Goal: Transaction & Acquisition: Purchase product/service

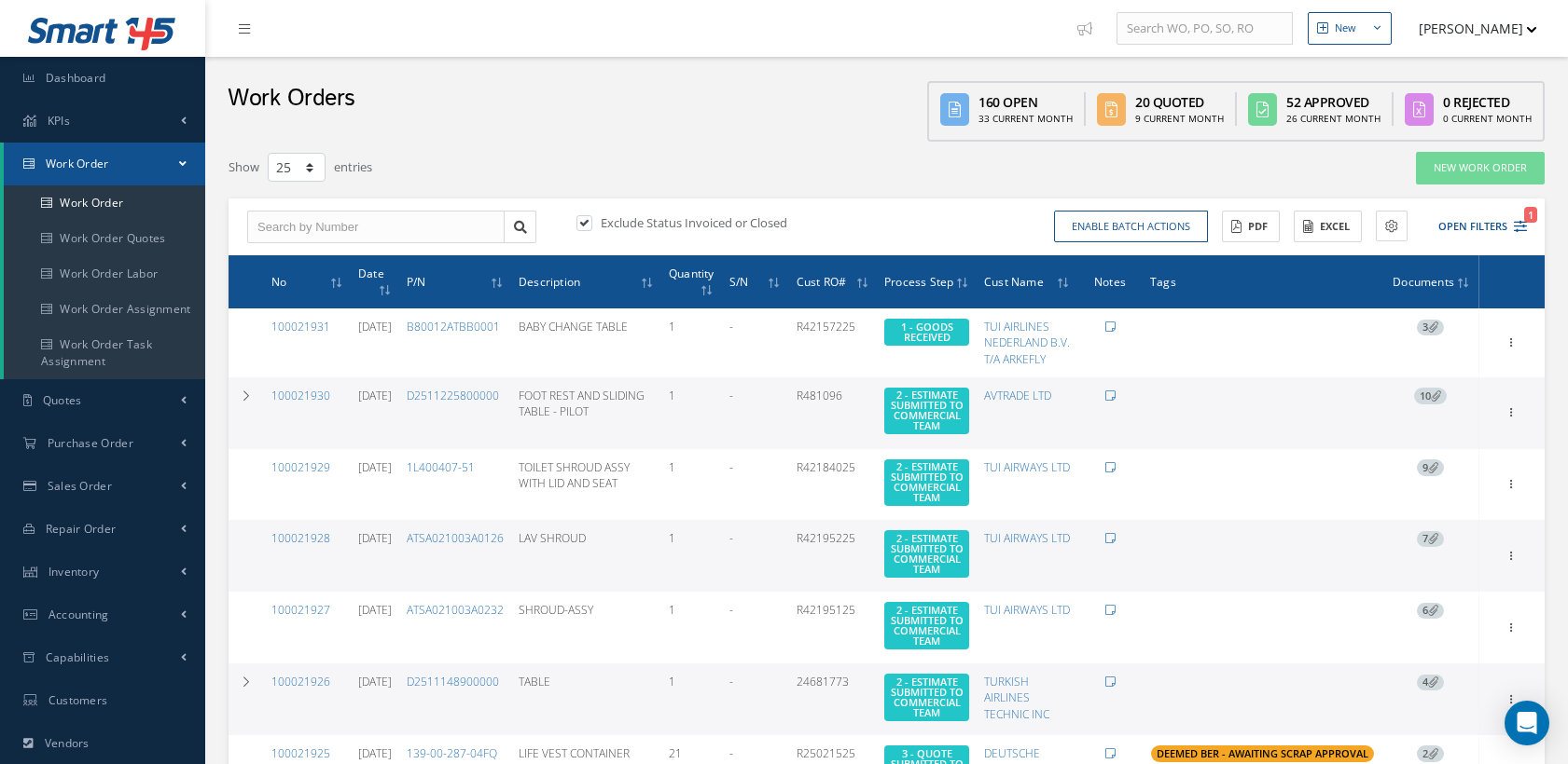
select select "25"
click at [1516, 225] on icon "1" at bounding box center [1520, 225] width 13 height 13
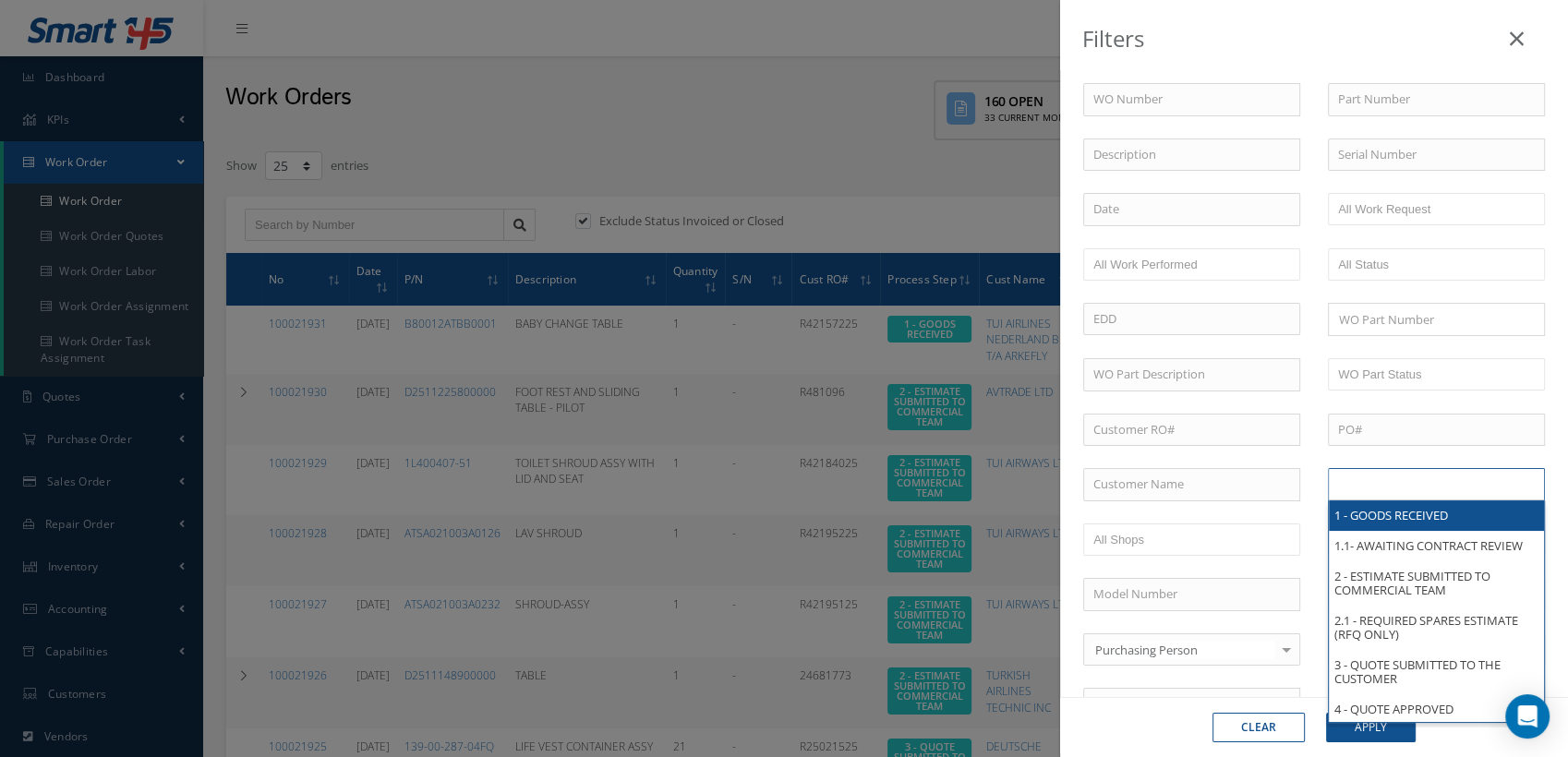
click at [1371, 482] on input "text" at bounding box center [1396, 484] width 117 height 23
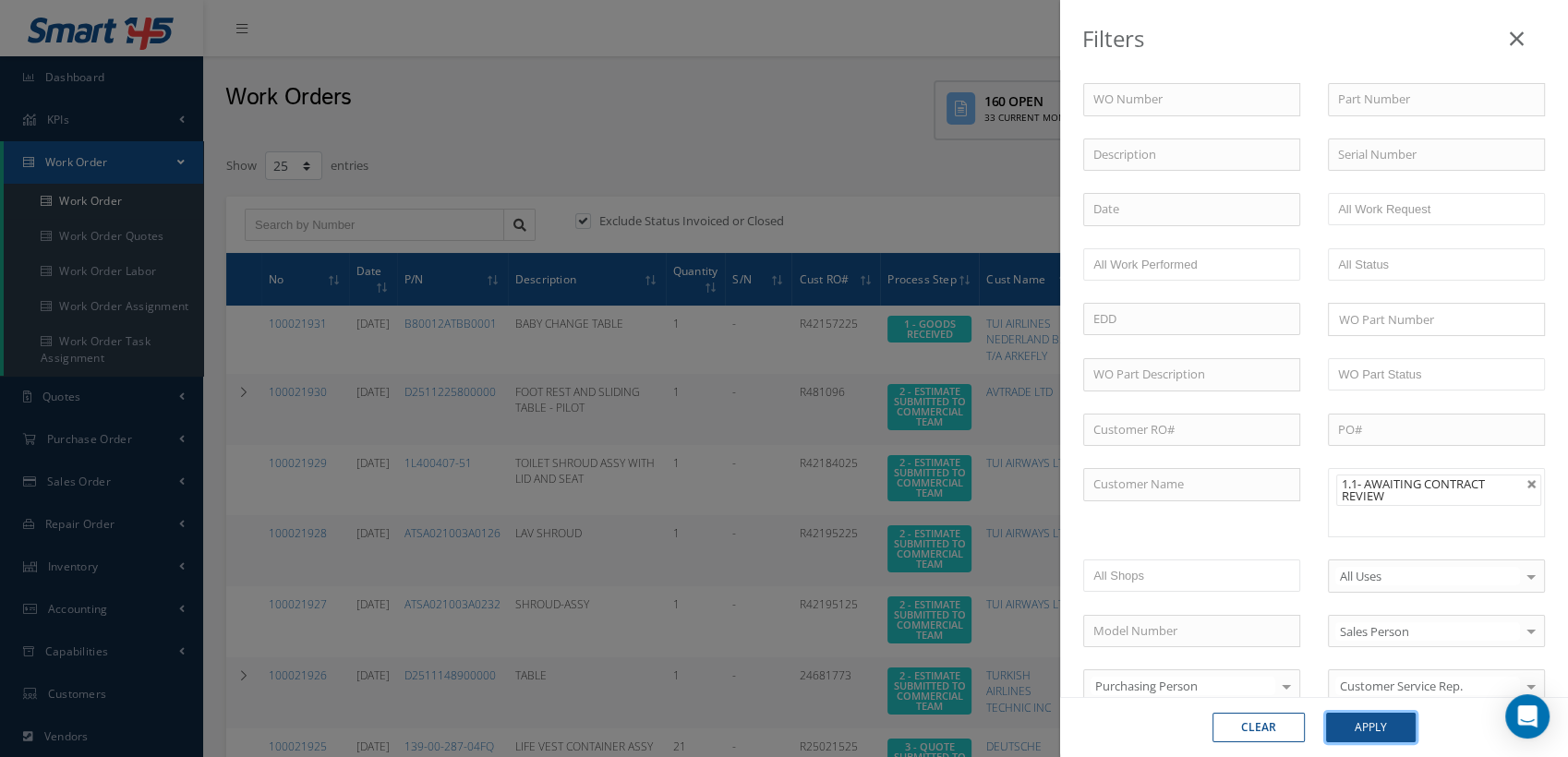
click at [1351, 717] on button "Apply" at bounding box center [1371, 728] width 90 height 30
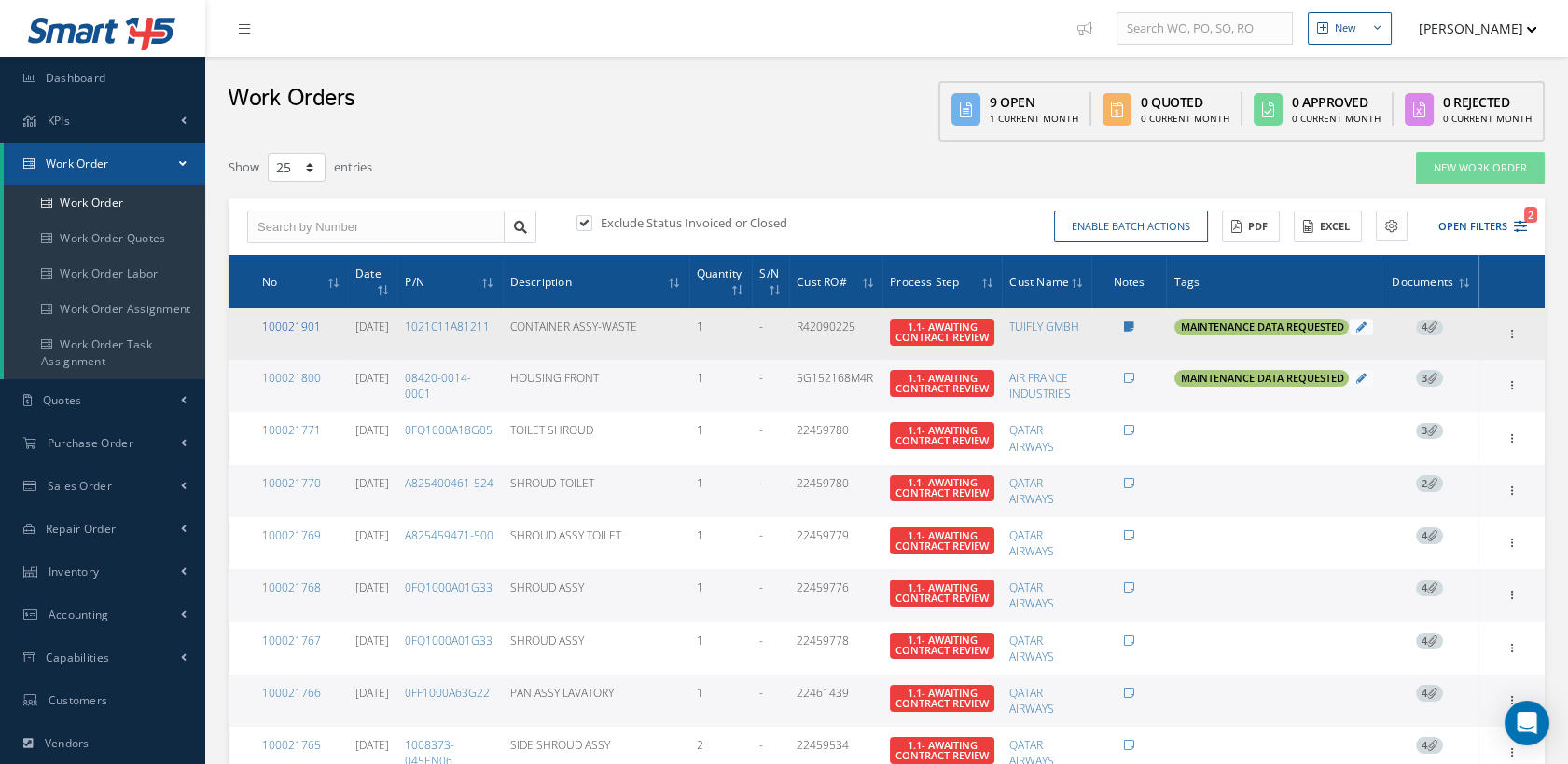
click at [295, 328] on link "100021901" at bounding box center [291, 327] width 59 height 16
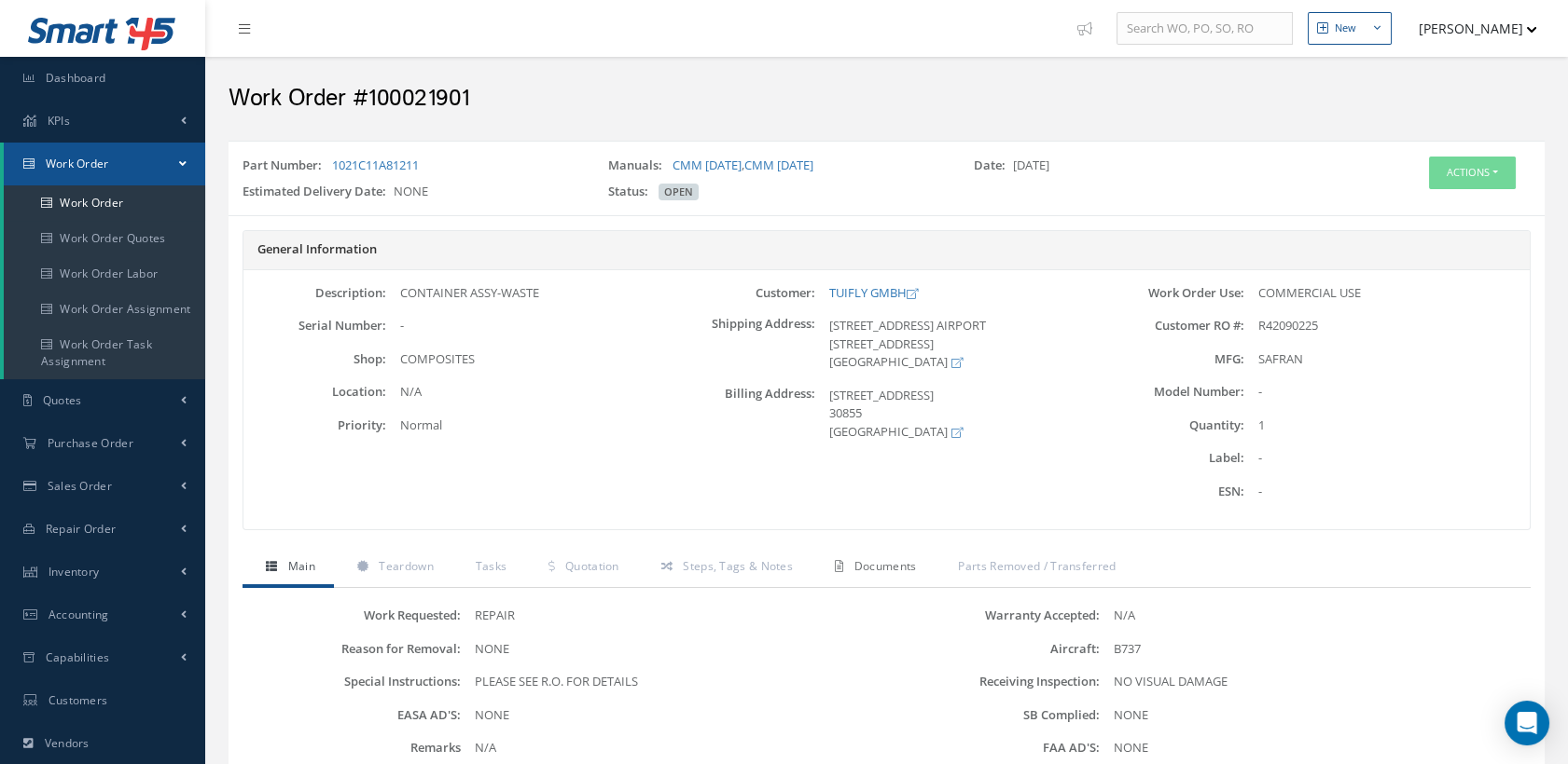
click at [873, 559] on span "Documents" at bounding box center [886, 566] width 62 height 16
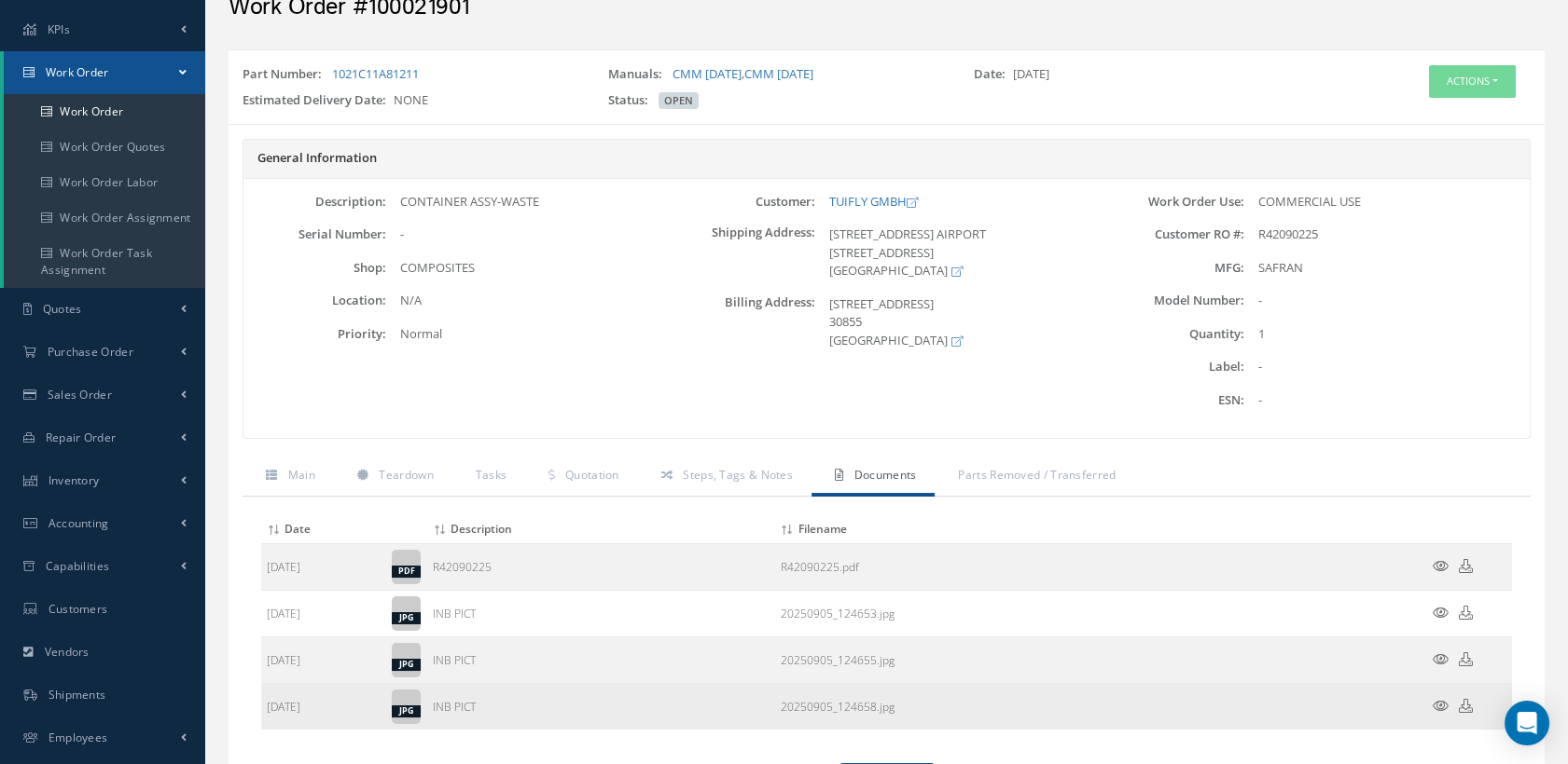
scroll to position [215, 0]
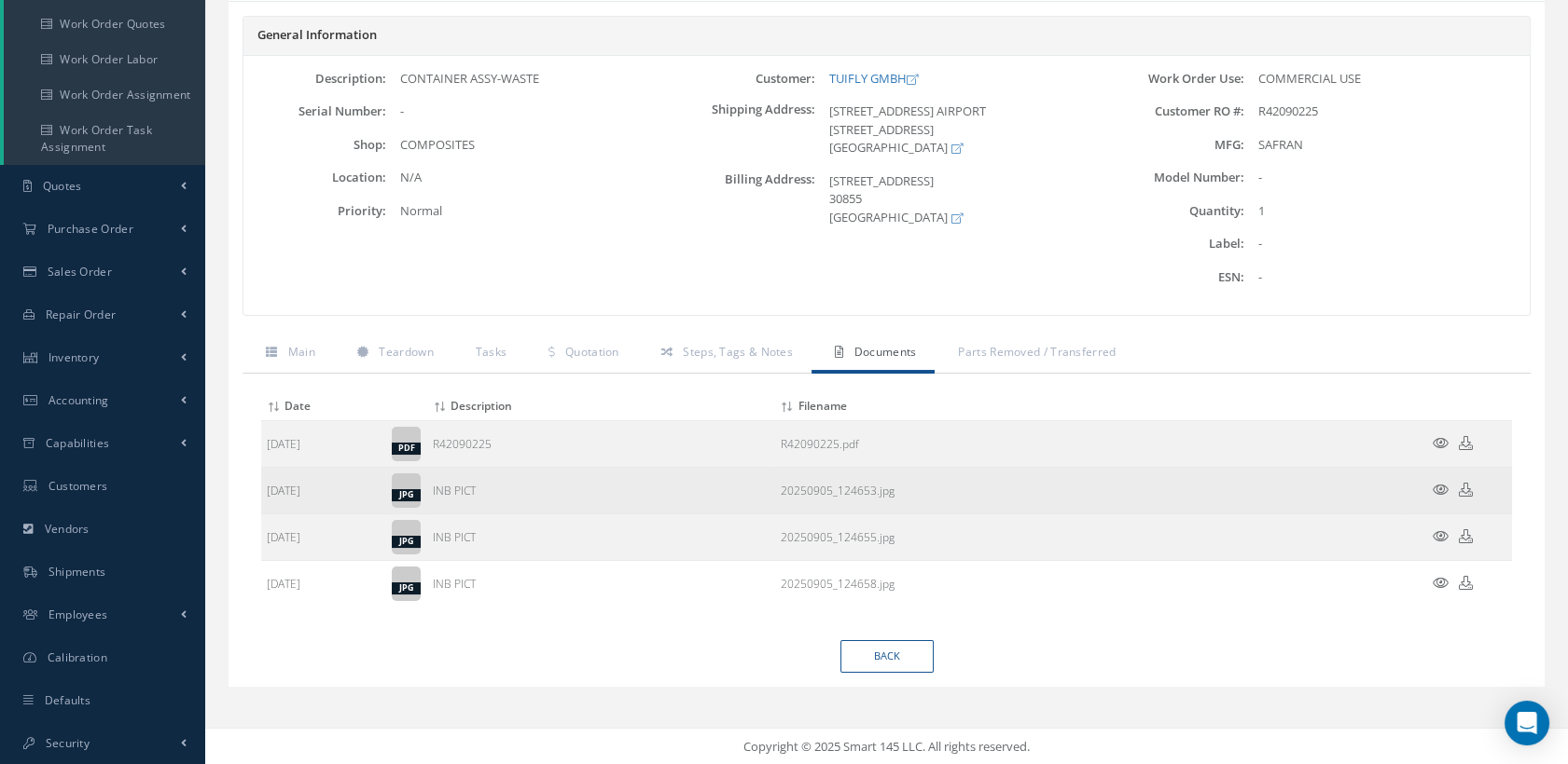
click at [1467, 488] on icon at bounding box center [1465, 490] width 14 height 14
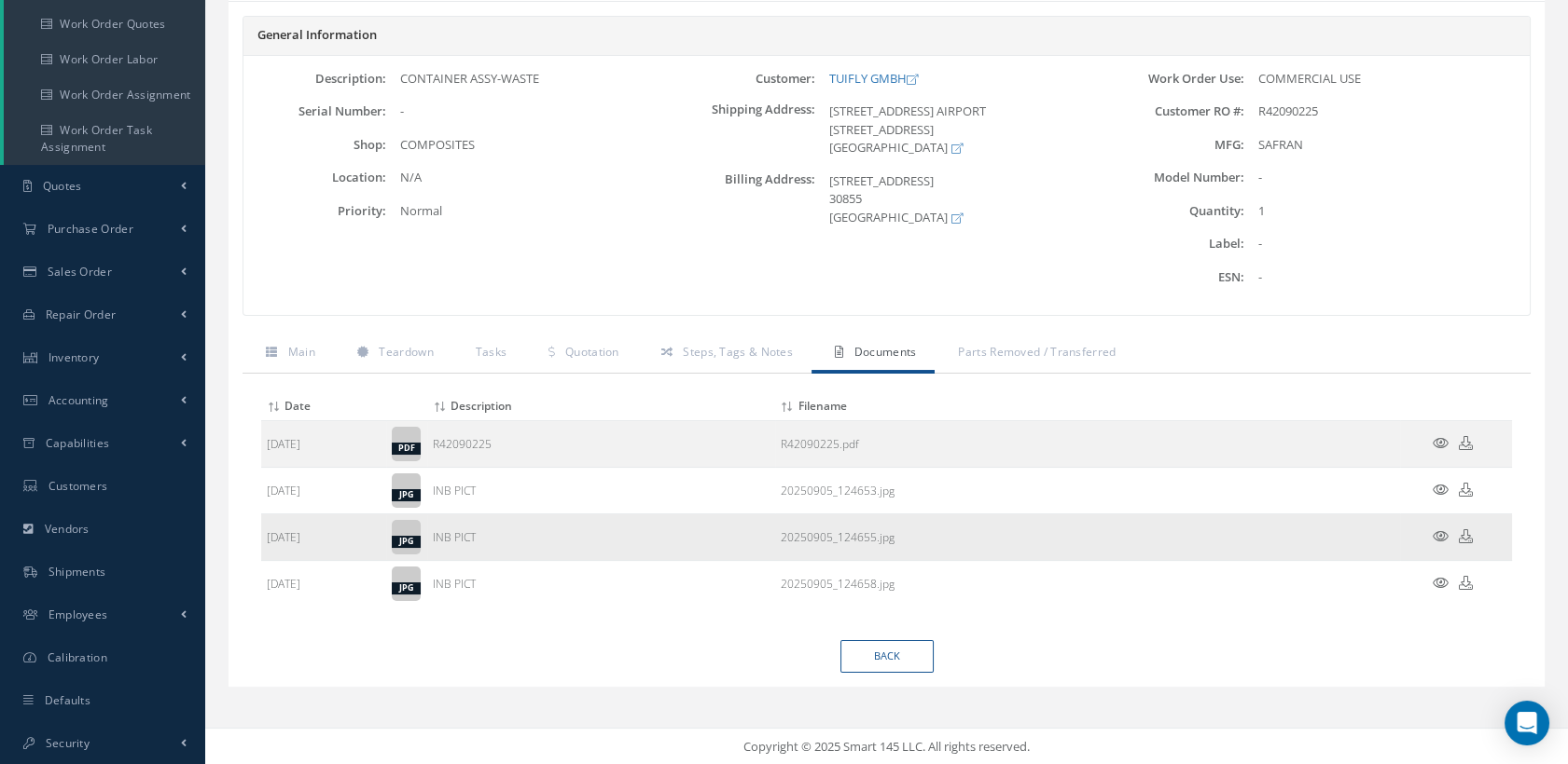
click at [1467, 534] on icon at bounding box center [1465, 537] width 14 height 14
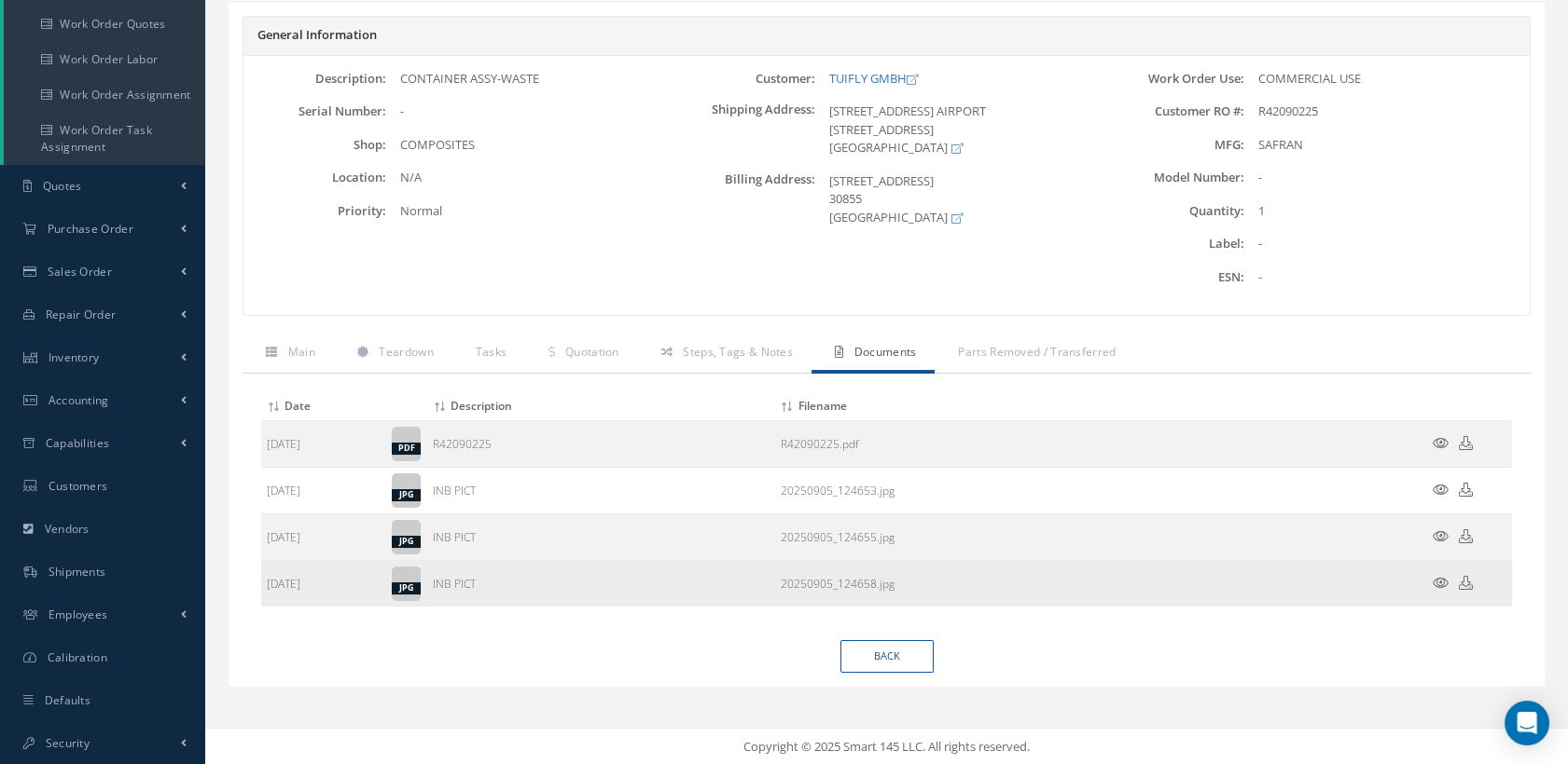
click at [1469, 579] on icon at bounding box center [1465, 583] width 14 height 14
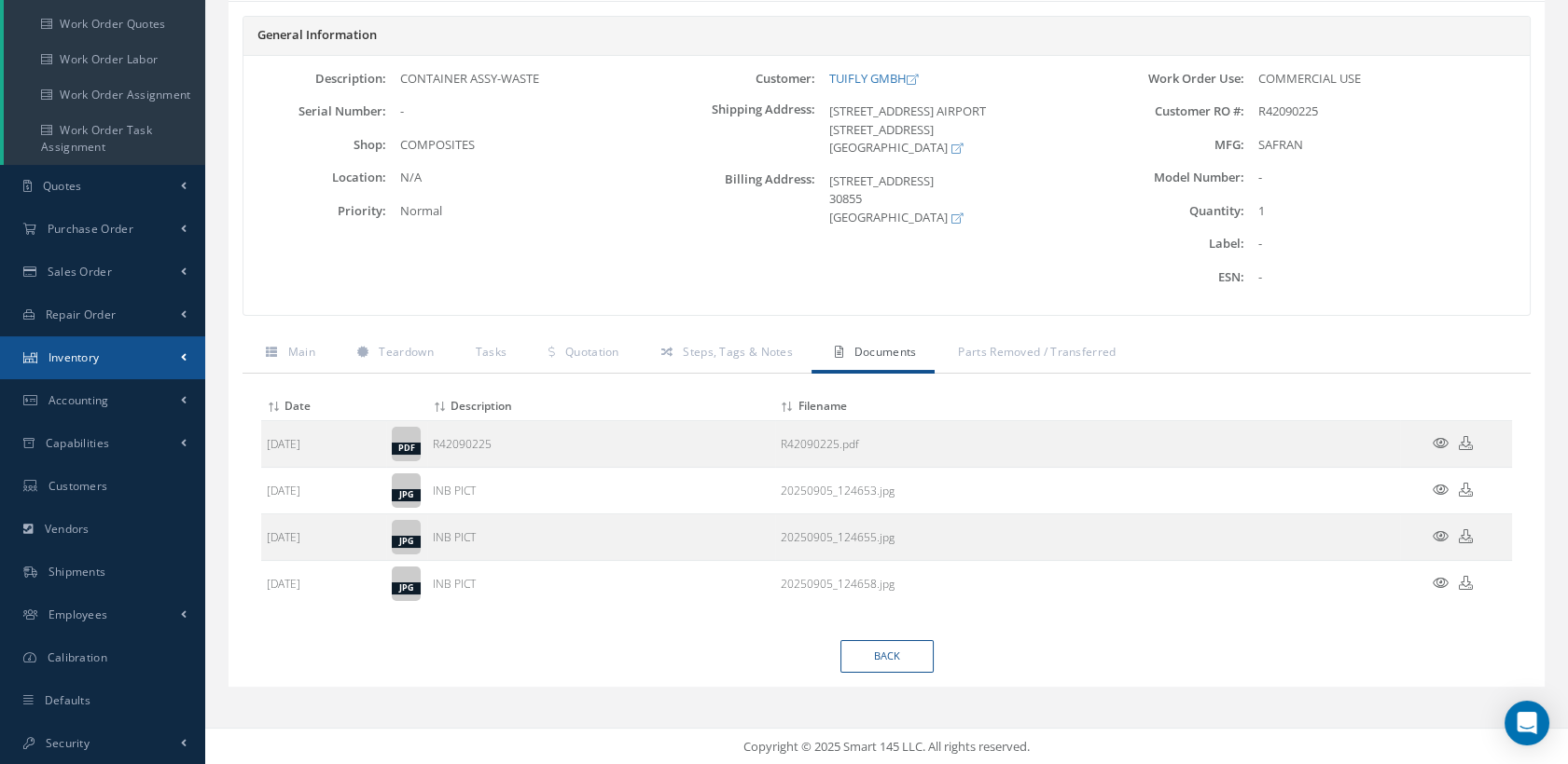
click at [131, 349] on link "Inventory" at bounding box center [103, 358] width 205 height 43
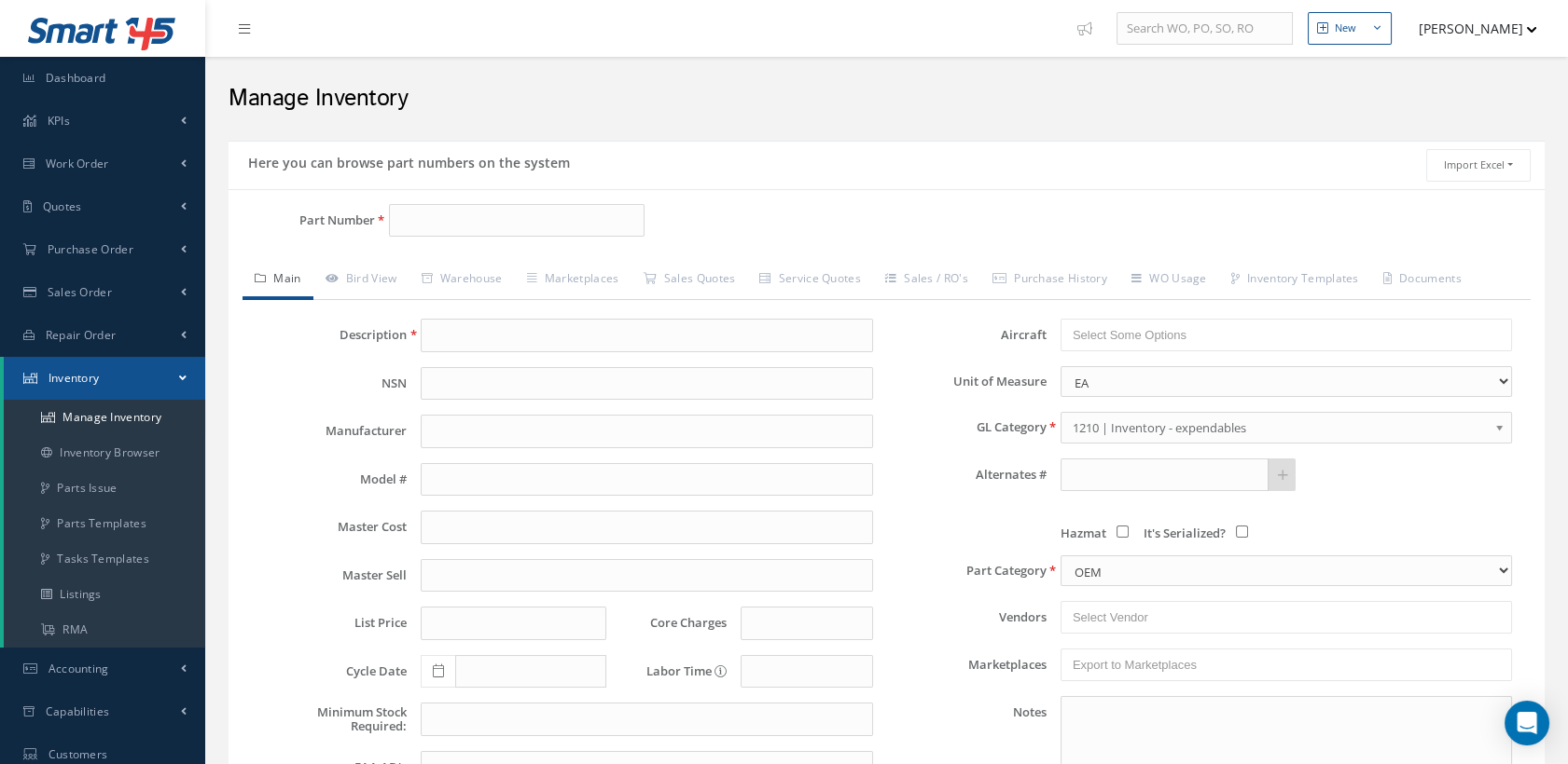
type input "139-00-450-41"
click at [734, 260] on span "KIT ATTACHMENT BACKREST LH" at bounding box center [702, 269] width 280 height 20
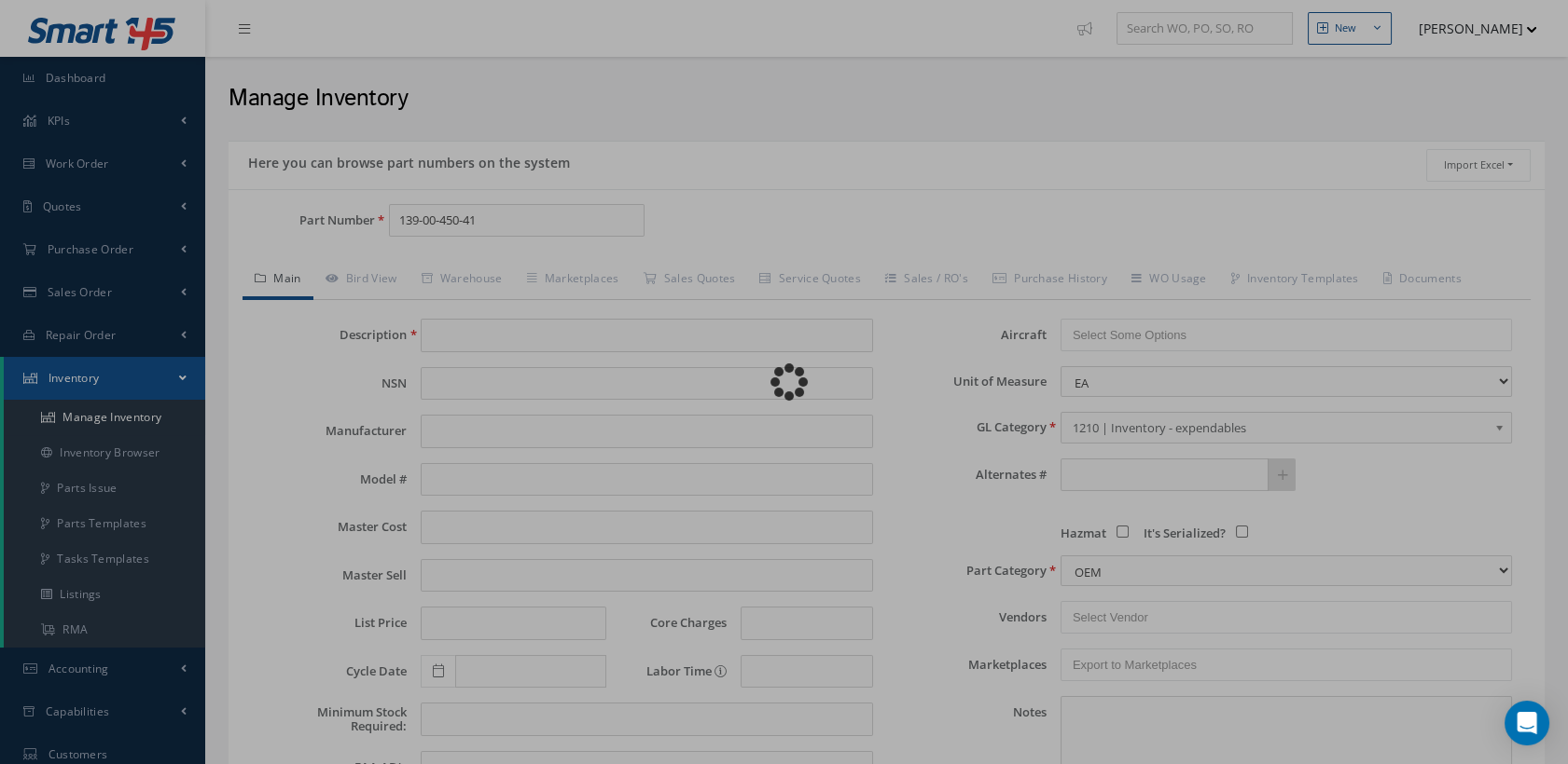
type input "KIT ATTACHMENT BACKREST LH"
type input "0.00"
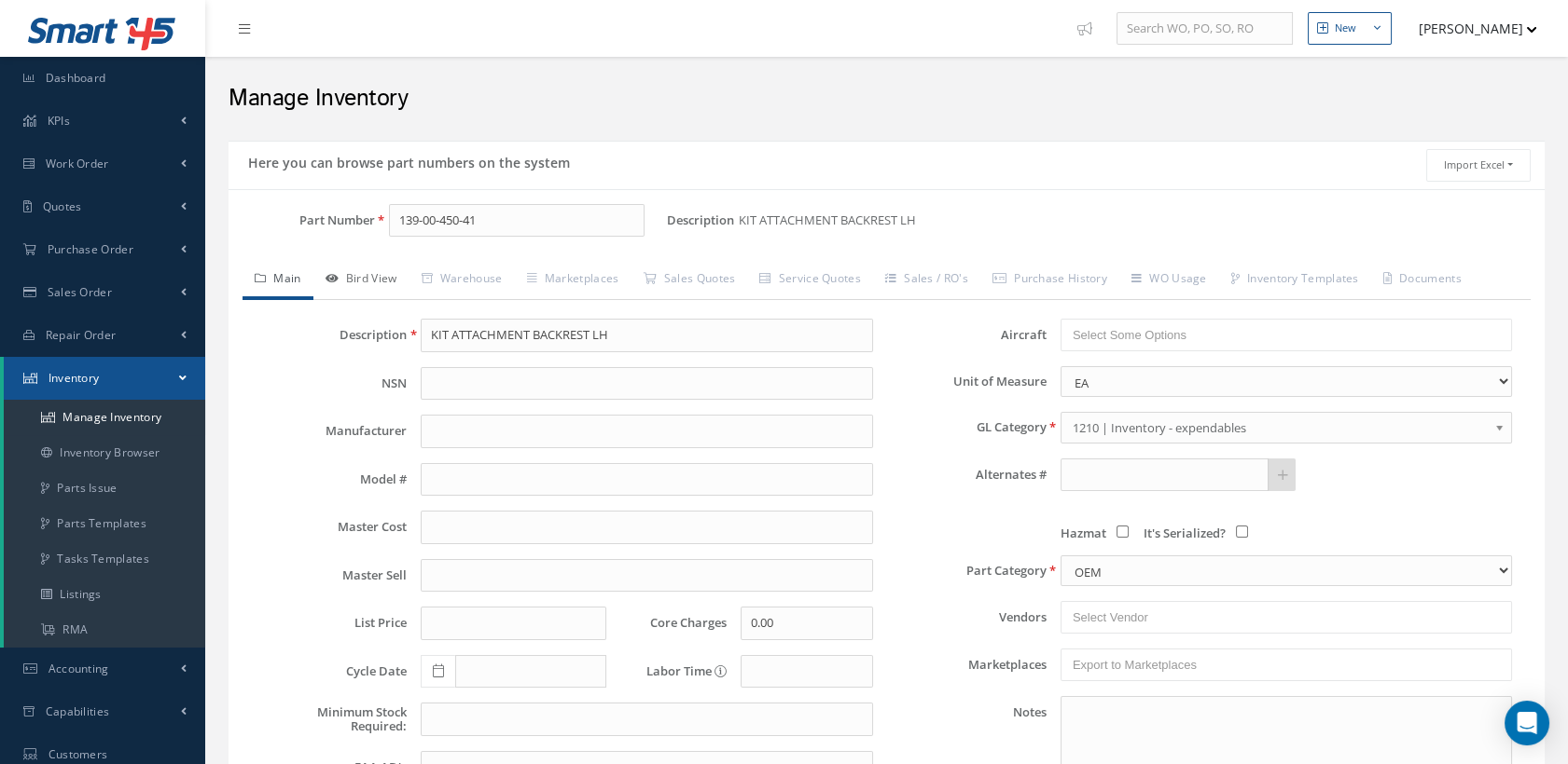
click at [378, 274] on link "Bird View" at bounding box center [361, 281] width 96 height 39
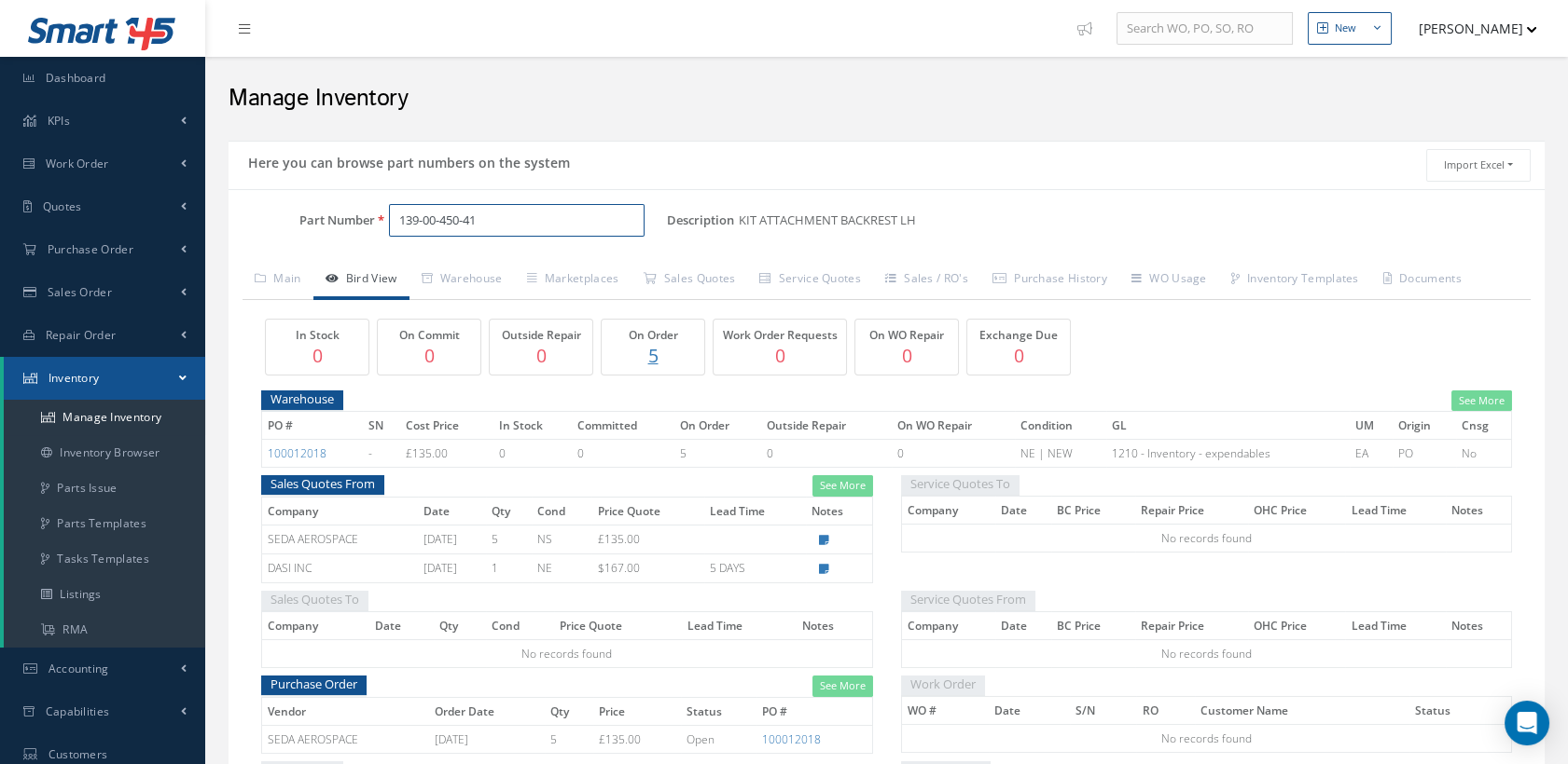
click at [440, 220] on input "139-00-450-41" at bounding box center [516, 221] width 257 height 33
drag, startPoint x: 493, startPoint y: 220, endPoint x: 364, endPoint y: 219, distance: 129.0
click at [364, 219] on div "Part Number 139-00-450-41" at bounding box center [447, 221] width 438 height 33
paste input "2"
type input "139-00-450-42"
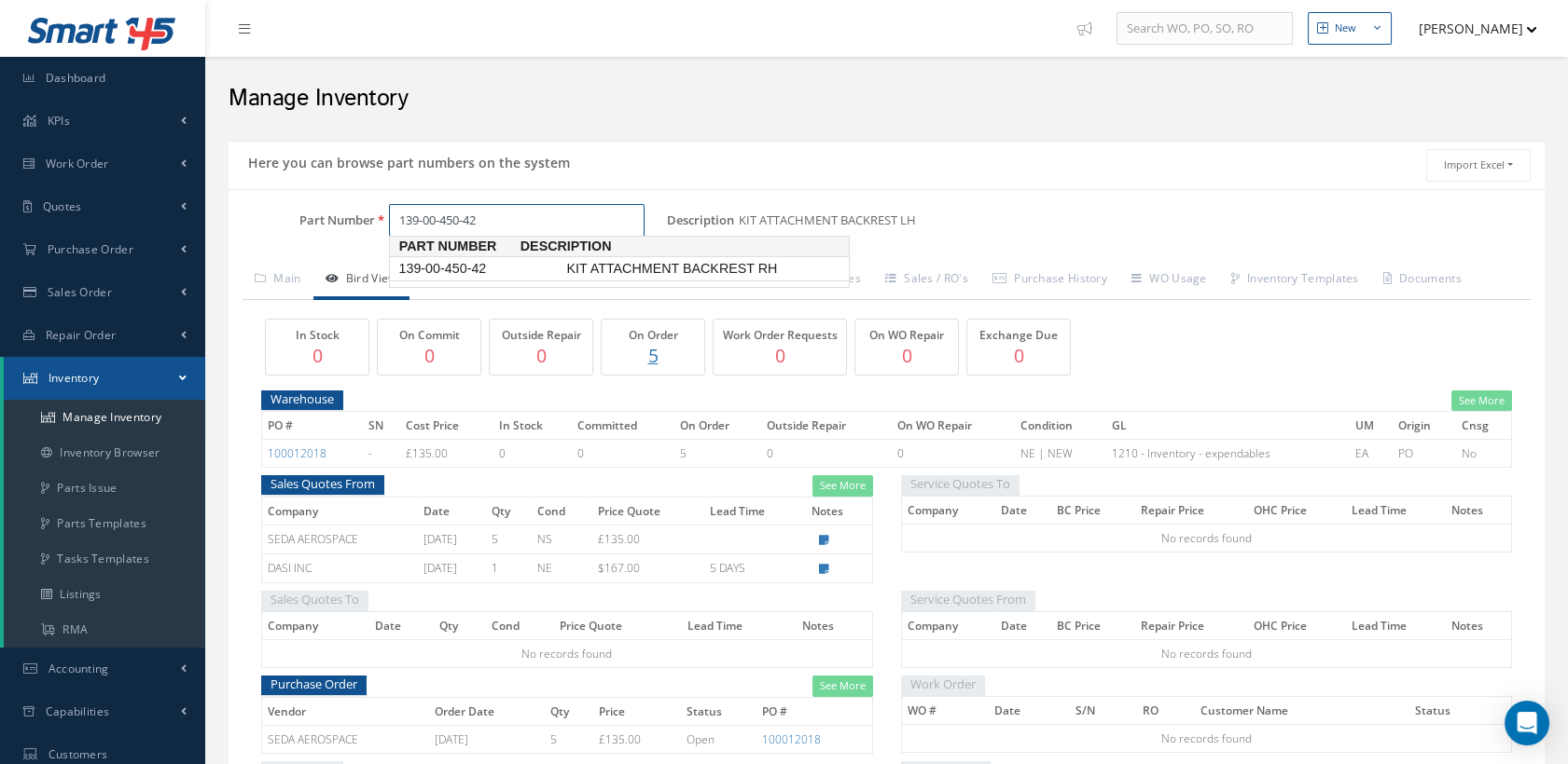
click at [530, 264] on span "139-00-450-42" at bounding box center [478, 269] width 168 height 20
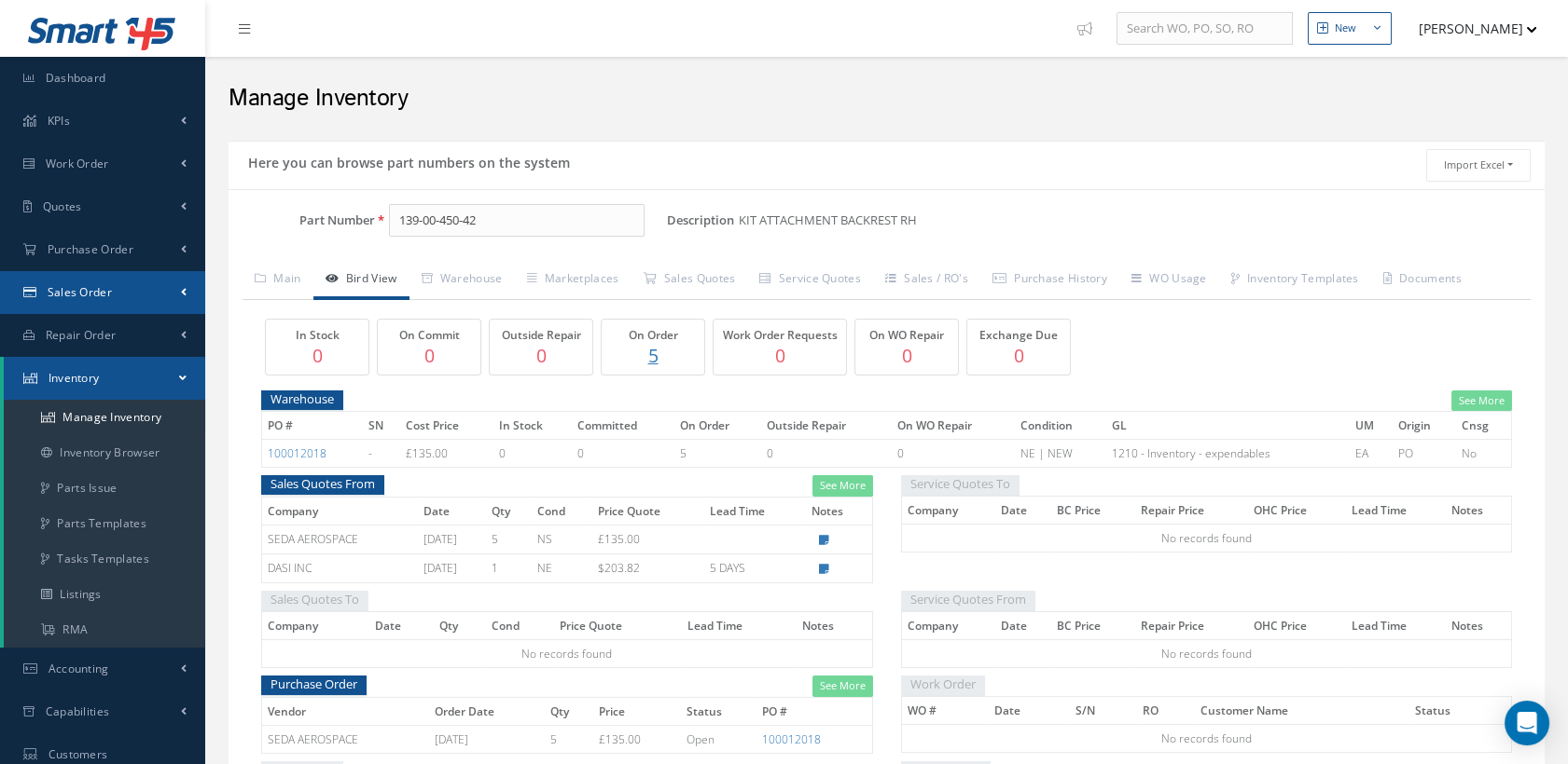
click at [104, 295] on span "Sales Order" at bounding box center [80, 292] width 64 height 16
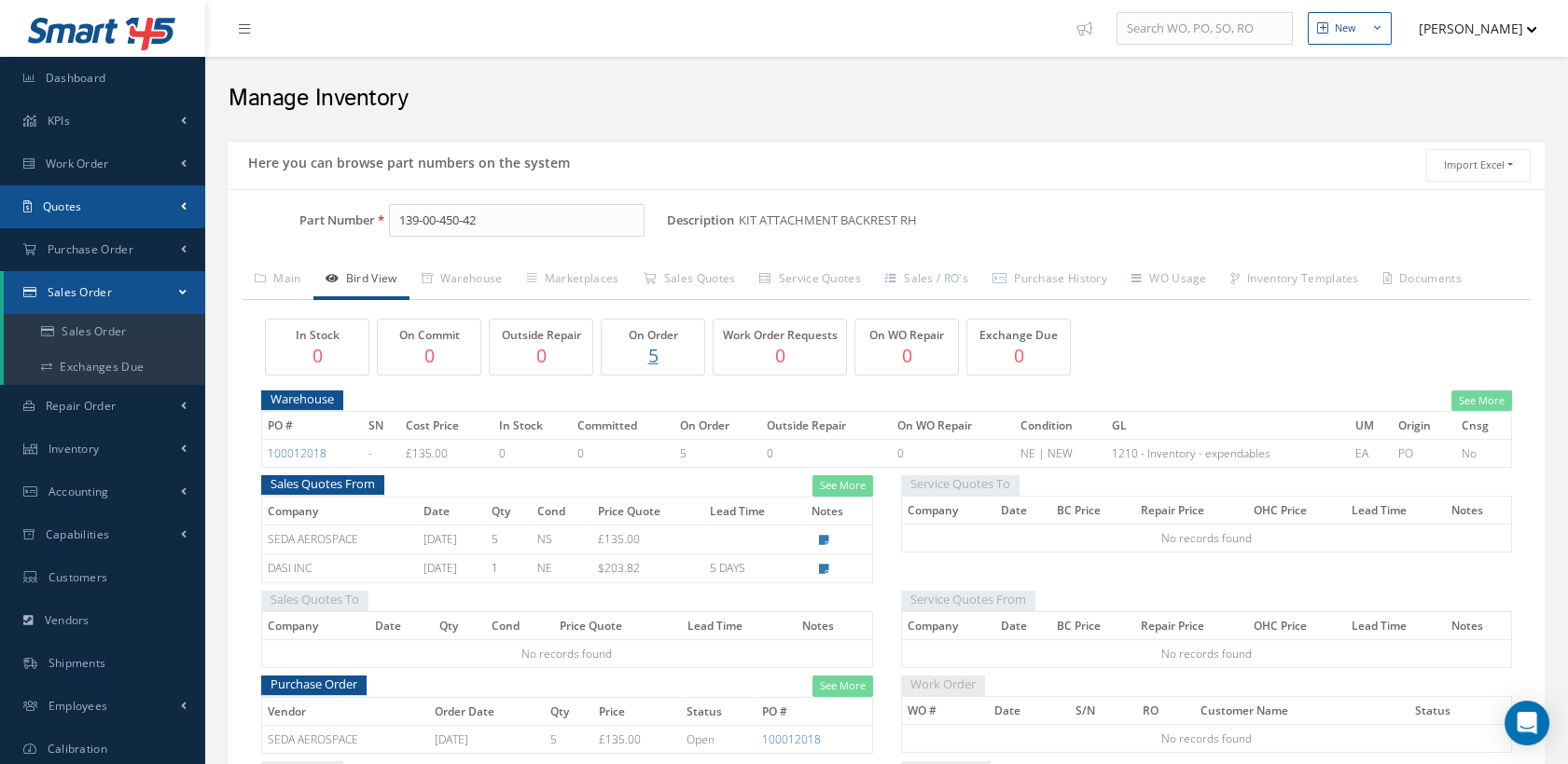
click at [134, 200] on link "Quotes" at bounding box center [103, 207] width 205 height 43
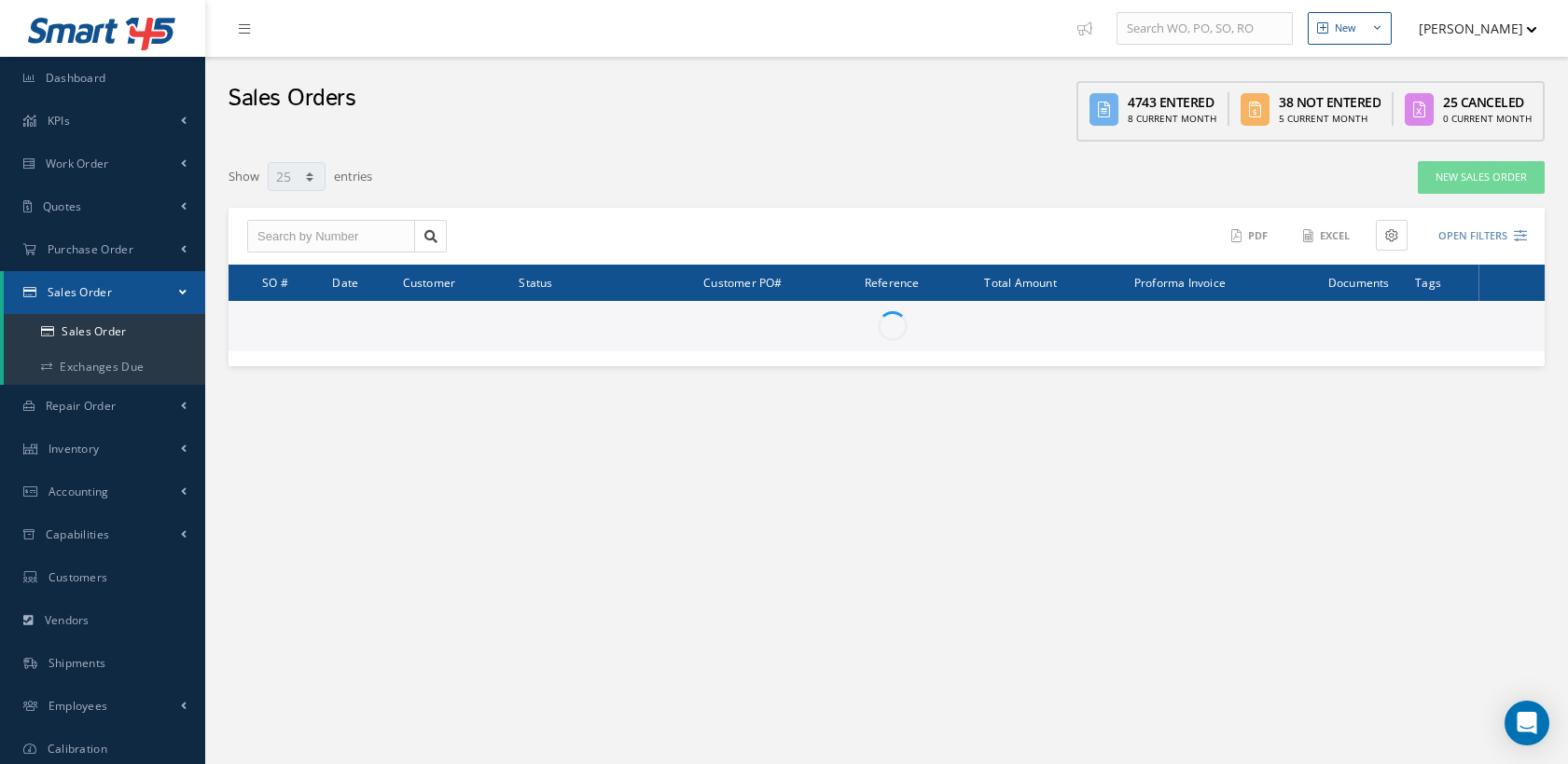
select select "25"
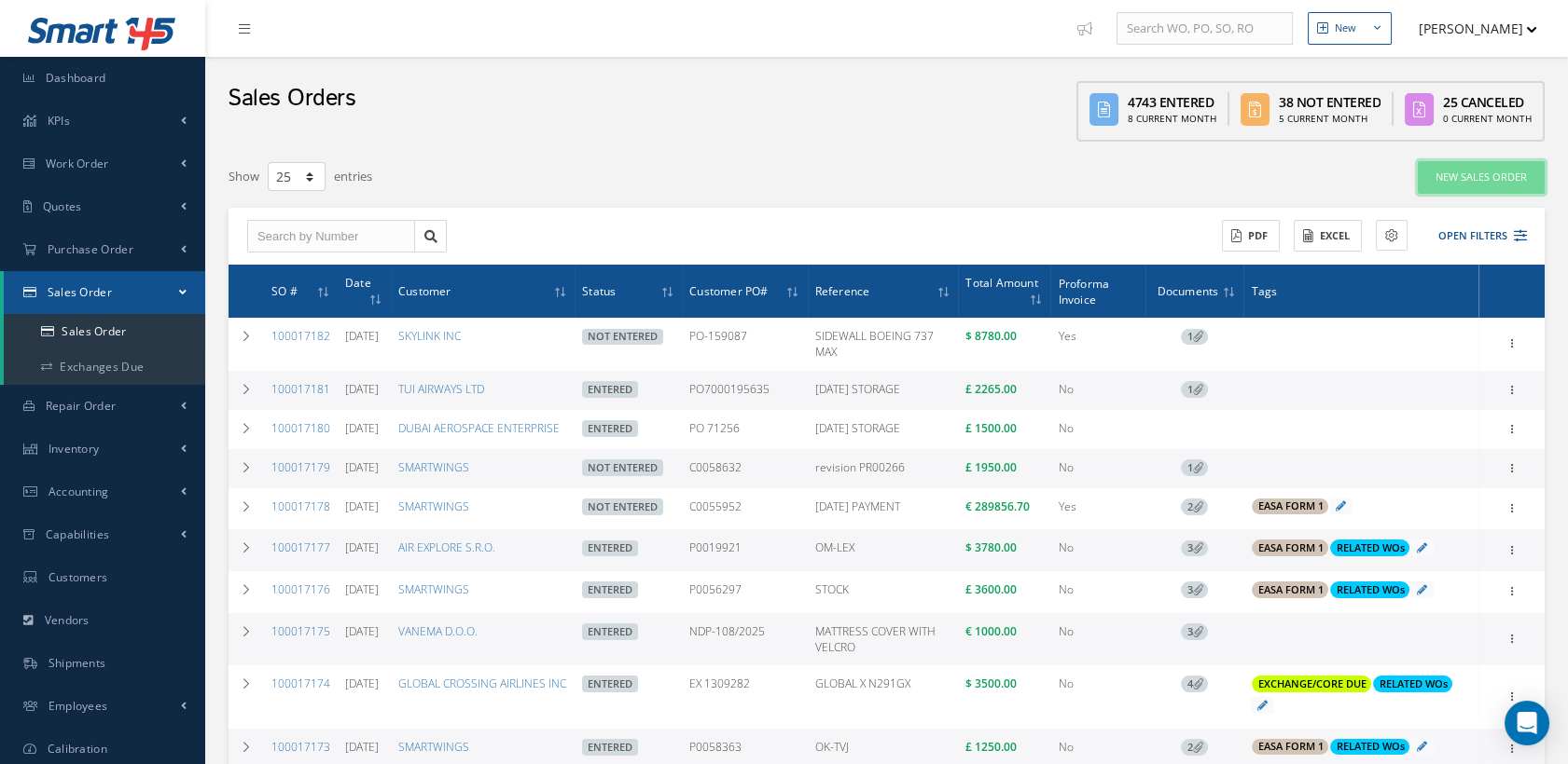
click at [1493, 178] on link "New Sales Order" at bounding box center [1481, 177] width 127 height 32
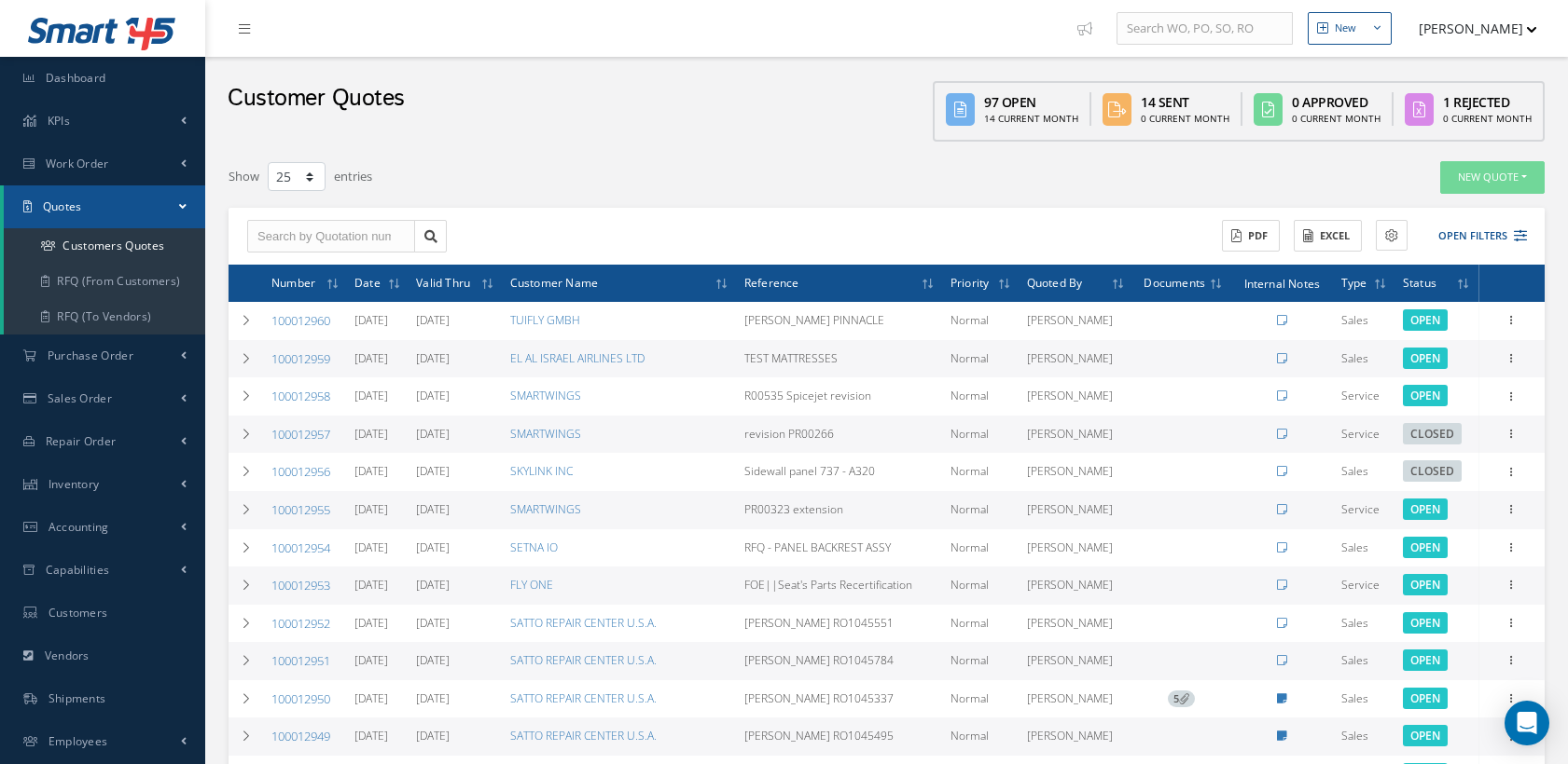
select select "25"
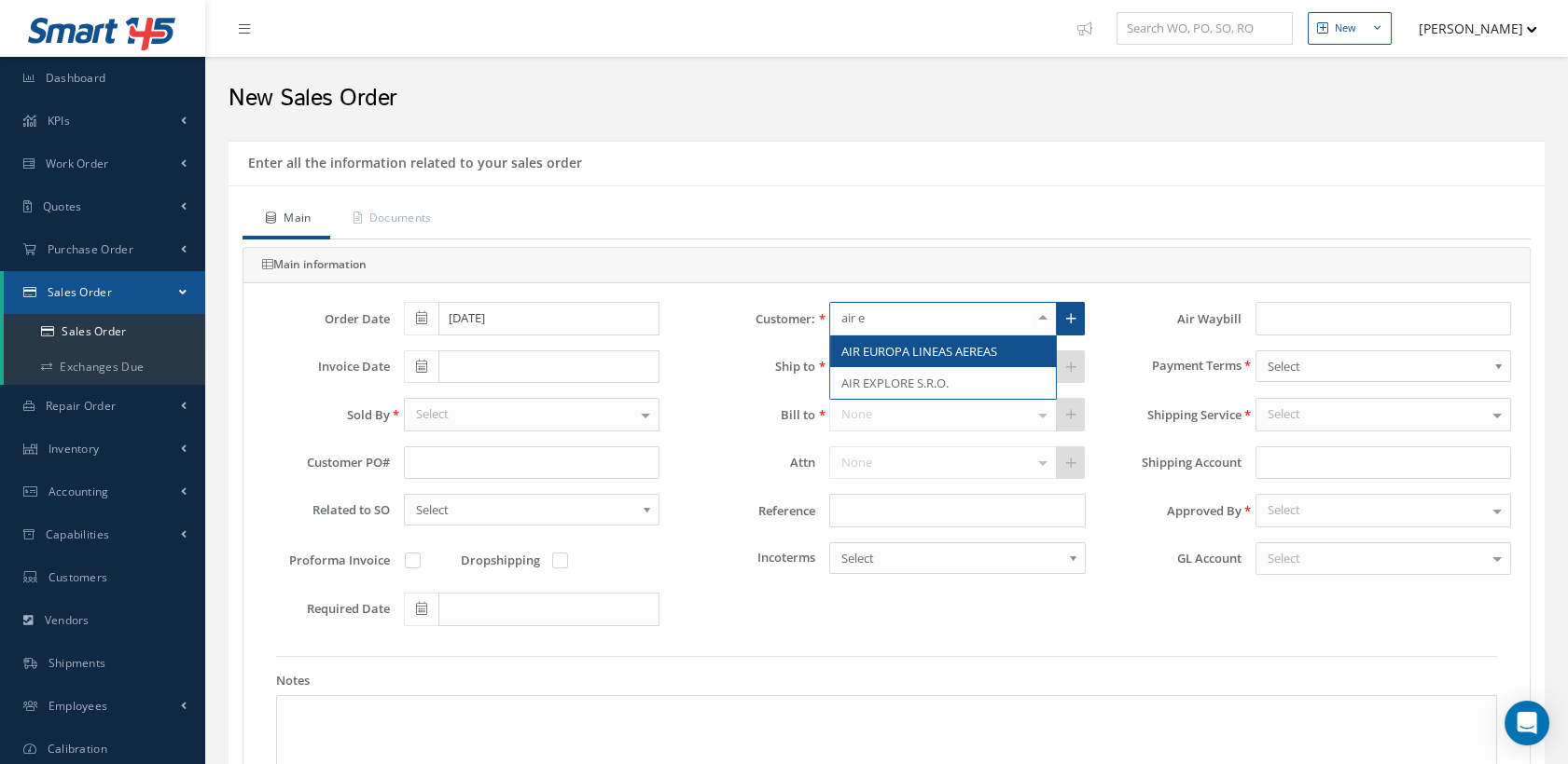
type input "air ex"
click at [868, 354] on span "AIR EXPLORE S.R.O." at bounding box center [895, 351] width 107 height 17
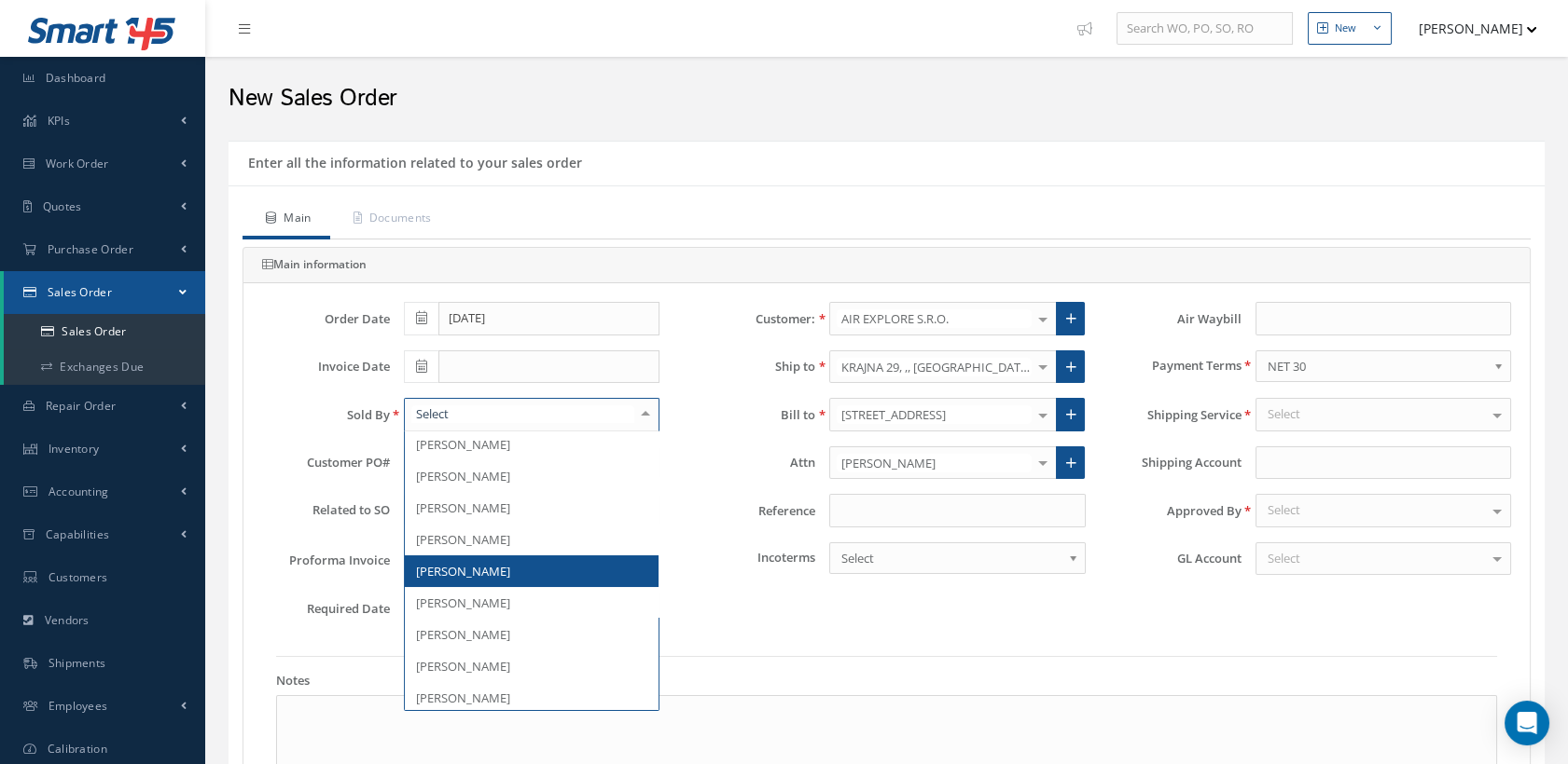
scroll to position [414, 0]
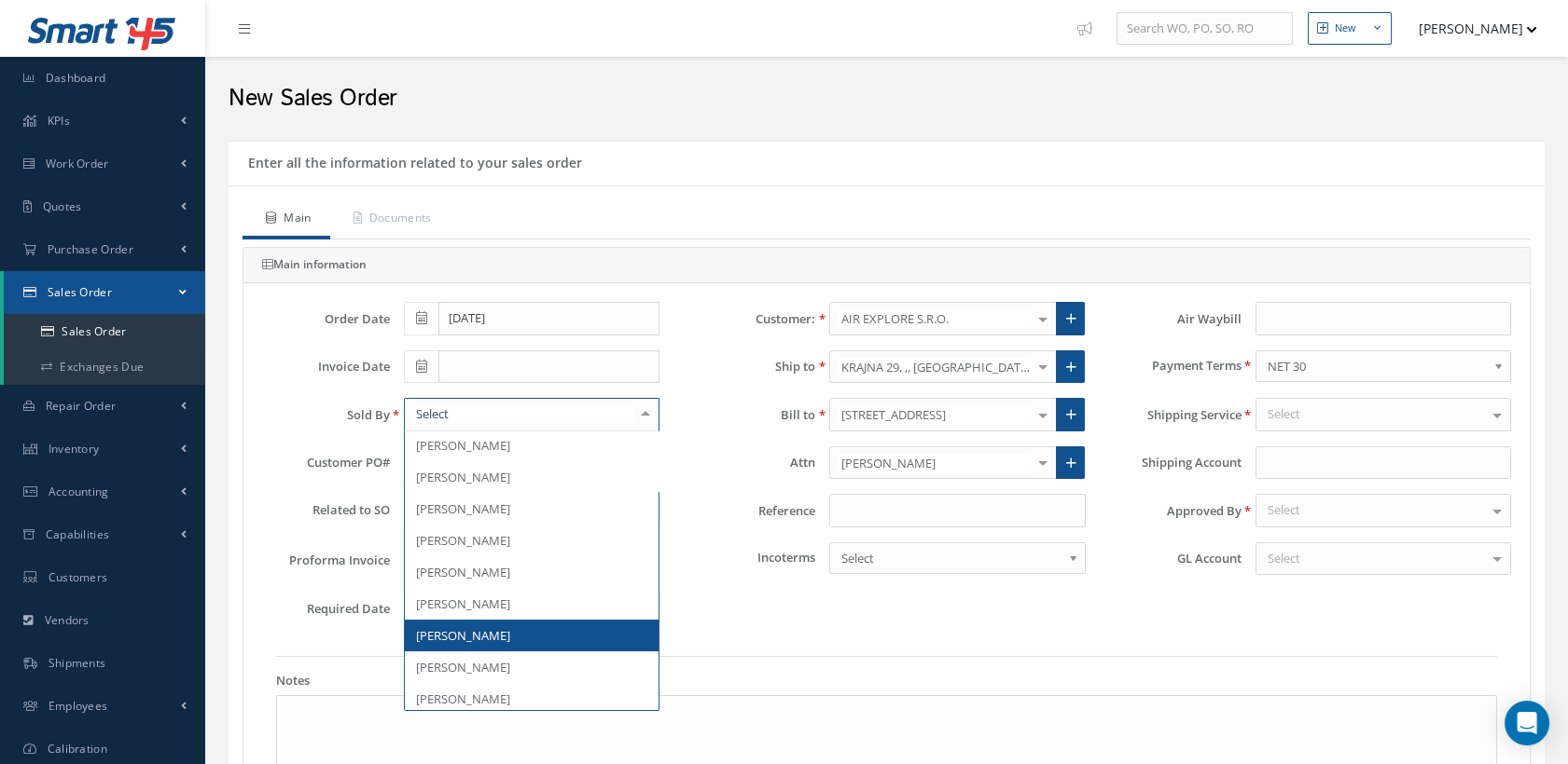
click at [513, 637] on span "[PERSON_NAME]" at bounding box center [532, 635] width 254 height 31
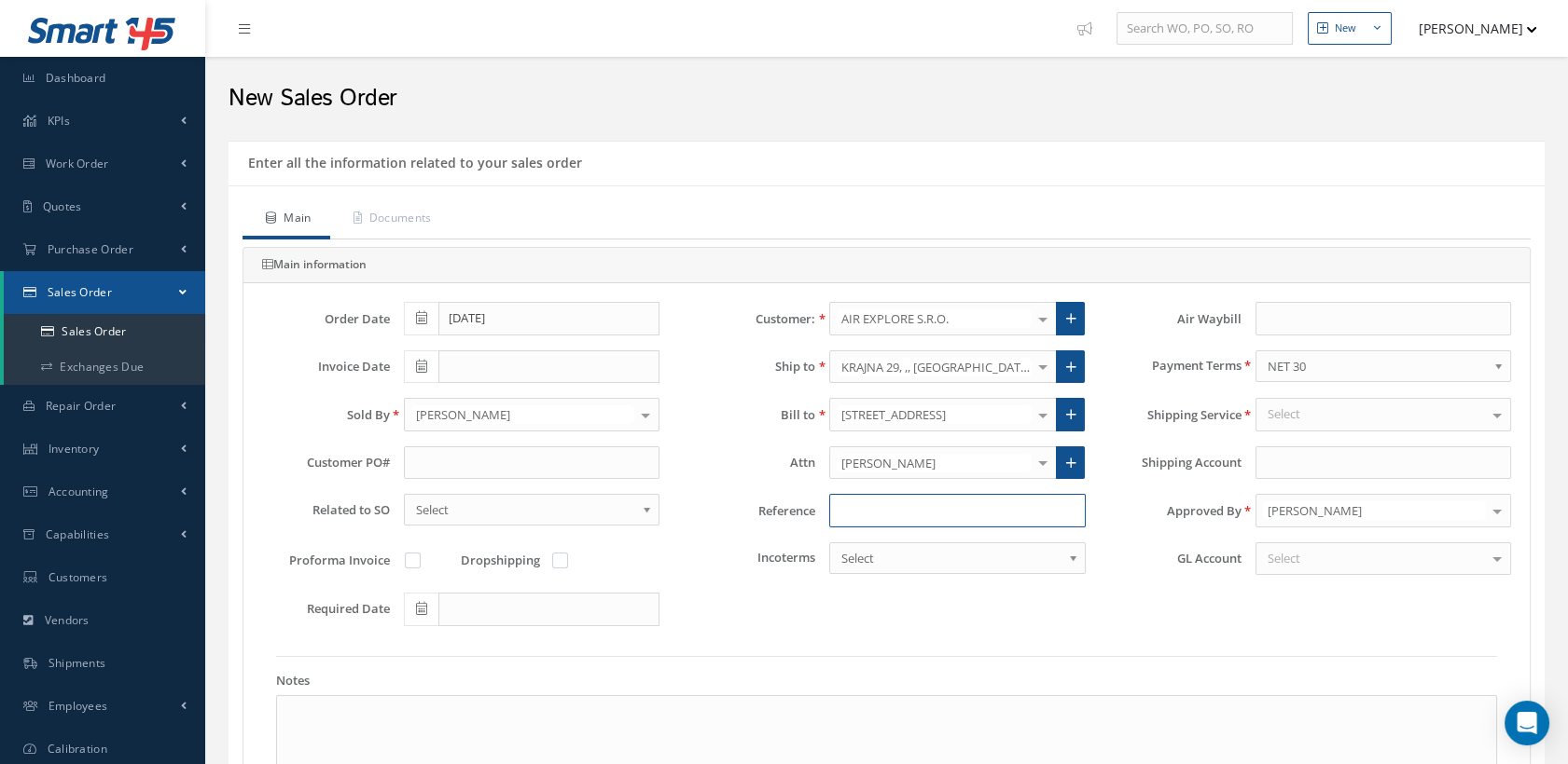
click at [870, 503] on input at bounding box center [957, 510] width 256 height 33
type input "o"
type input "OM-MEX"
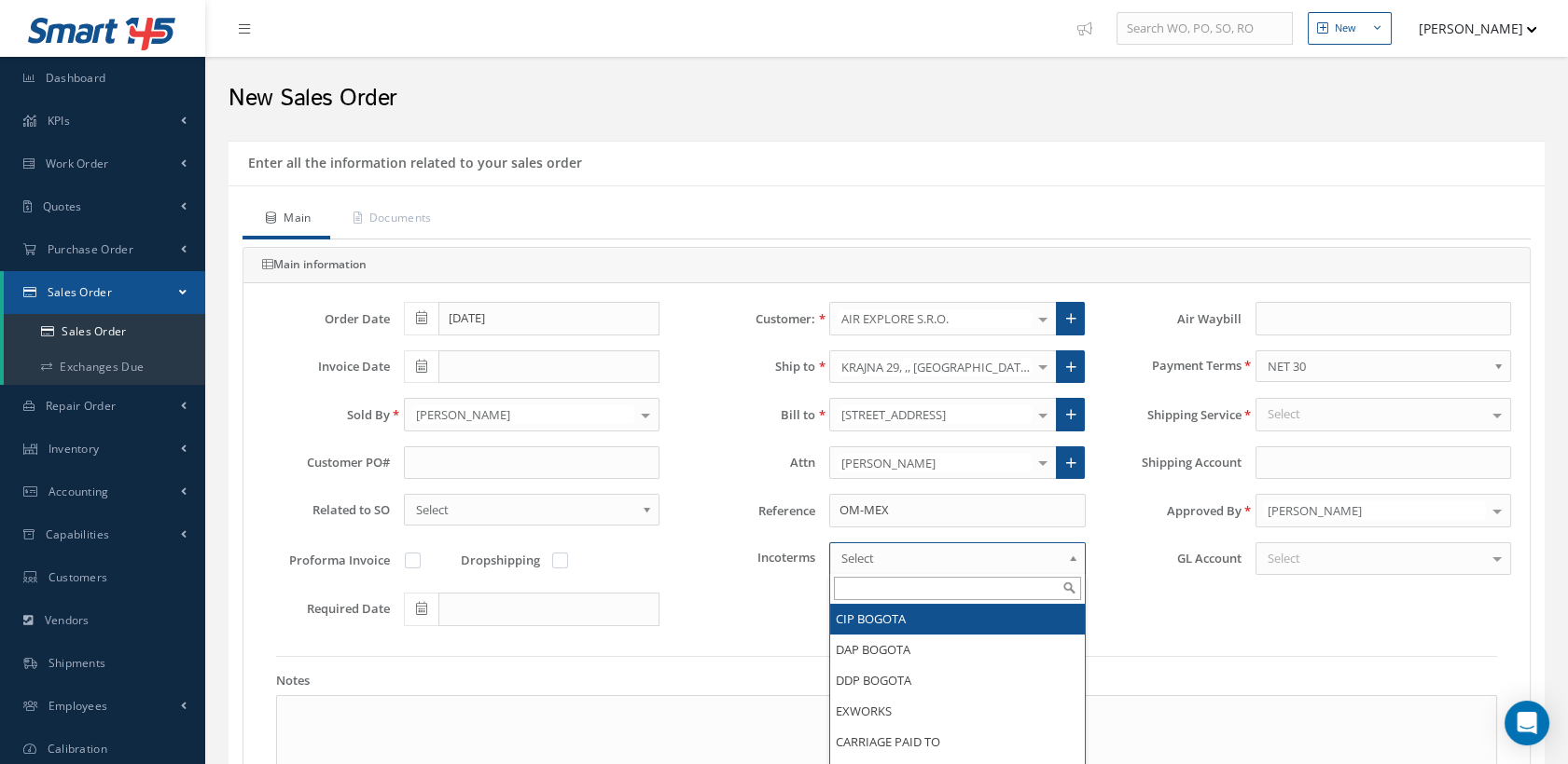
click at [870, 557] on span "Select" at bounding box center [951, 558] width 220 height 22
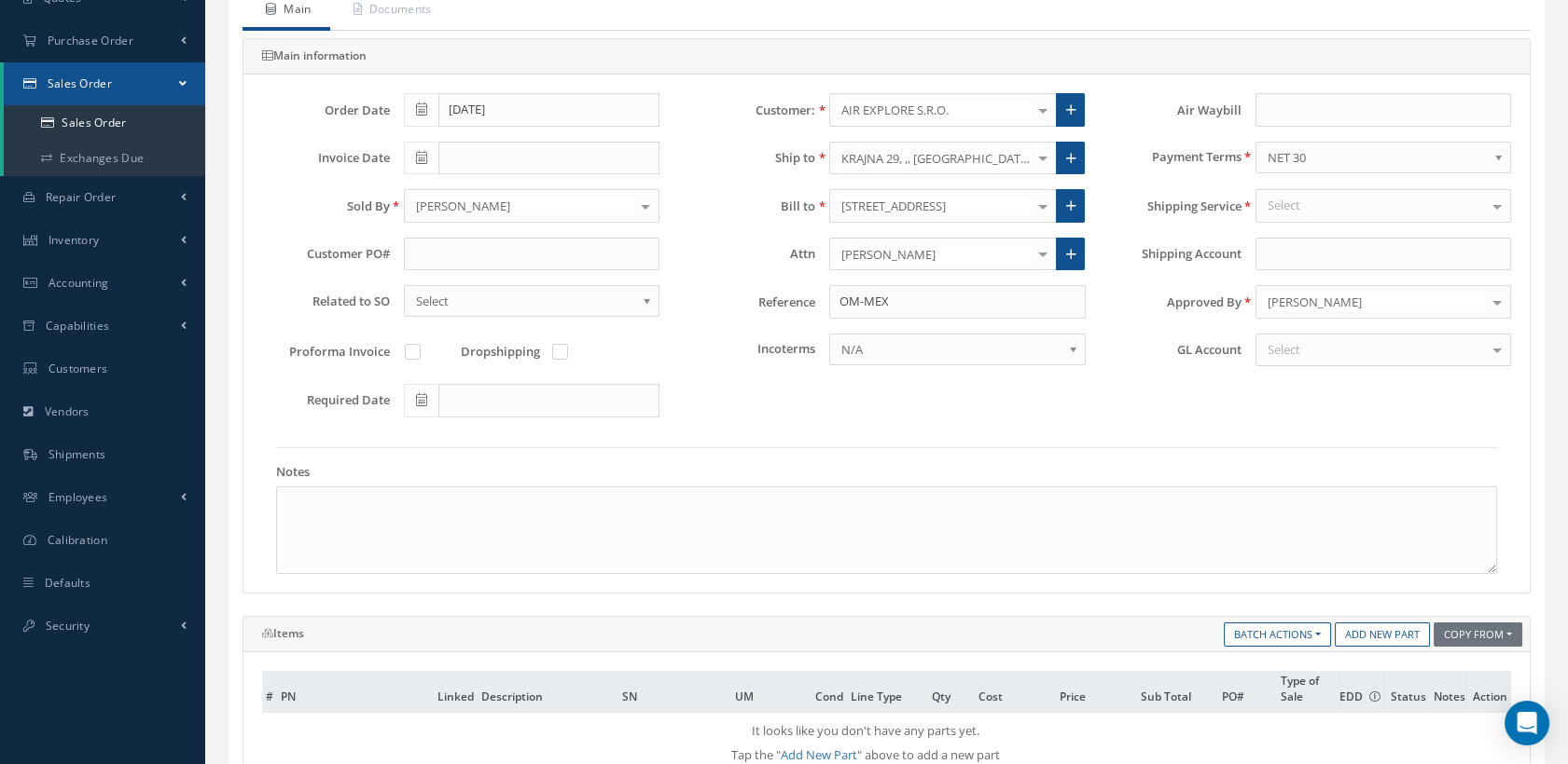
scroll to position [207, 0]
click at [526, 264] on input "text" at bounding box center [532, 257] width 256 height 33
type input "P0021069"
click at [1345, 347] on div "Select" at bounding box center [1383, 352] width 256 height 33
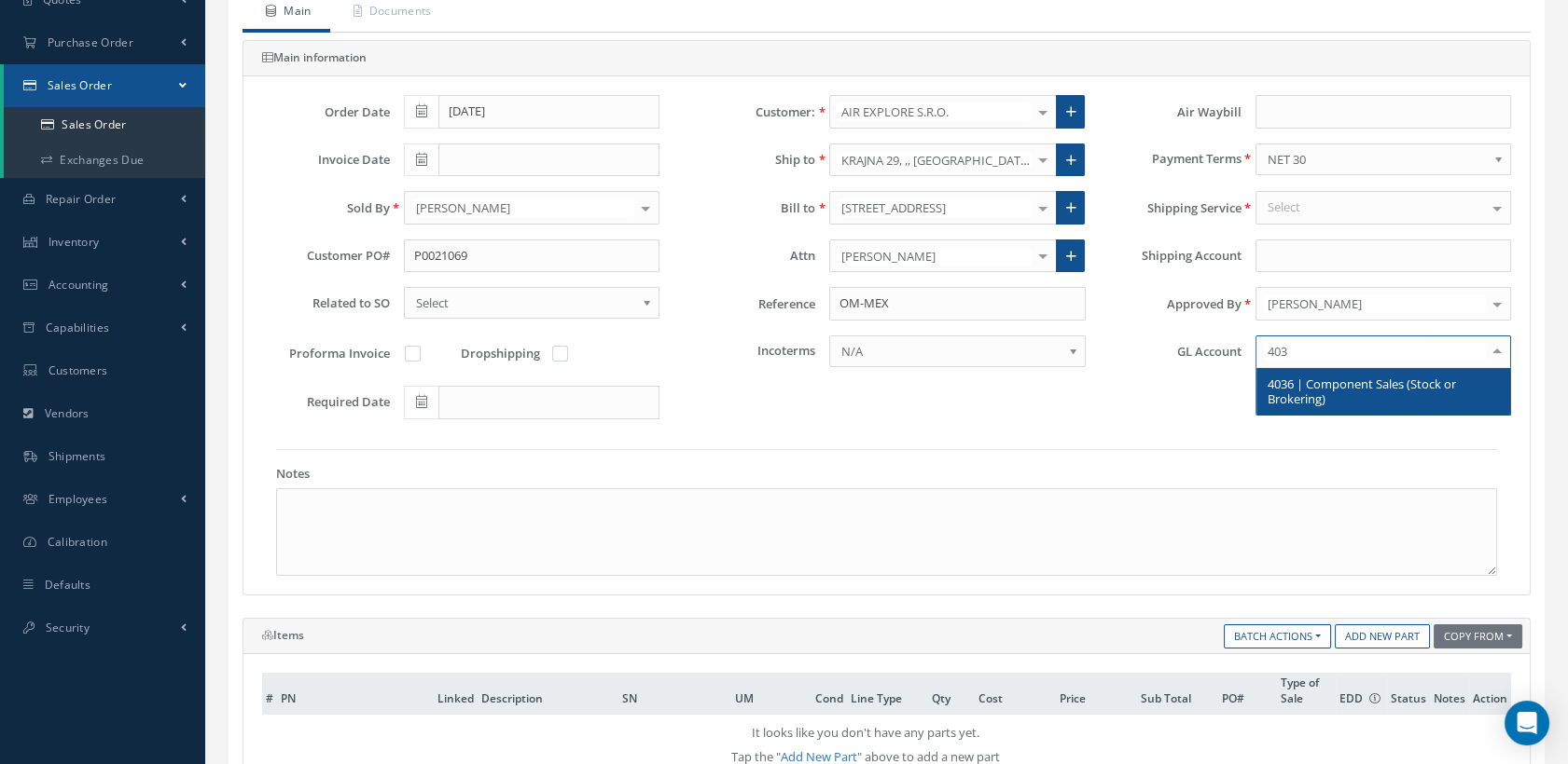
type input "4036"
click at [1351, 388] on span "4036 | Component Sales (Stock or Brokering)" at bounding box center [1361, 391] width 188 height 31
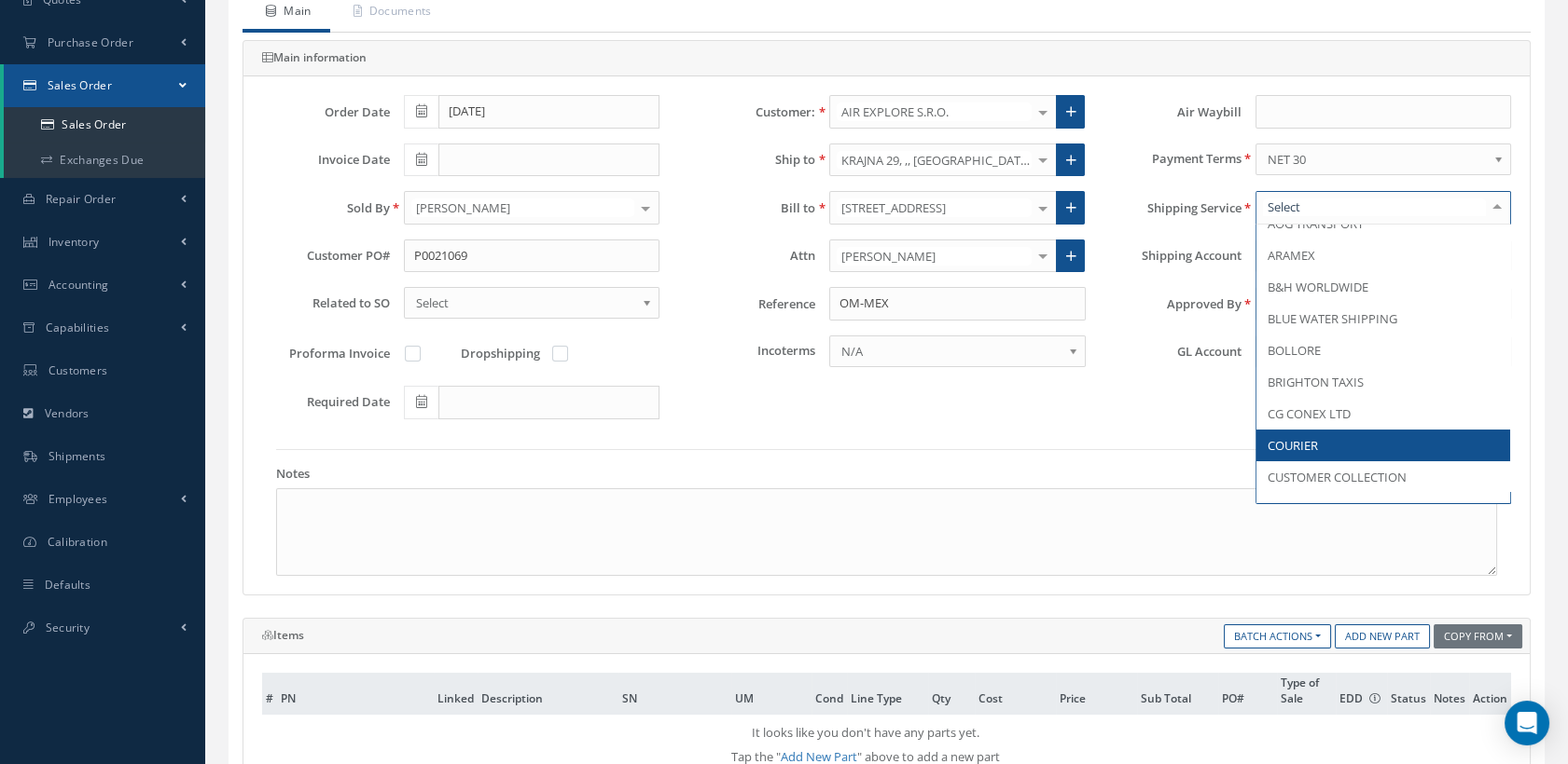
click at [1342, 438] on span "COURIER" at bounding box center [1383, 445] width 254 height 31
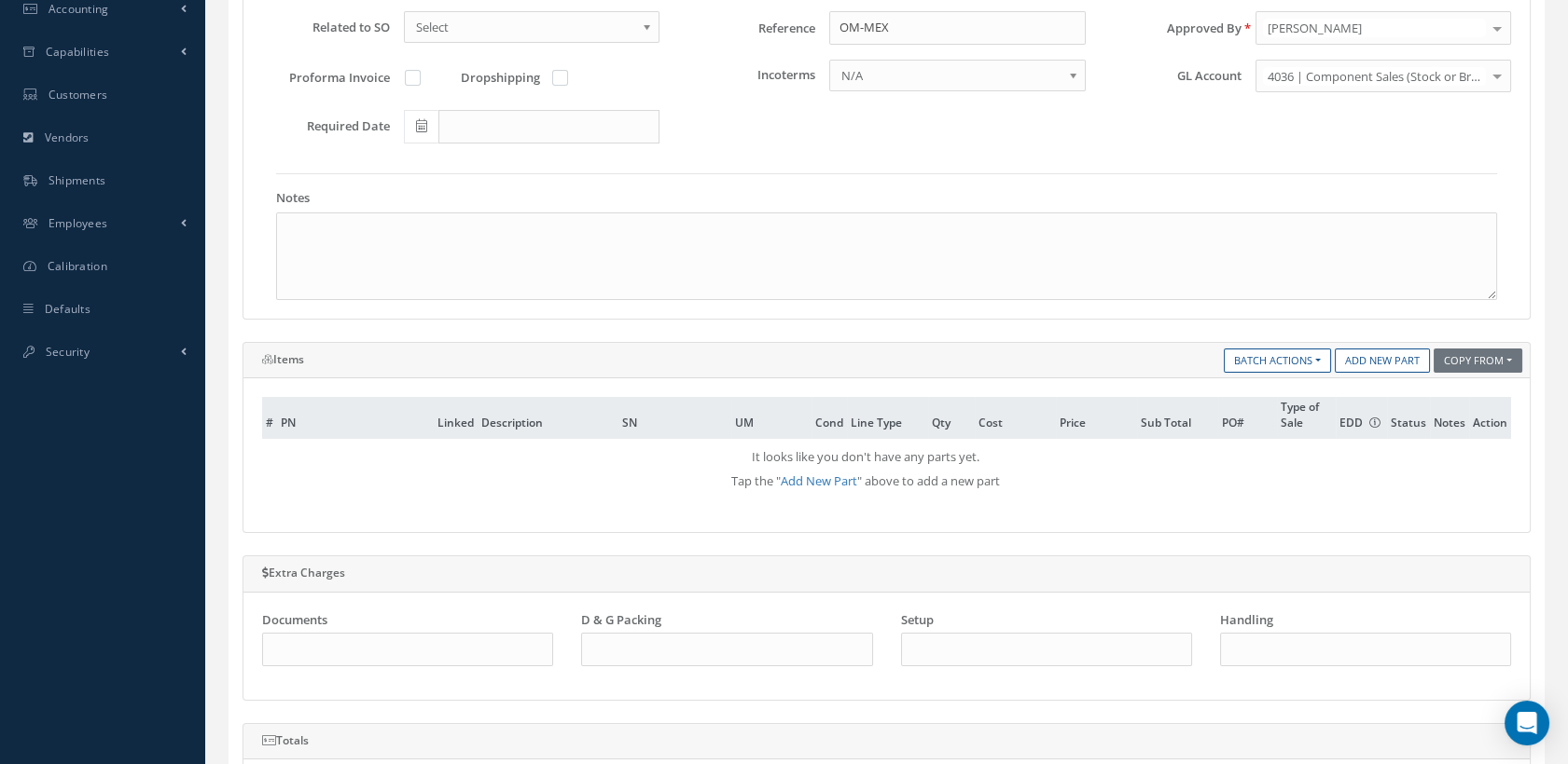
scroll to position [621, 0]
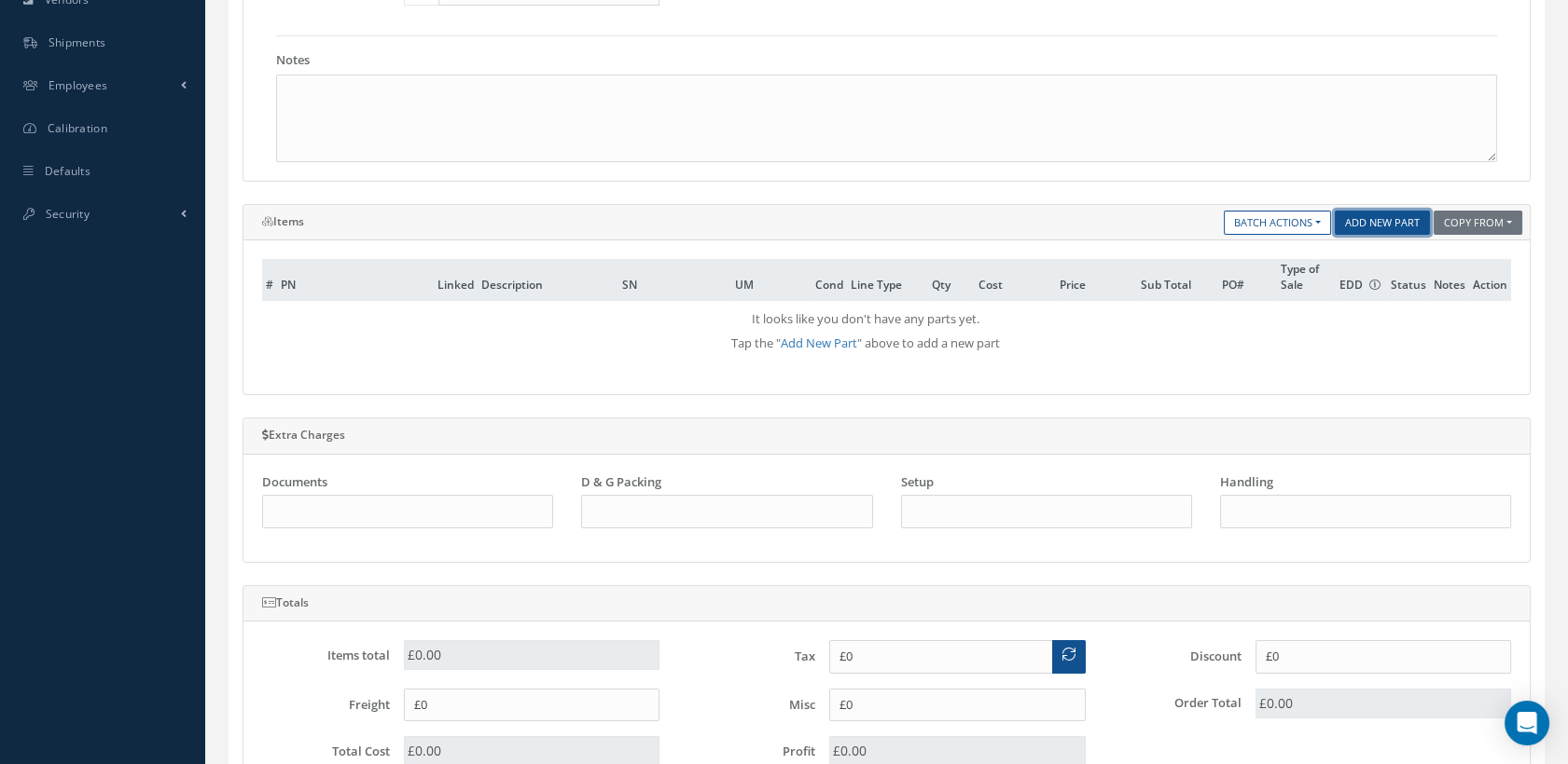
click at [1373, 218] on link "Add New Part" at bounding box center [1382, 223] width 95 height 25
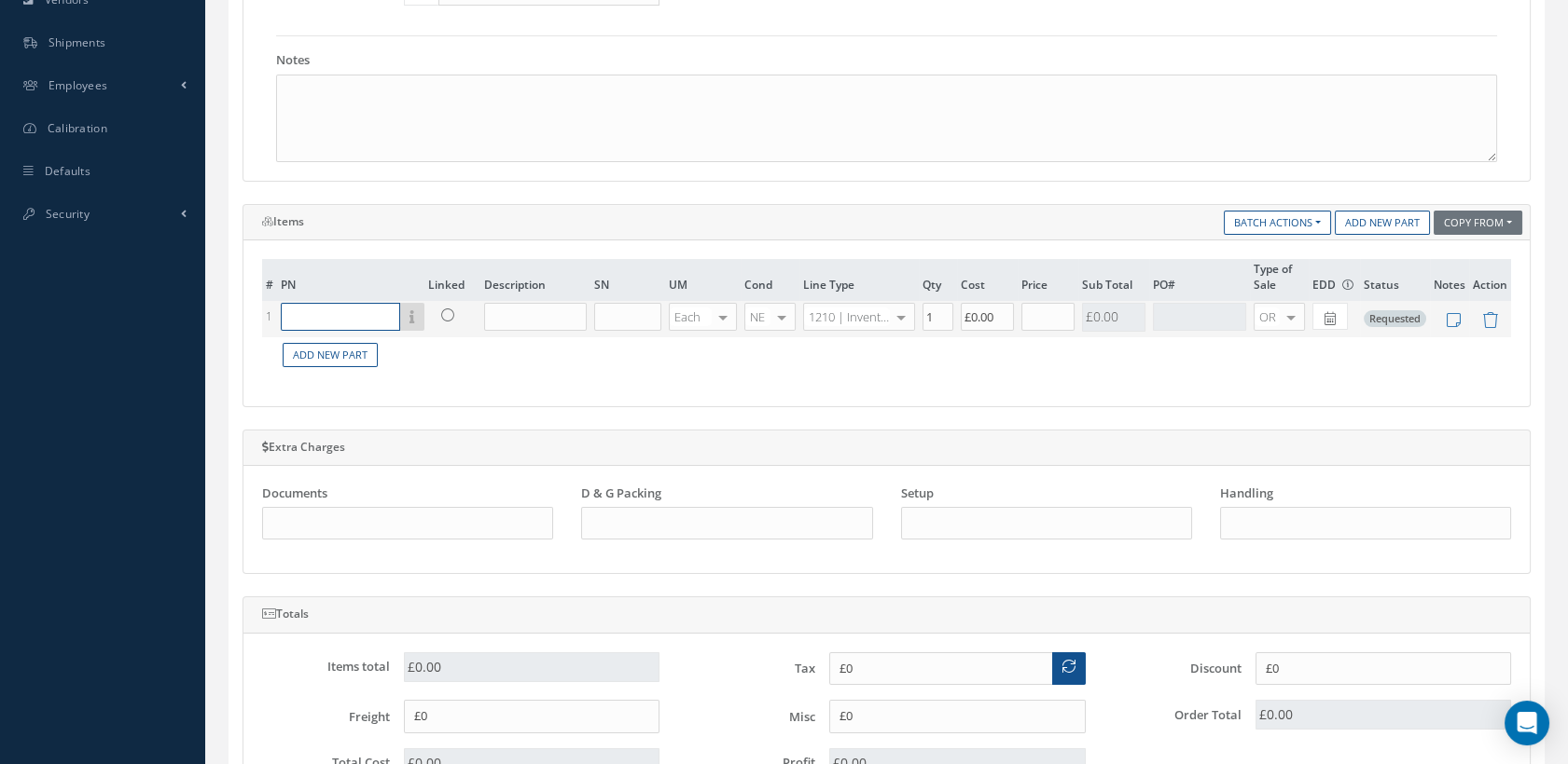
click at [317, 316] on input "text" at bounding box center [341, 317] width 119 height 28
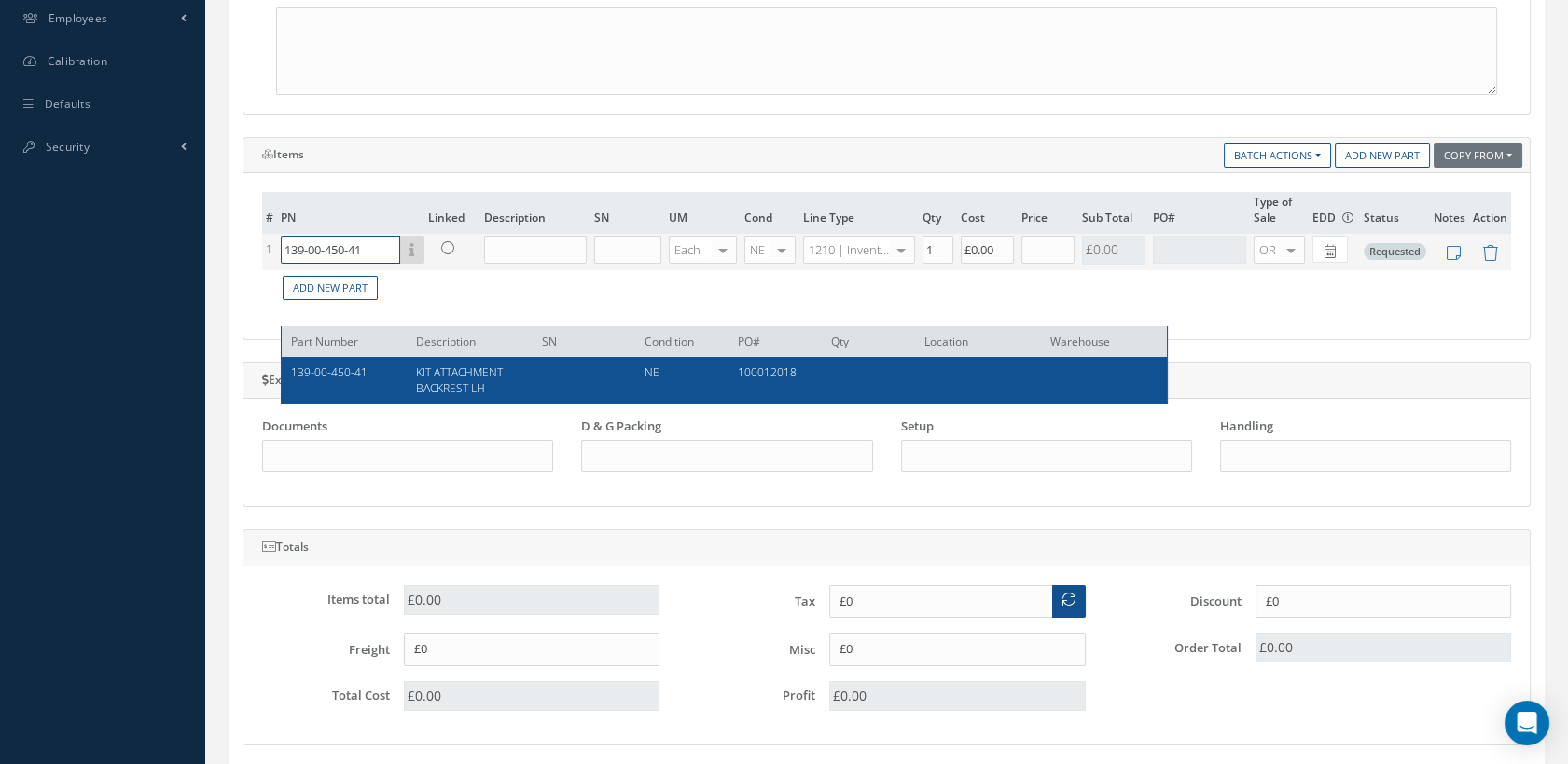
scroll to position [724, 0]
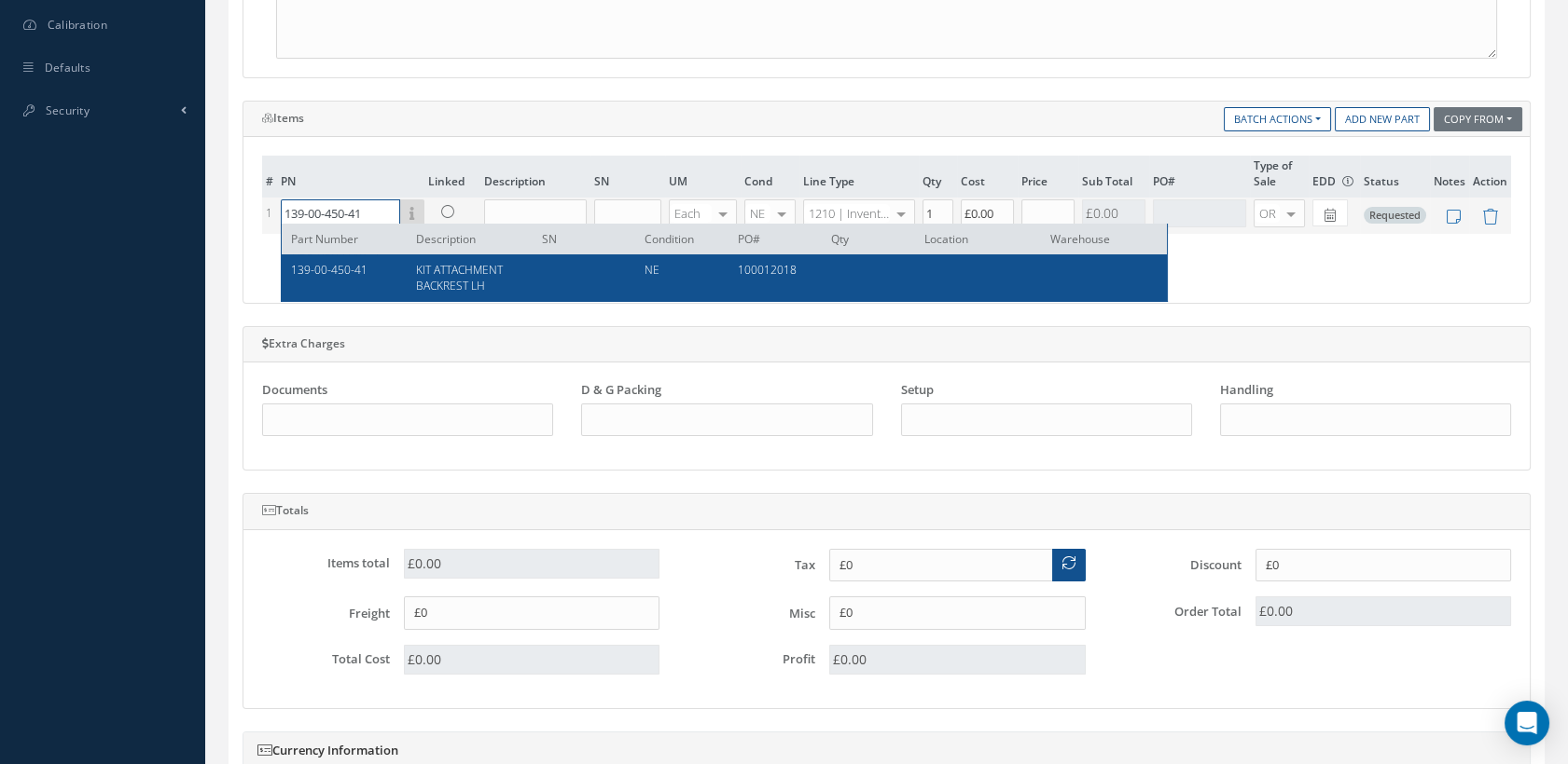
type input "139-00-450-41"
click at [362, 267] on span "139-00-450-41" at bounding box center [329, 269] width 76 height 16
type input "KIT ATTACHMENT BACKREST LH"
type input "£135"
type input "£0"
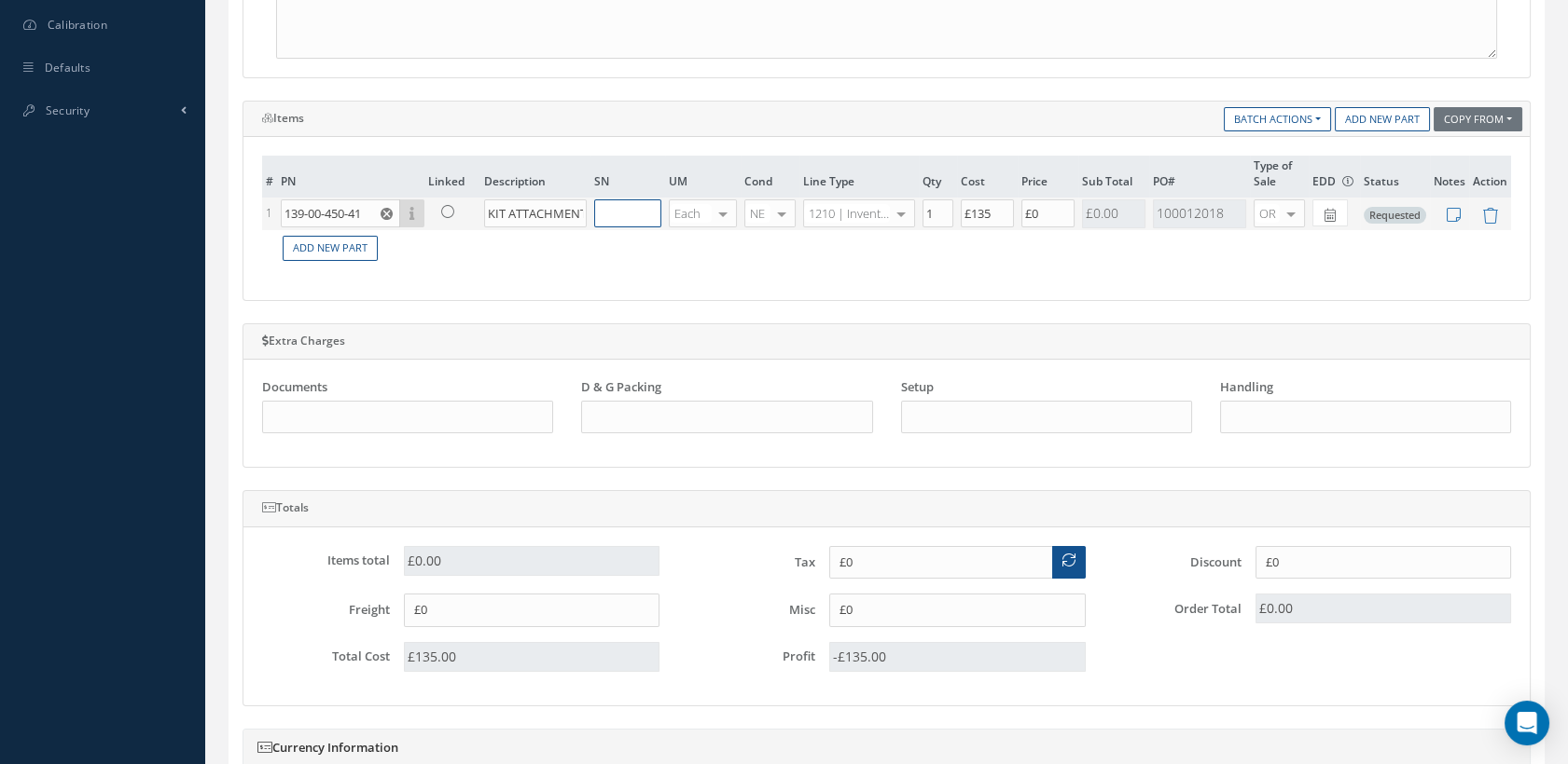
click at [630, 210] on input "text" at bounding box center [628, 213] width 67 height 28
drag, startPoint x: 943, startPoint y: 213, endPoint x: 928, endPoint y: 213, distance: 15.0
click at [928, 213] on input "1" at bounding box center [938, 213] width 31 height 28
type input "5"
click at [1017, 221] on td "£0" at bounding box center [1048, 214] width 61 height 32
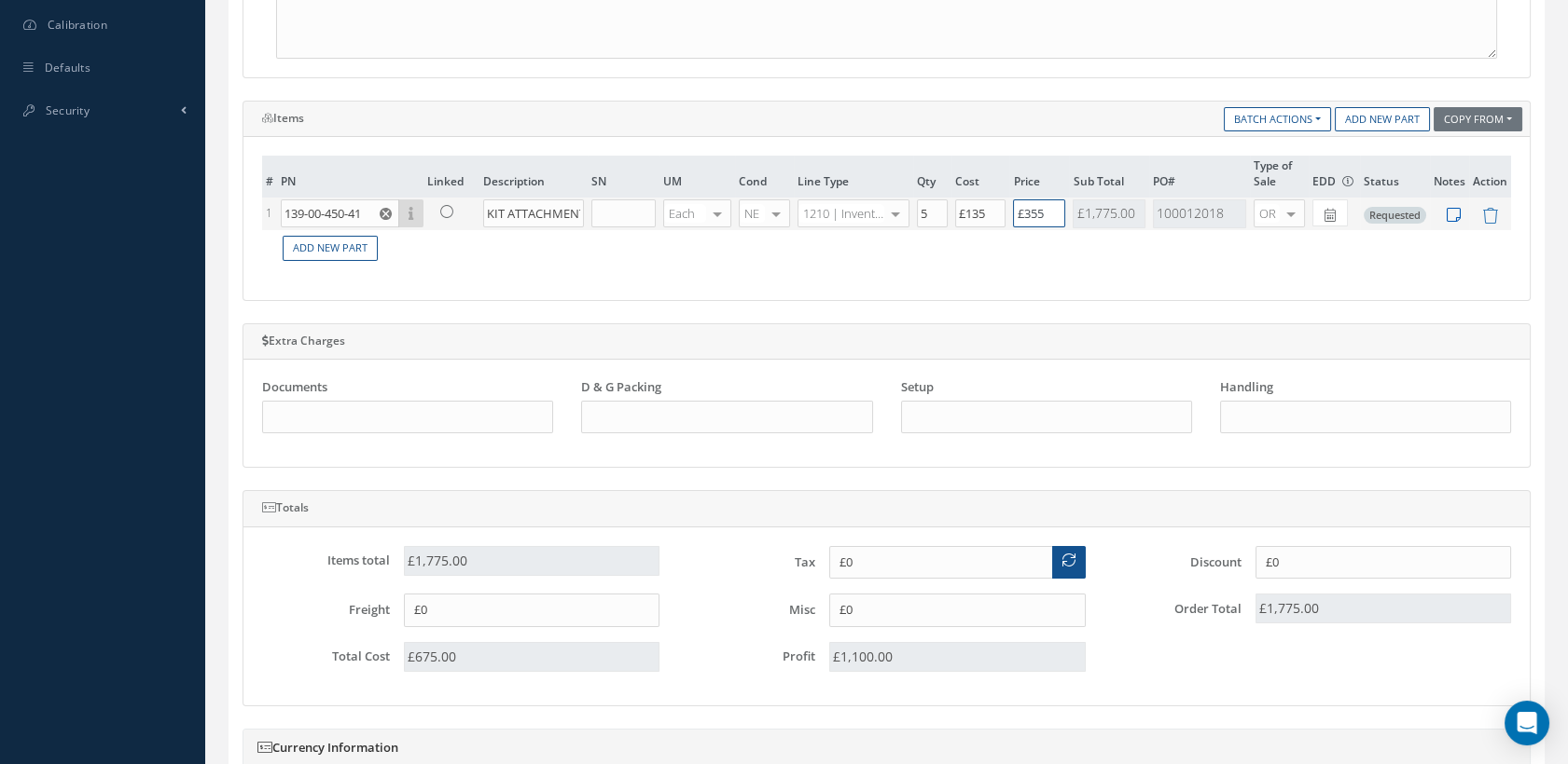
type input "£355"
click at [1454, 207] on icon at bounding box center [1454, 215] width 14 height 16
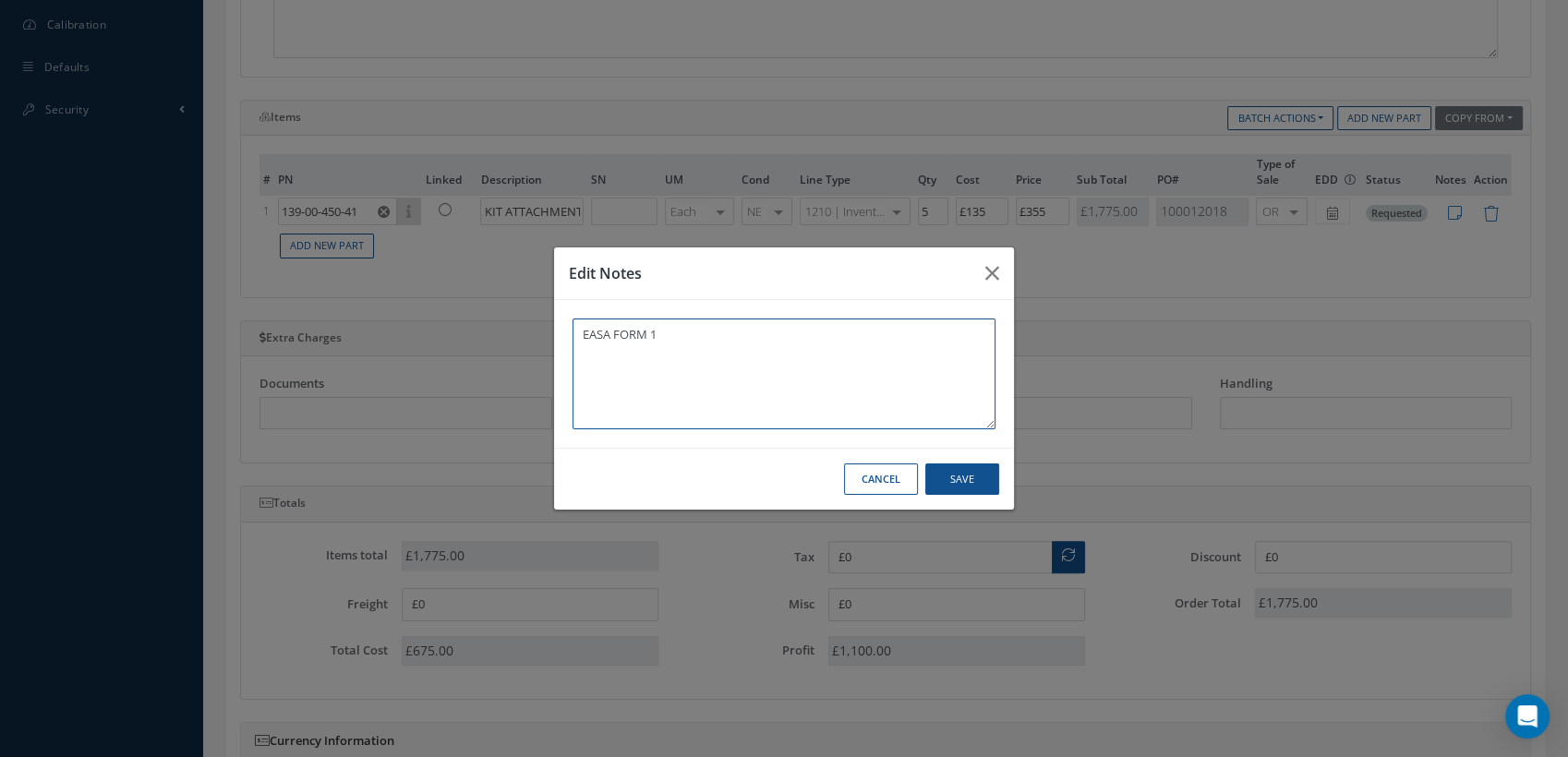
type textarea "EASA FORM 1"
drag, startPoint x: 968, startPoint y: 487, endPoint x: 899, endPoint y: 530, distance: 81.3
click at [968, 485] on button "Save" at bounding box center [962, 480] width 73 height 32
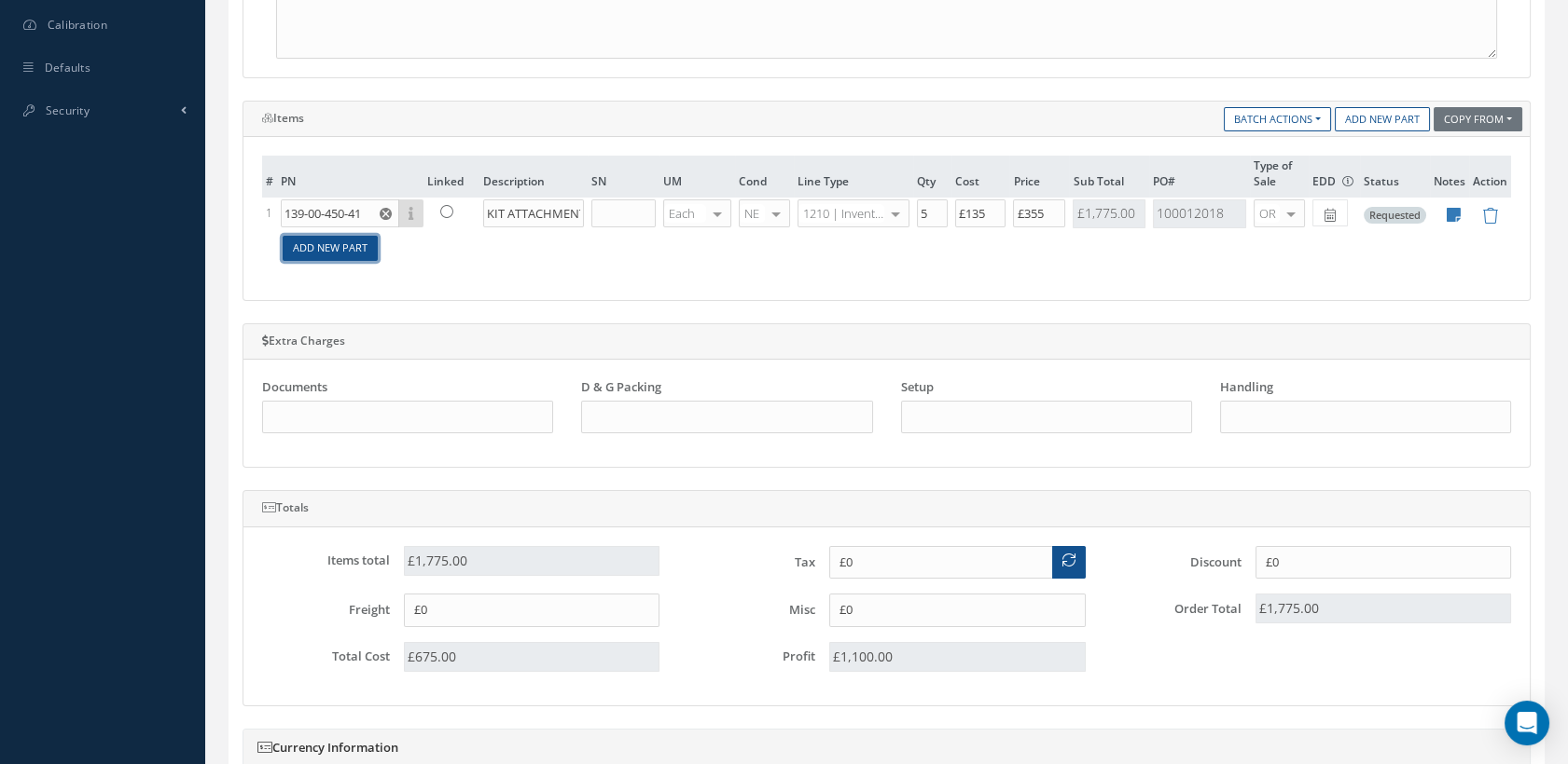
click at [298, 242] on link "Add New Part" at bounding box center [329, 249] width 95 height 25
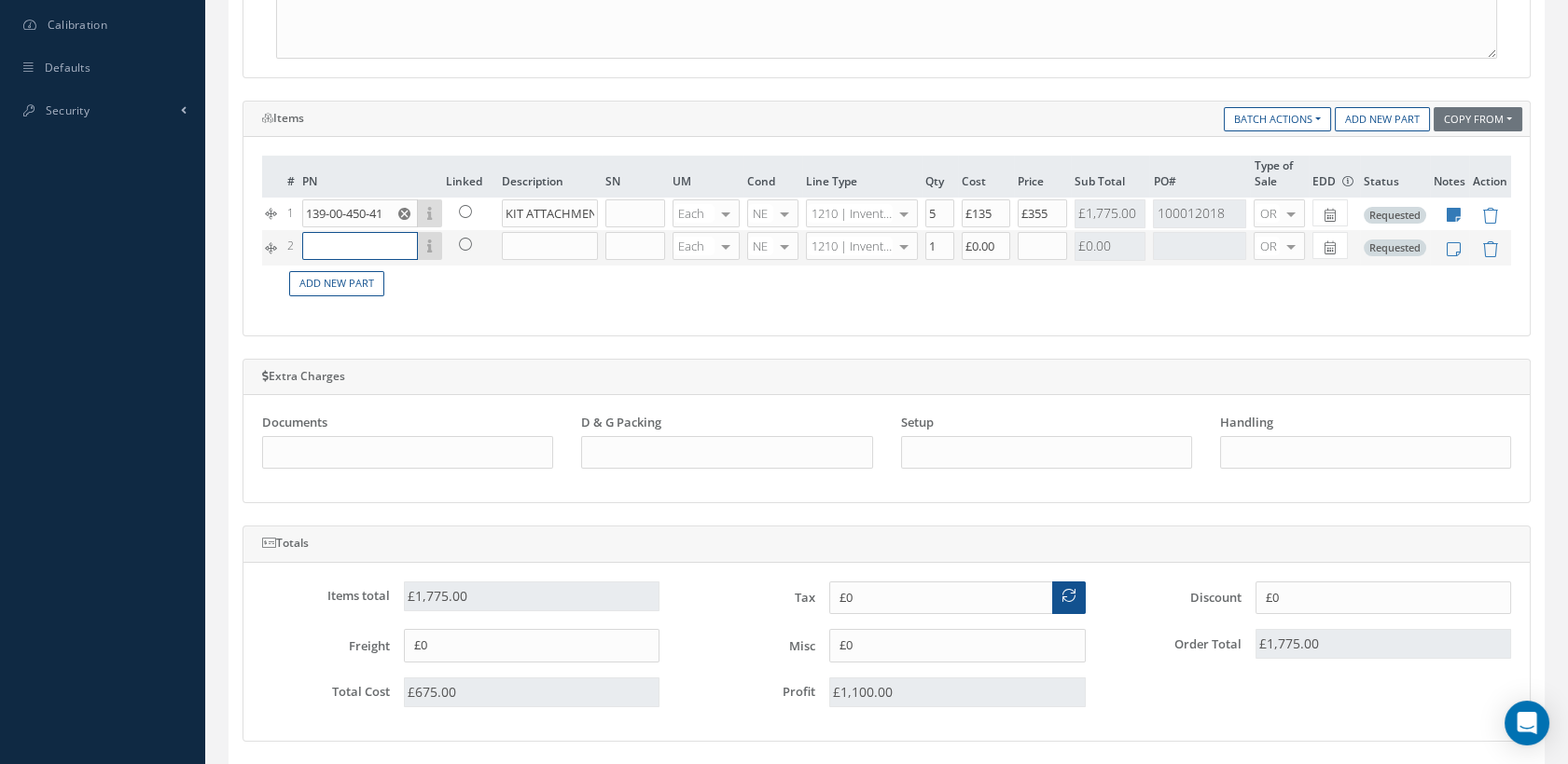
click at [319, 244] on input "text" at bounding box center [360, 246] width 115 height 28
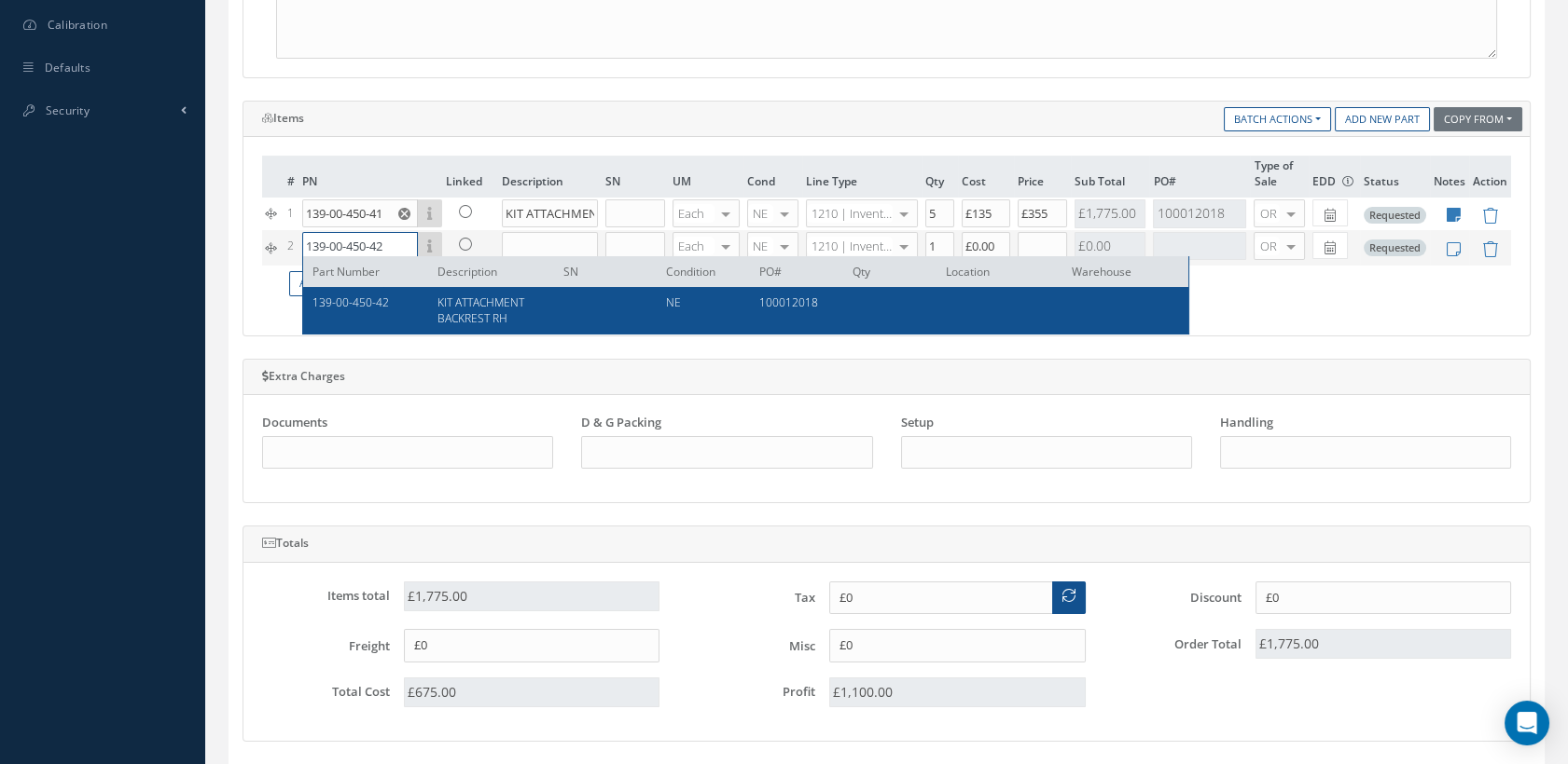
type input "139-00-450-42"
click at [426, 317] on div "KIT ATTACHMENT BACKREST RH" at bounding box center [486, 310] width 126 height 31
type input "KIT ATTACHMENT BACKREST RH"
type input "£135"
type input "£0"
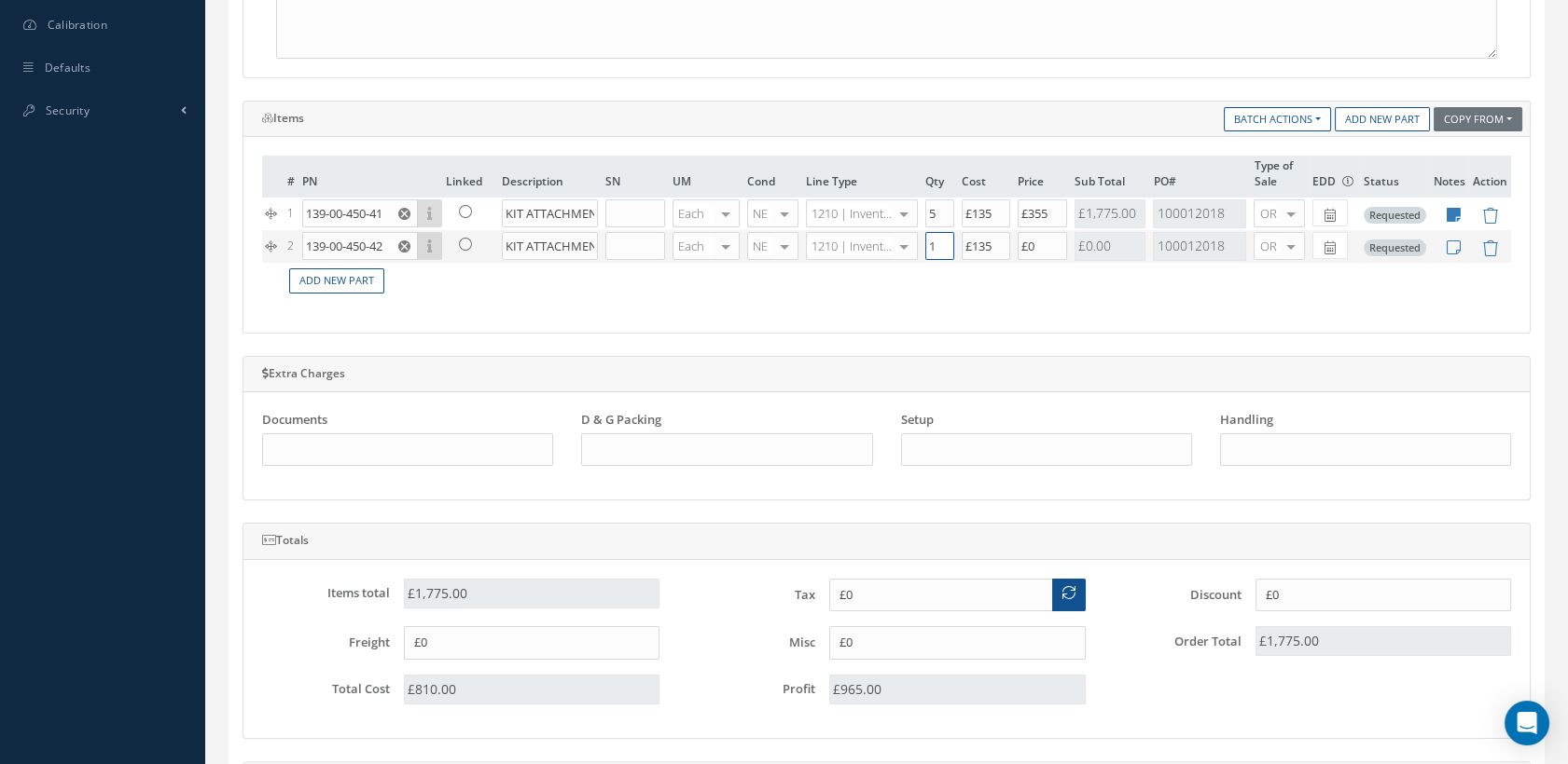
drag, startPoint x: 939, startPoint y: 251, endPoint x: 923, endPoint y: 261, distance: 18.9
click at [923, 254] on td "1" at bounding box center [939, 246] width 36 height 32
type input "5"
drag, startPoint x: 1037, startPoint y: 246, endPoint x: 983, endPoint y: 242, distance: 54.1
click at [983, 242] on tr "2 139-00-450-42 Part Number Description SN Condition PO# Qty Location Warehouse…" at bounding box center [886, 246] width 1249 height 32
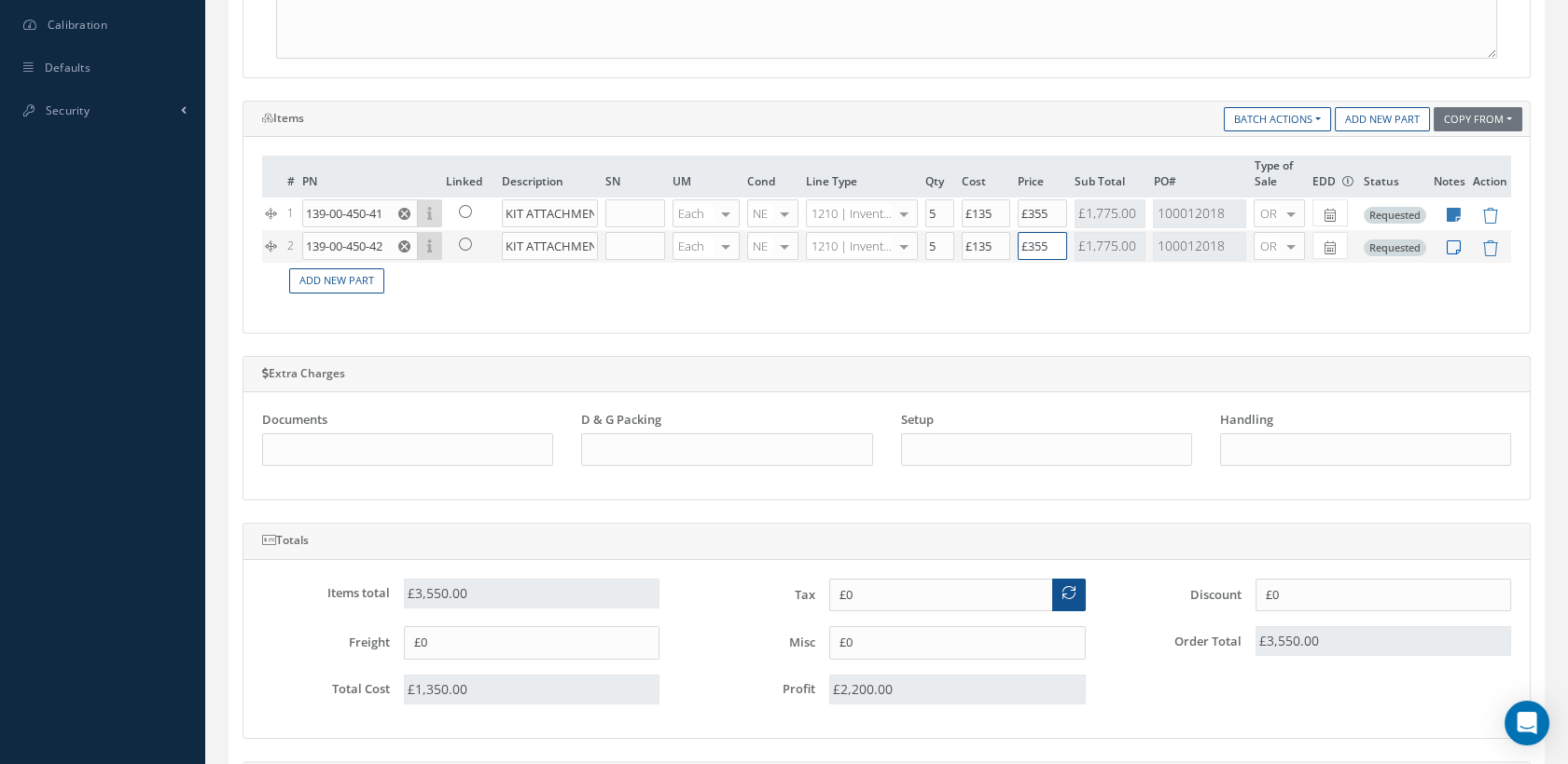
type input "£355"
click at [1449, 242] on icon at bounding box center [1454, 248] width 14 height 16
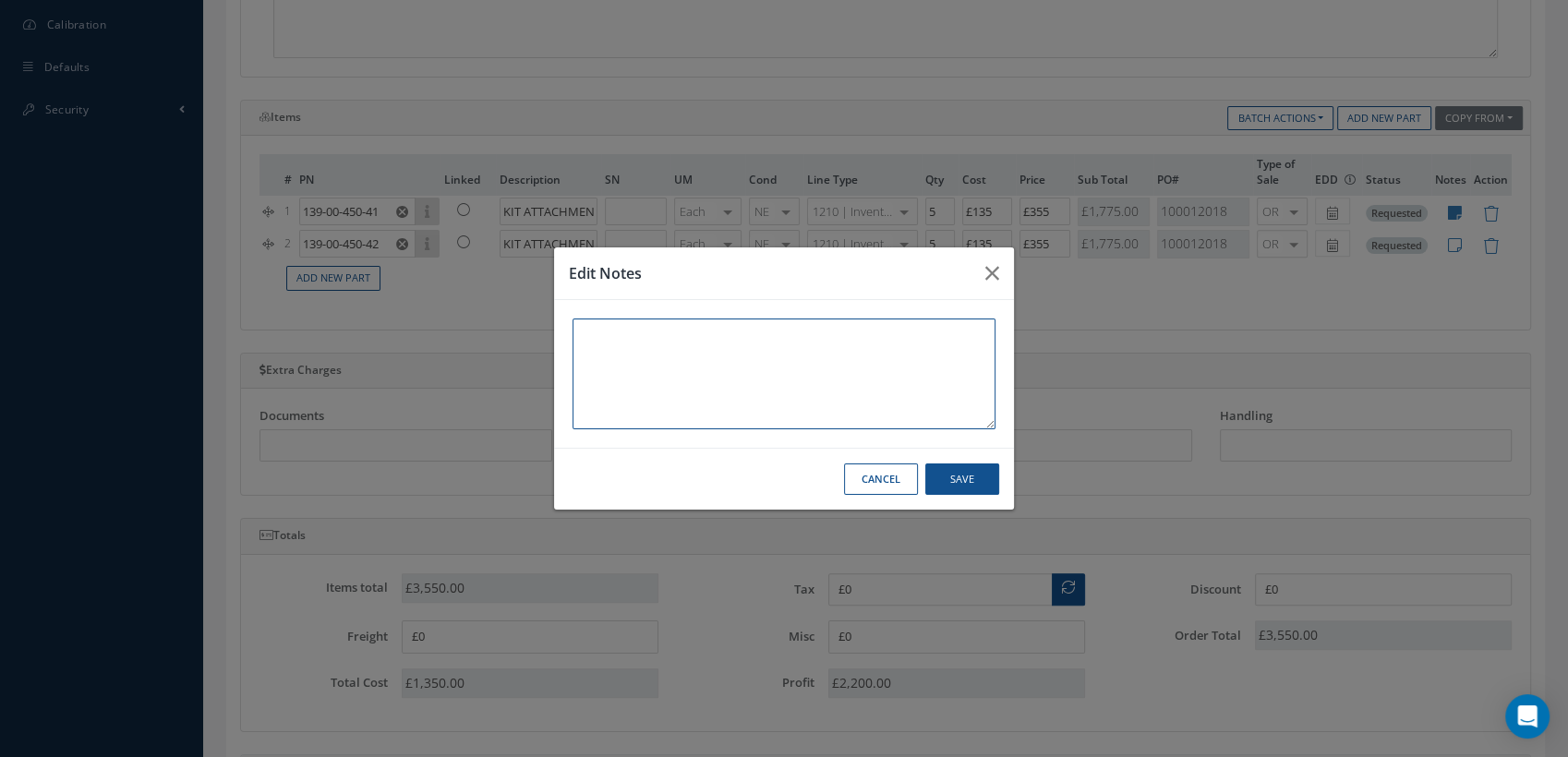
click at [687, 388] on textarea at bounding box center [784, 374] width 423 height 111
type textarea "EASA FORM 1"
click at [955, 488] on button "Save" at bounding box center [962, 480] width 73 height 32
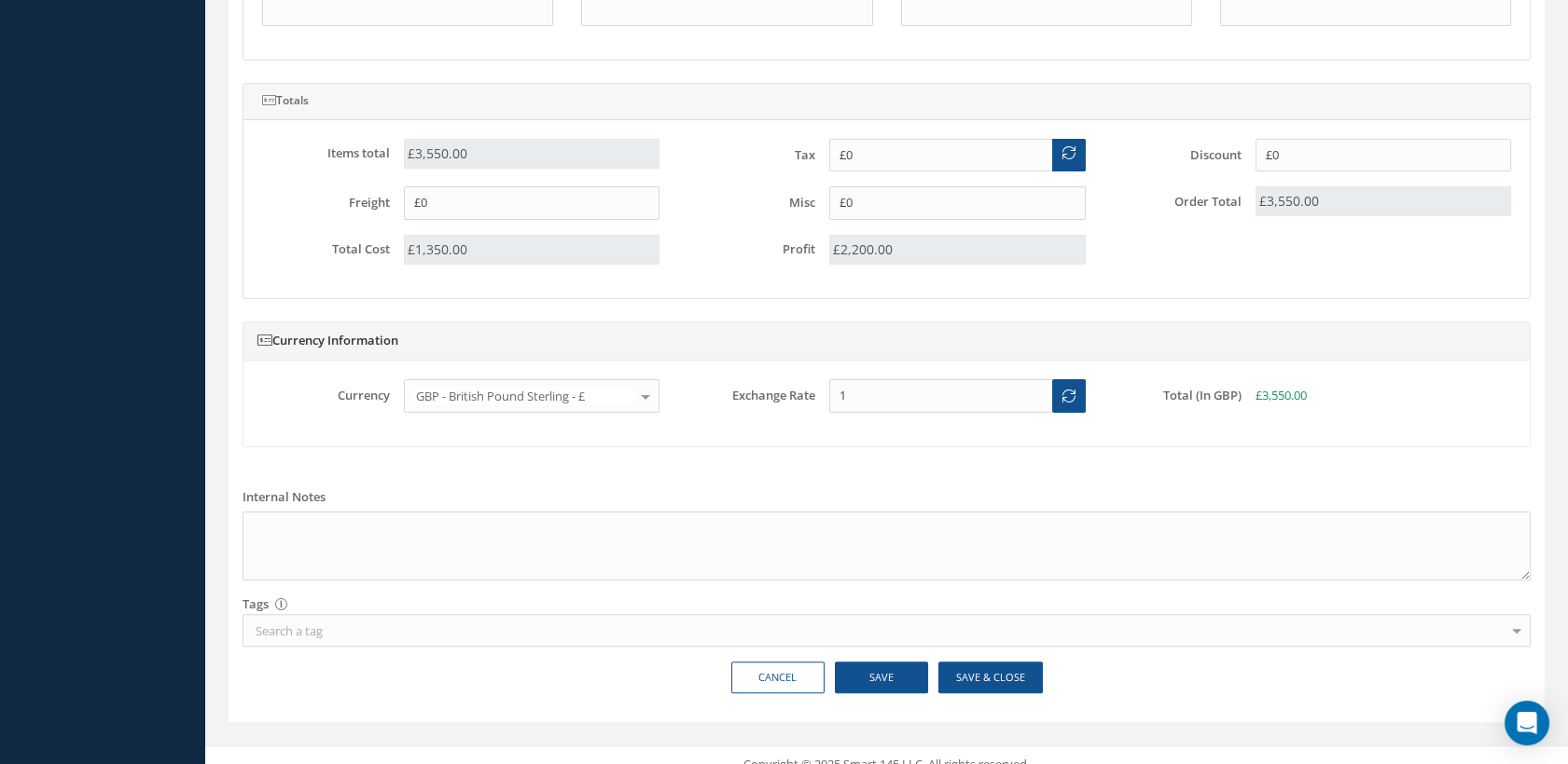
scroll to position [1177, 0]
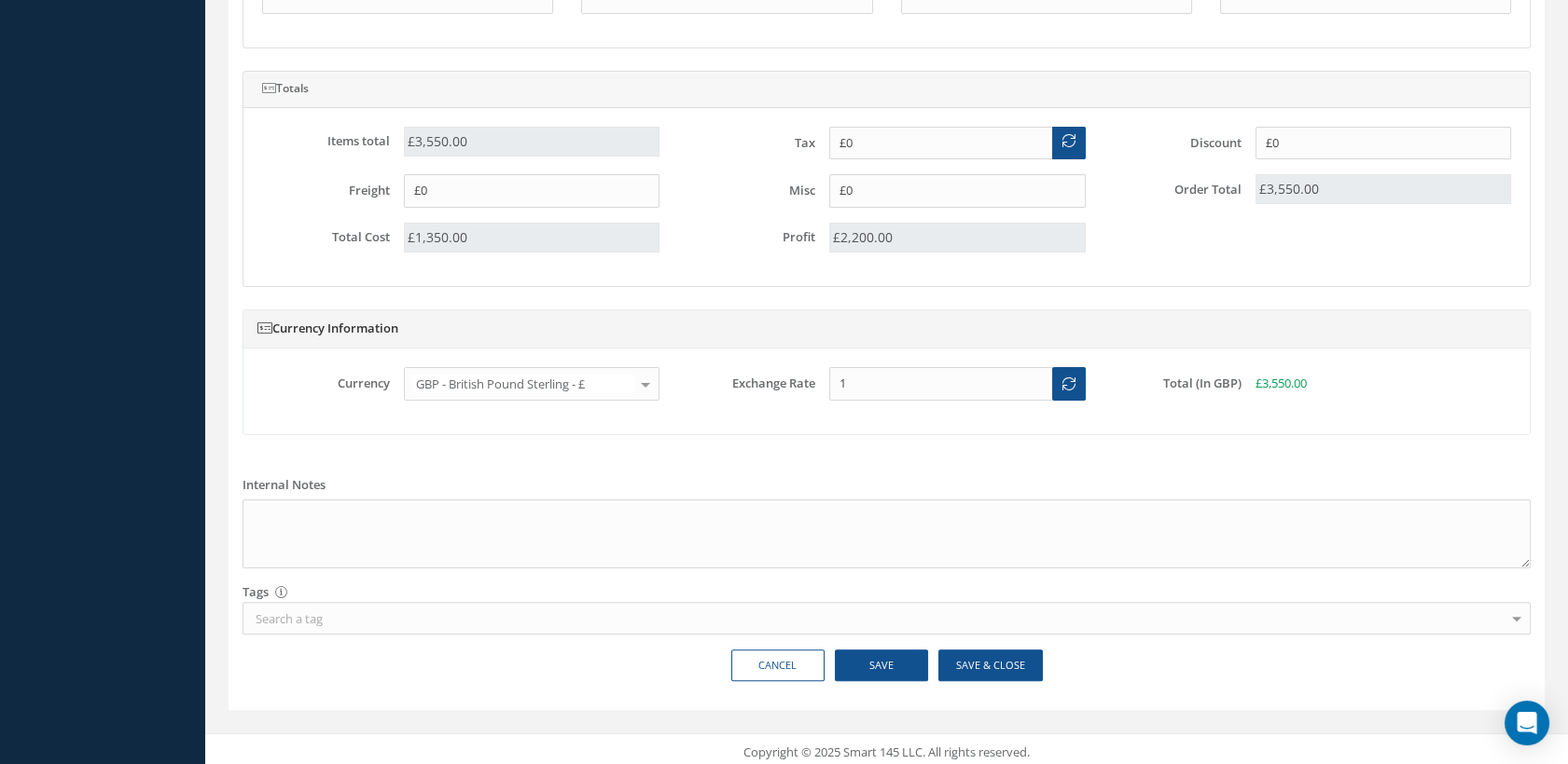
click at [374, 616] on div "Search a tag" at bounding box center [886, 618] width 1288 height 32
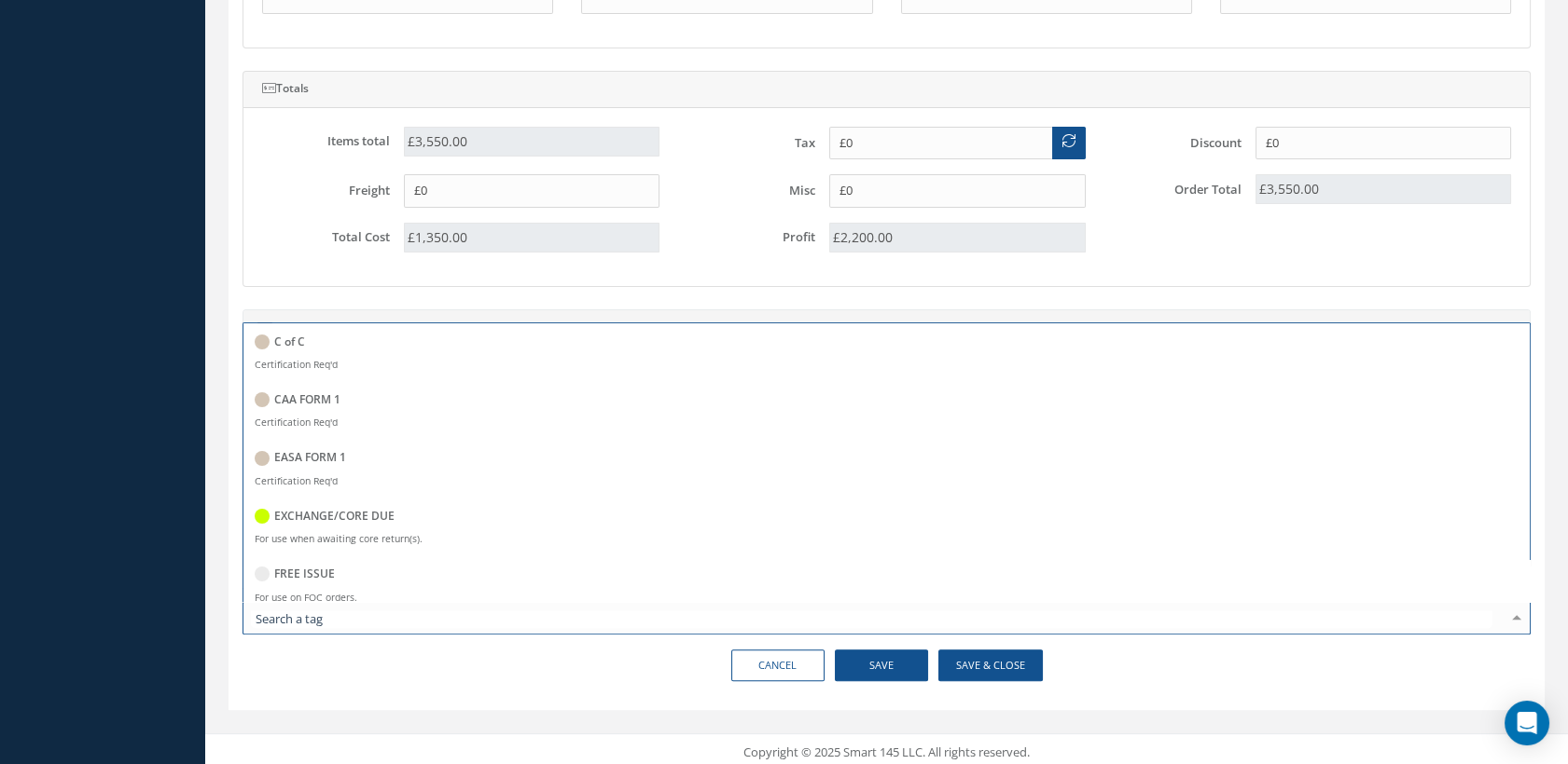
scroll to position [0, 0]
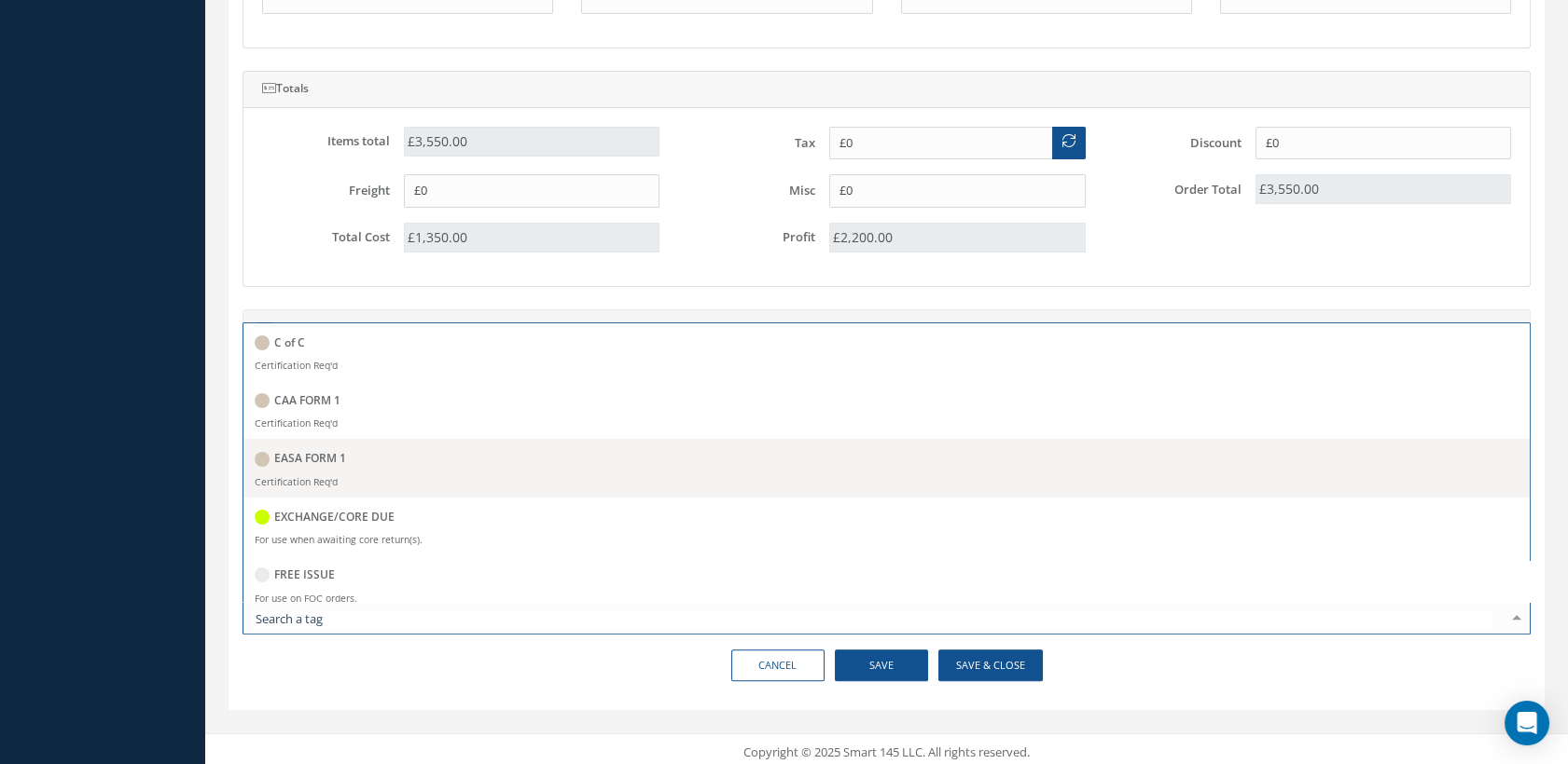
click at [358, 439] on span "EASA FORM 1 Certification Req'd" at bounding box center [887, 467] width 1287 height 58
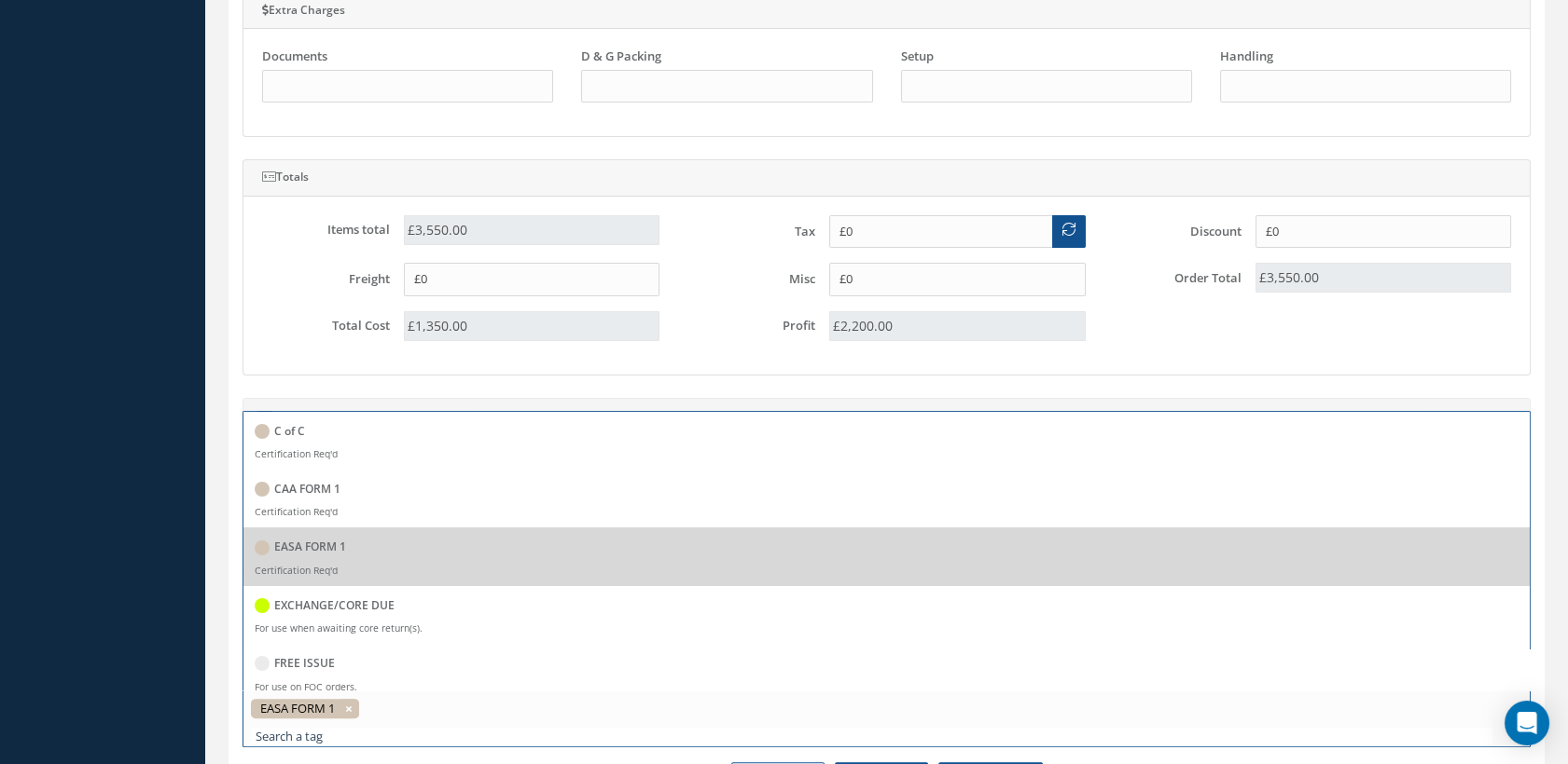
scroll to position [970, 0]
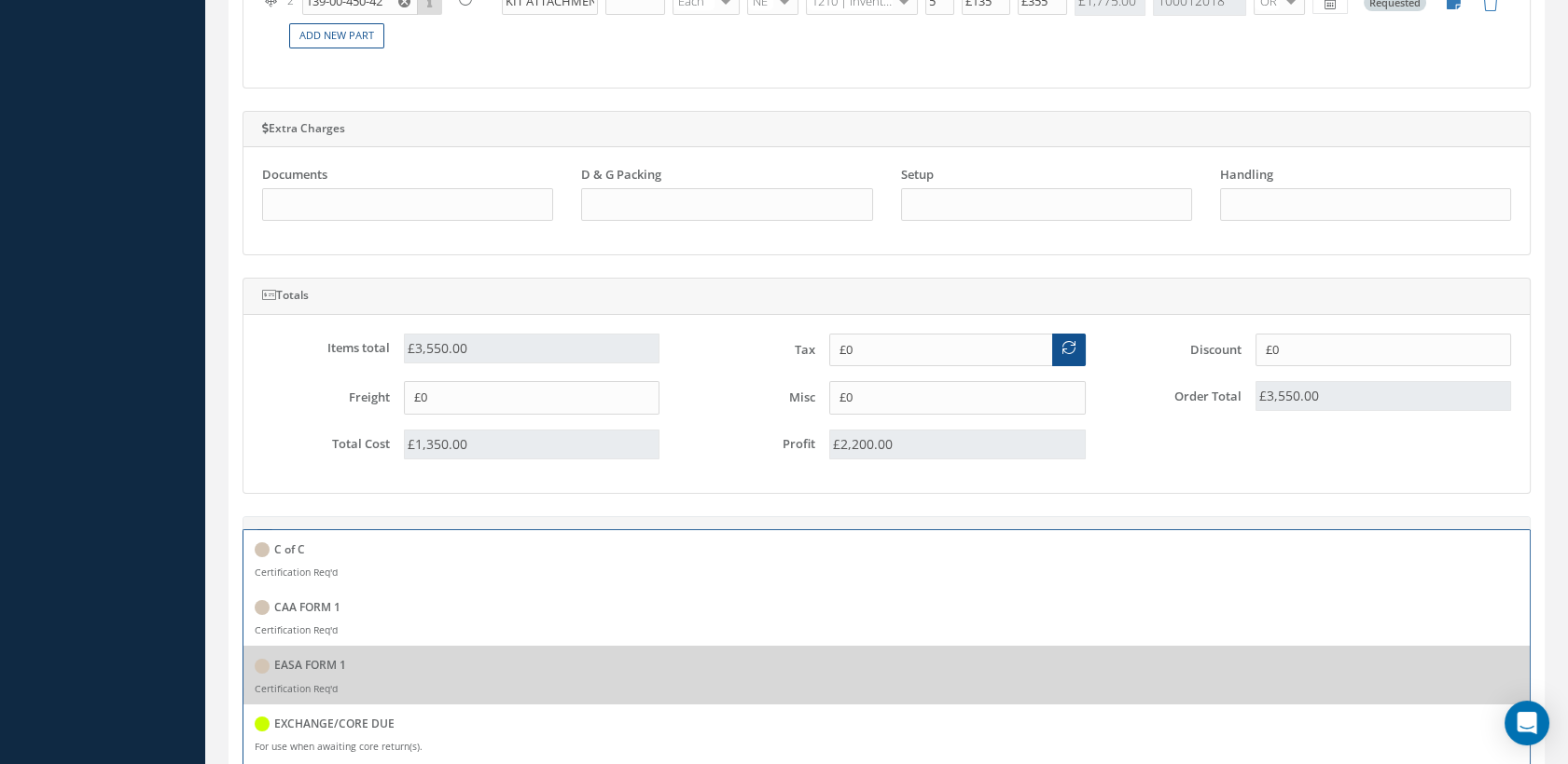
click at [280, 459] on div "Total Cost £1,350.00" at bounding box center [461, 452] width 426 height 45
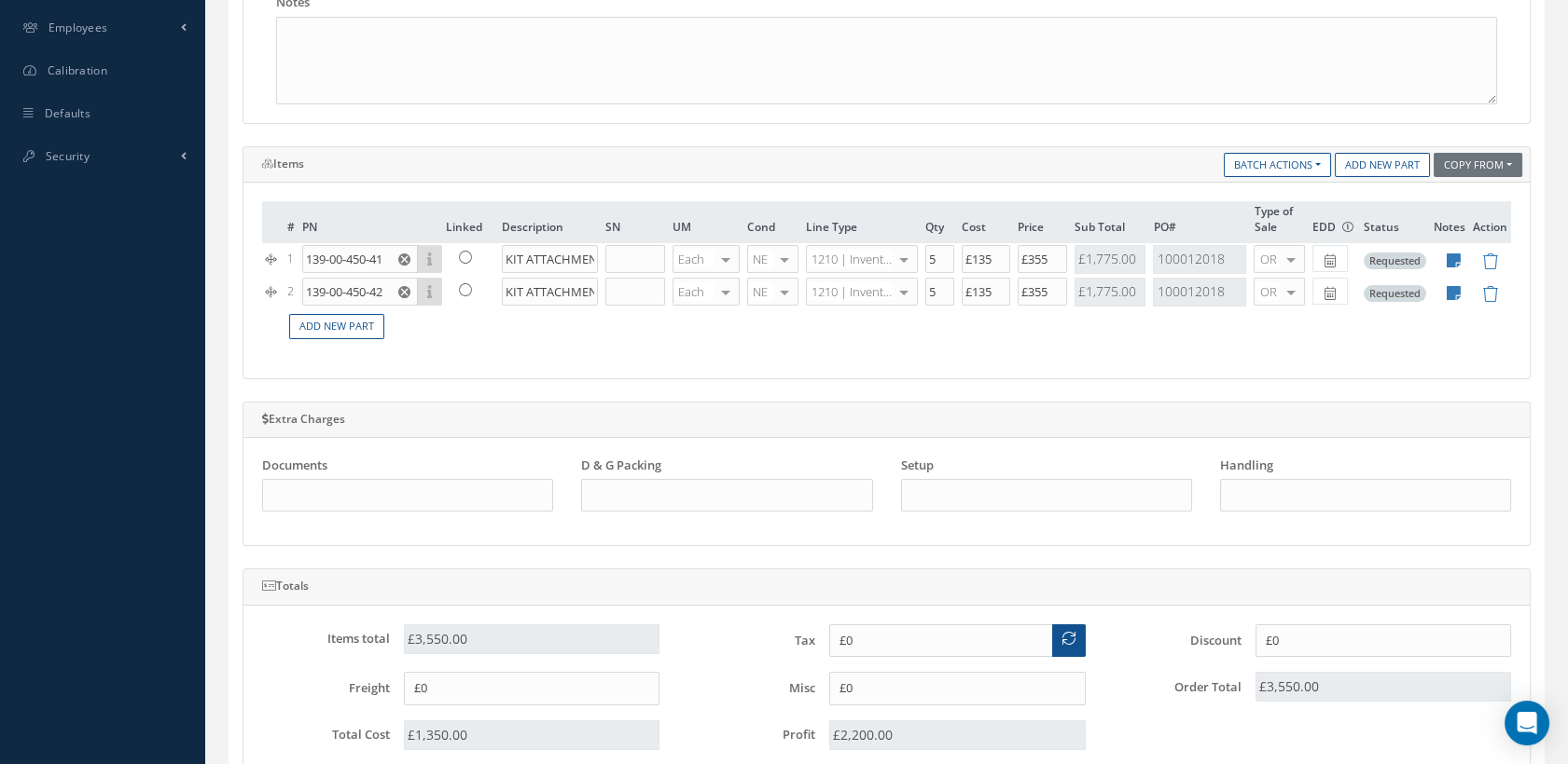
scroll to position [1182, 0]
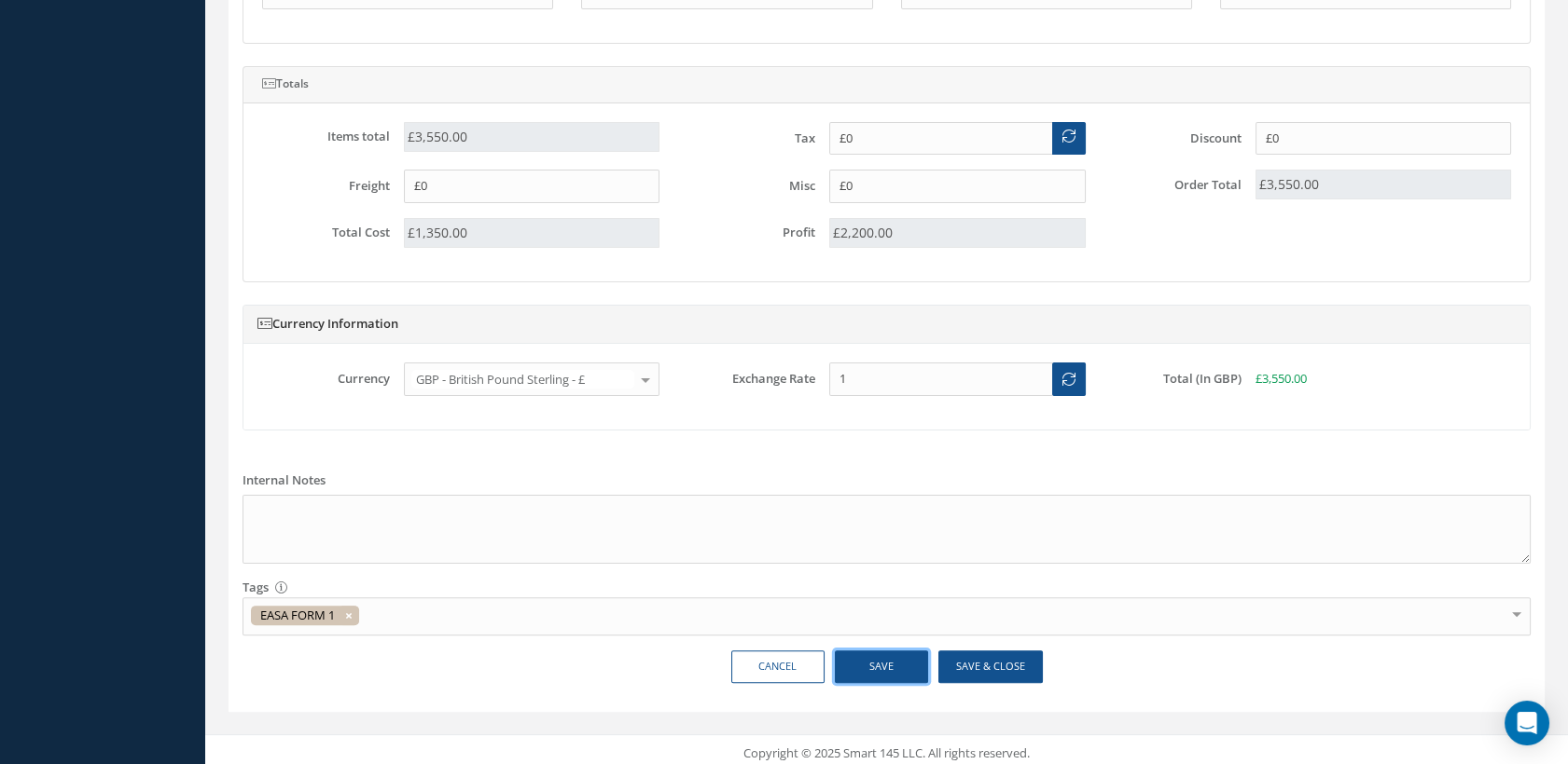
click at [887, 658] on button "Save" at bounding box center [882, 666] width 94 height 32
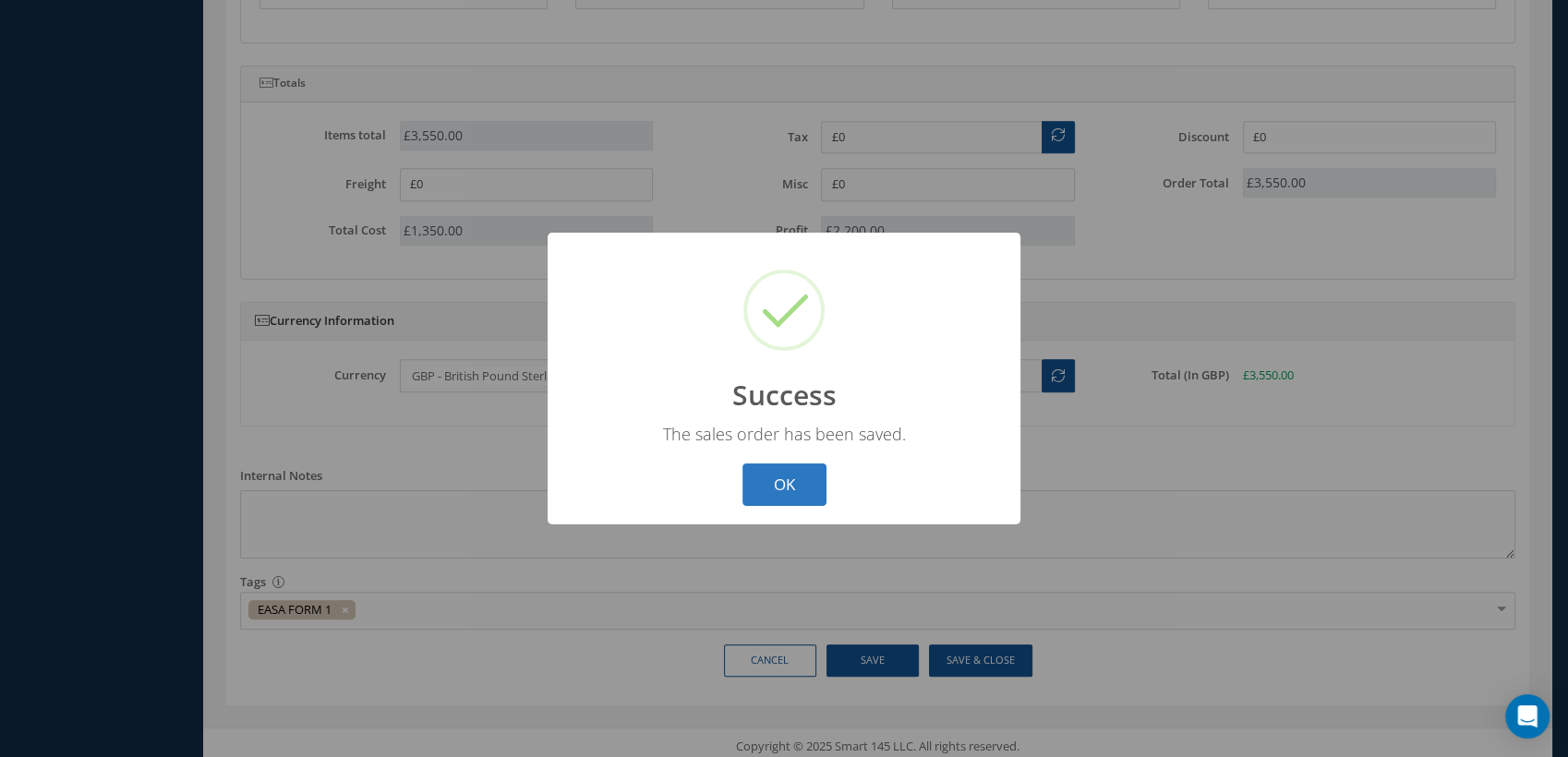
click at [778, 482] on button "OK" at bounding box center [784, 485] width 84 height 44
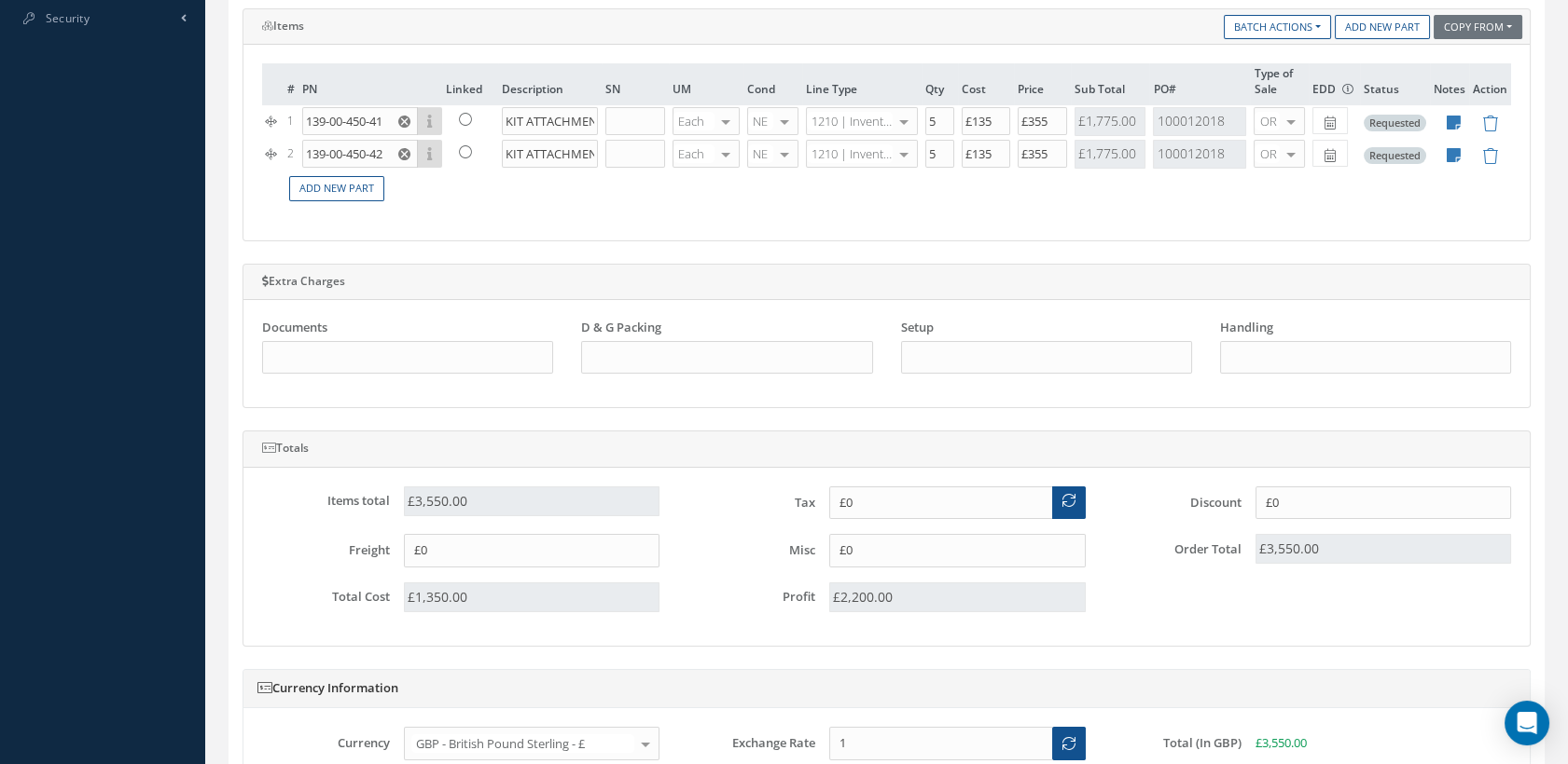
scroll to position [767, 0]
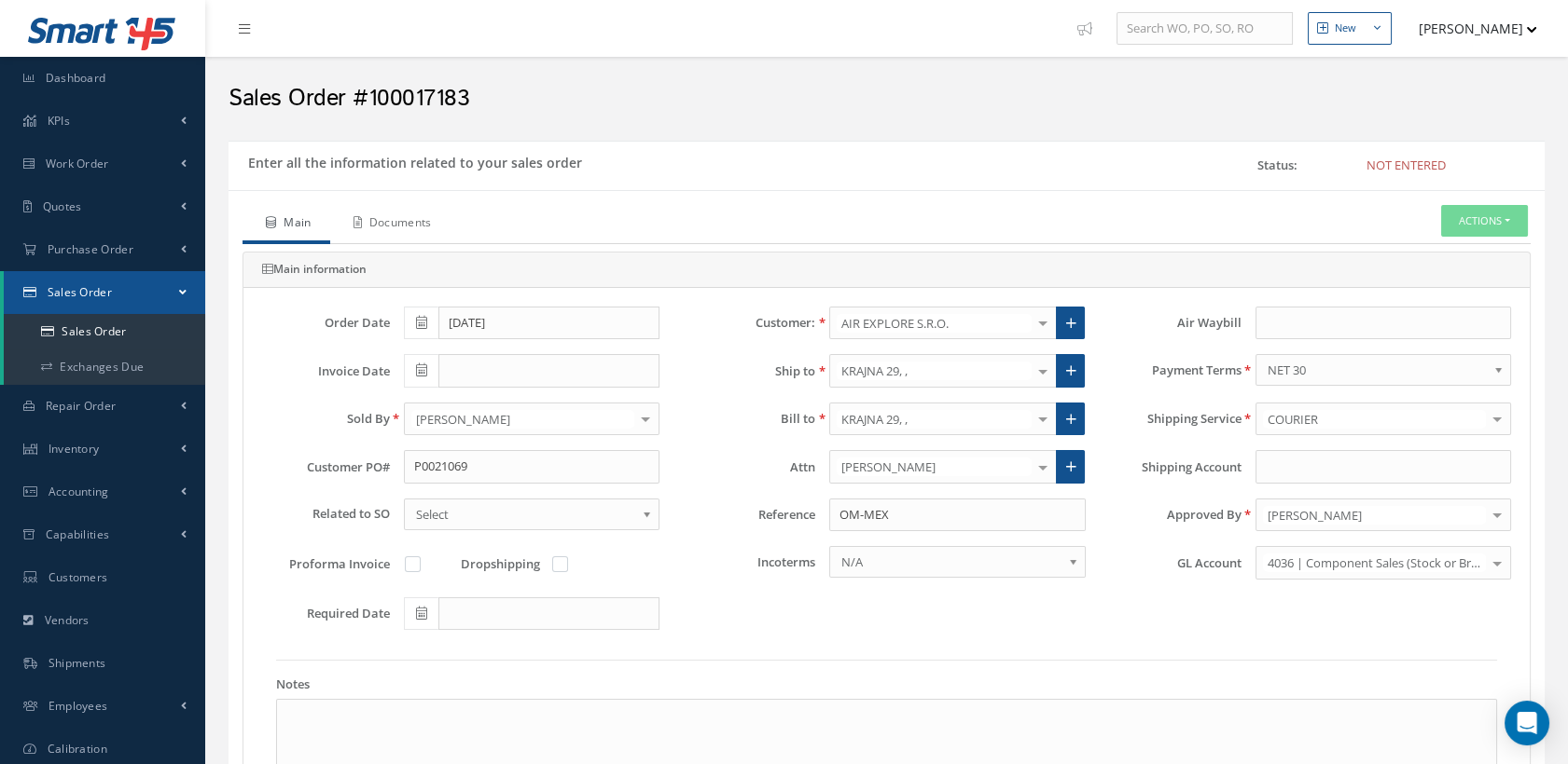
click at [426, 222] on link "Documents" at bounding box center [390, 224] width 120 height 39
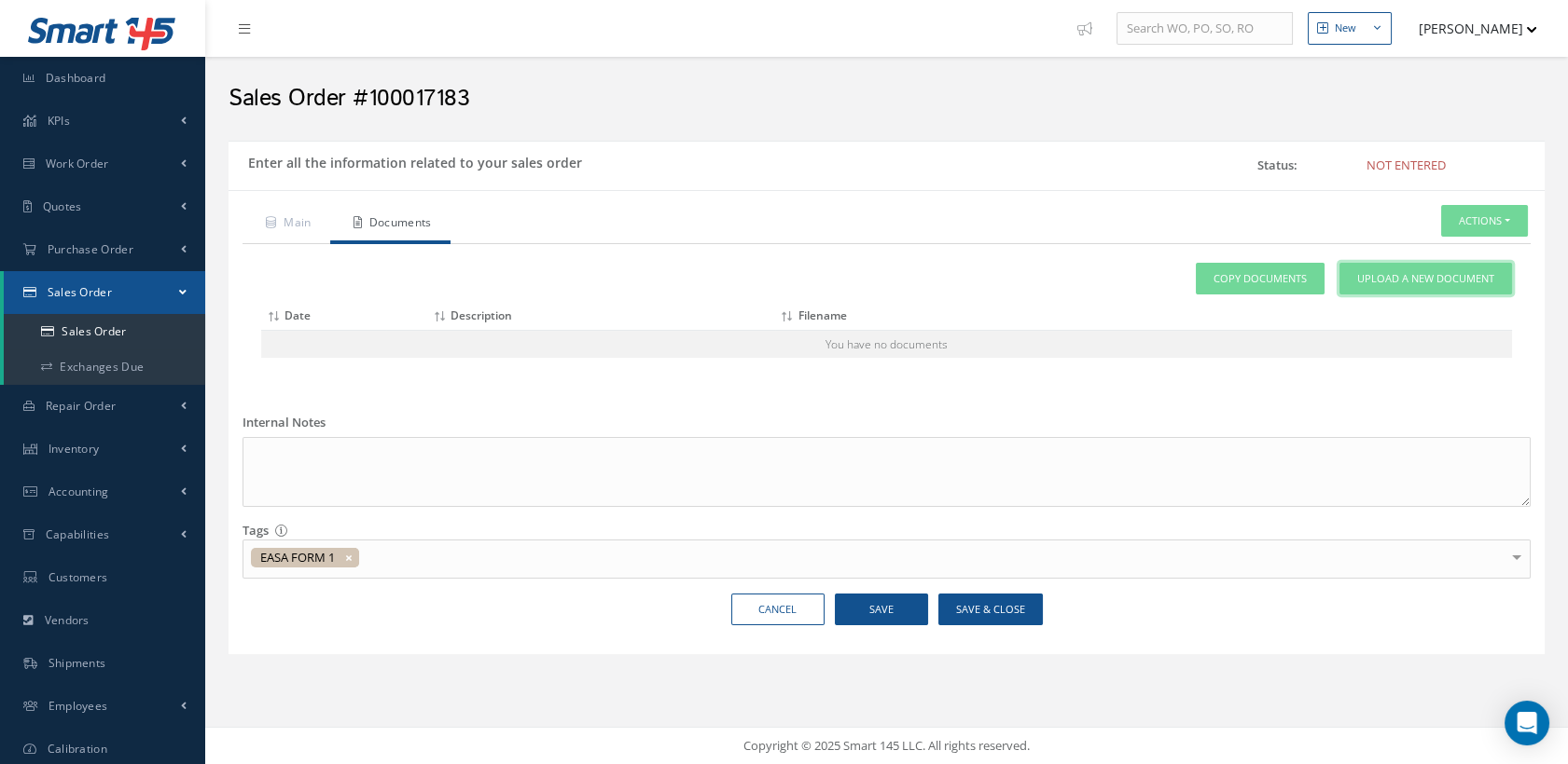
drag, startPoint x: 1390, startPoint y: 279, endPoint x: 1329, endPoint y: 277, distance: 61.0
click at [1390, 279] on span "Upload a New Document" at bounding box center [1425, 279] width 137 height 16
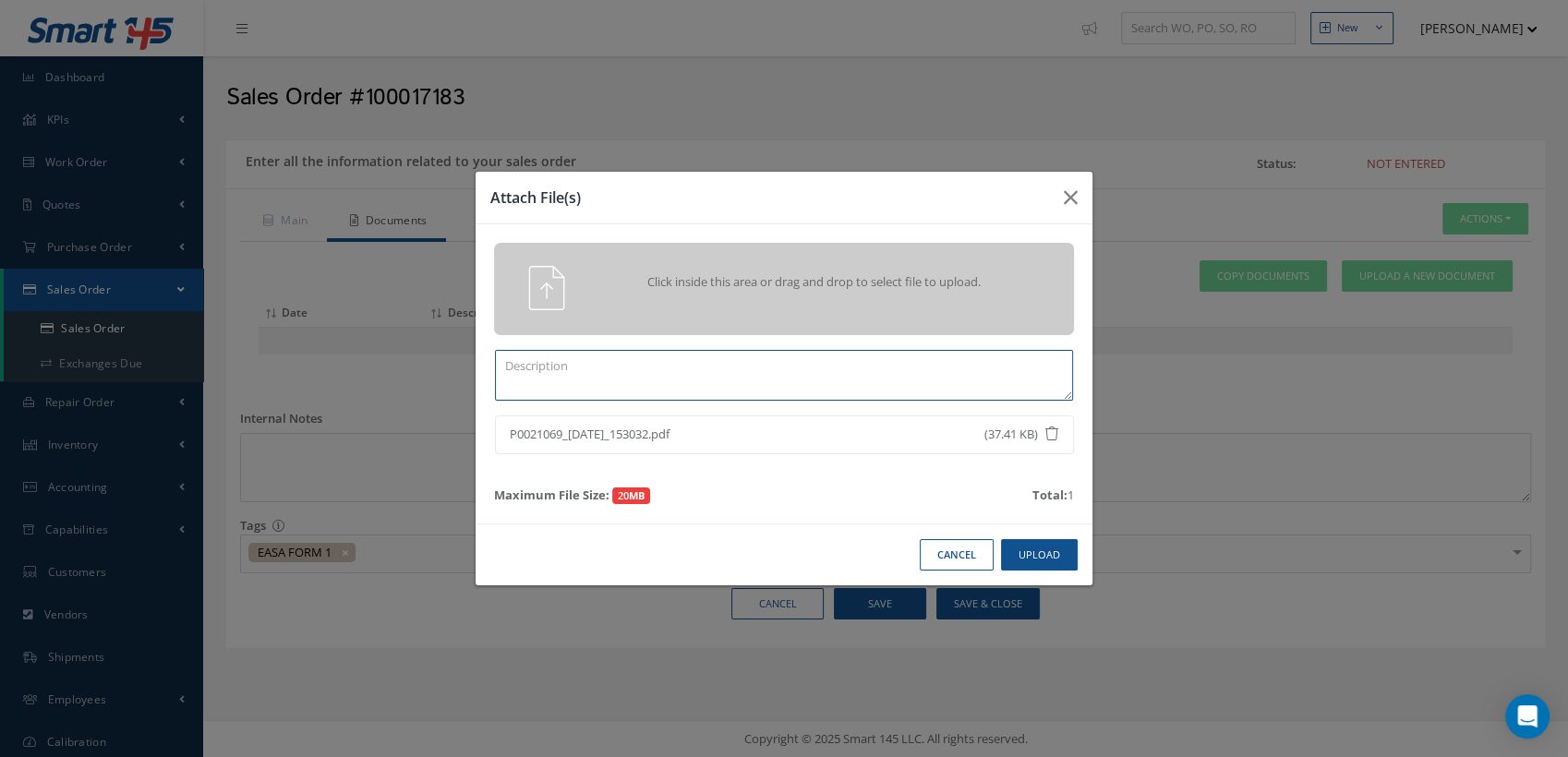
click at [508, 368] on textarea at bounding box center [784, 375] width 578 height 51
drag, startPoint x: 564, startPoint y: 434, endPoint x: 508, endPoint y: 434, distance: 56.0
click at [509, 434] on span "P0021069_[DATE]_153032.pdf" at bounding box center [714, 434] width 411 height 18
copy span "P0021069"
click at [553, 365] on textarea "PO" at bounding box center [784, 375] width 578 height 51
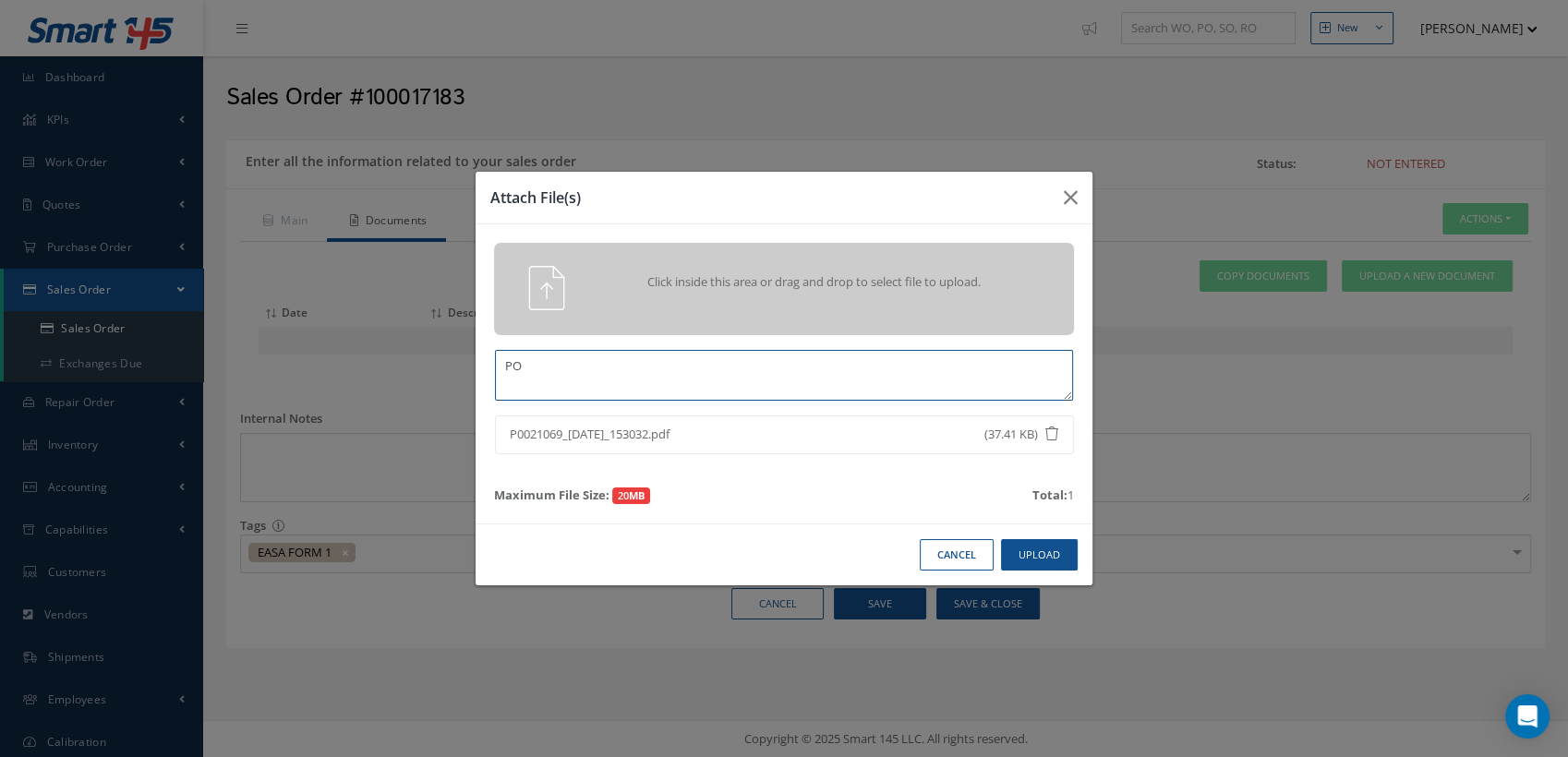
paste textarea "P0021069"
type textarea "PO P0021069"
click at [1040, 556] on button "Upload" at bounding box center [1039, 555] width 76 height 32
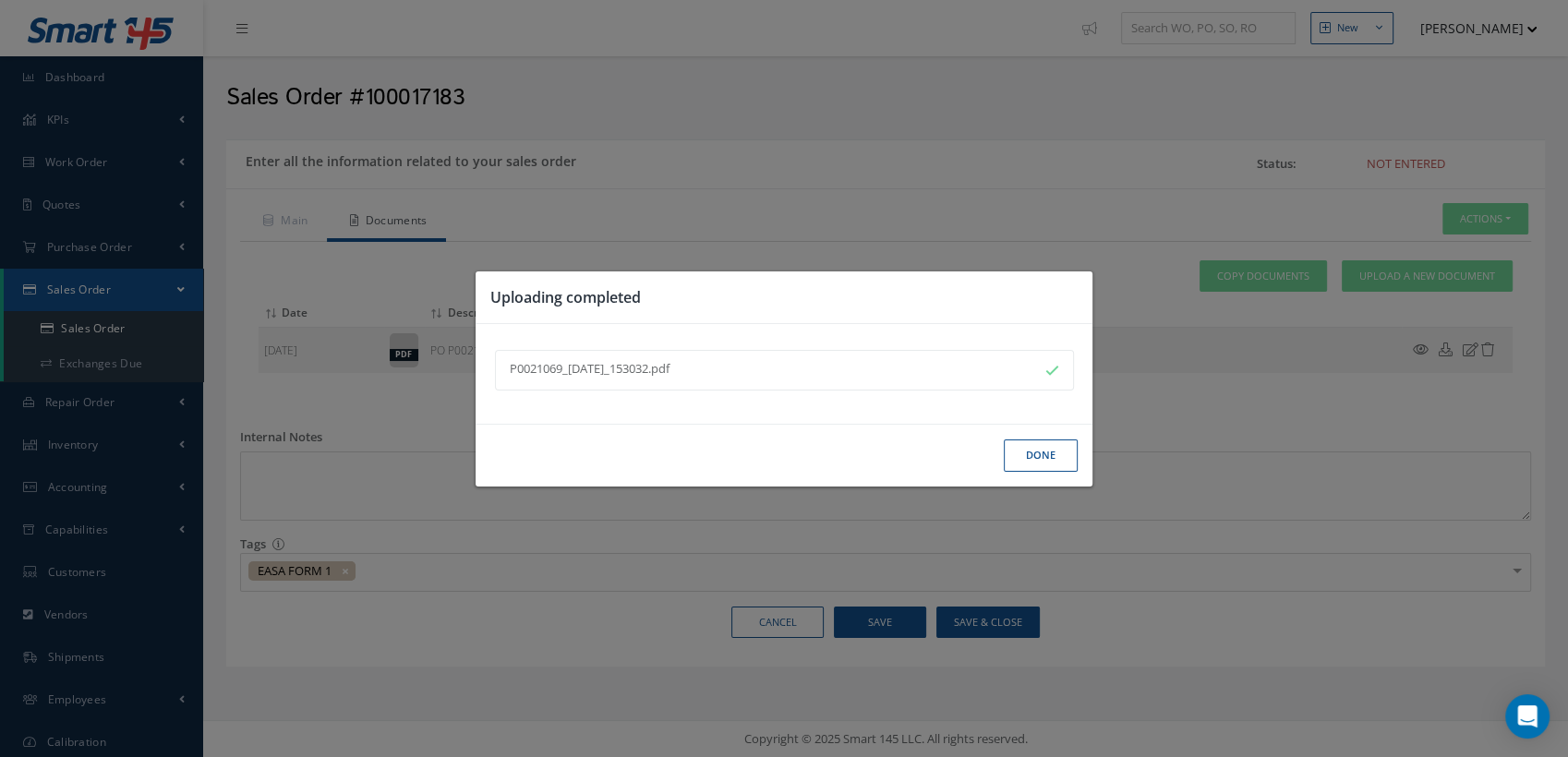
click at [1072, 451] on button "Done" at bounding box center [1041, 455] width 73 height 32
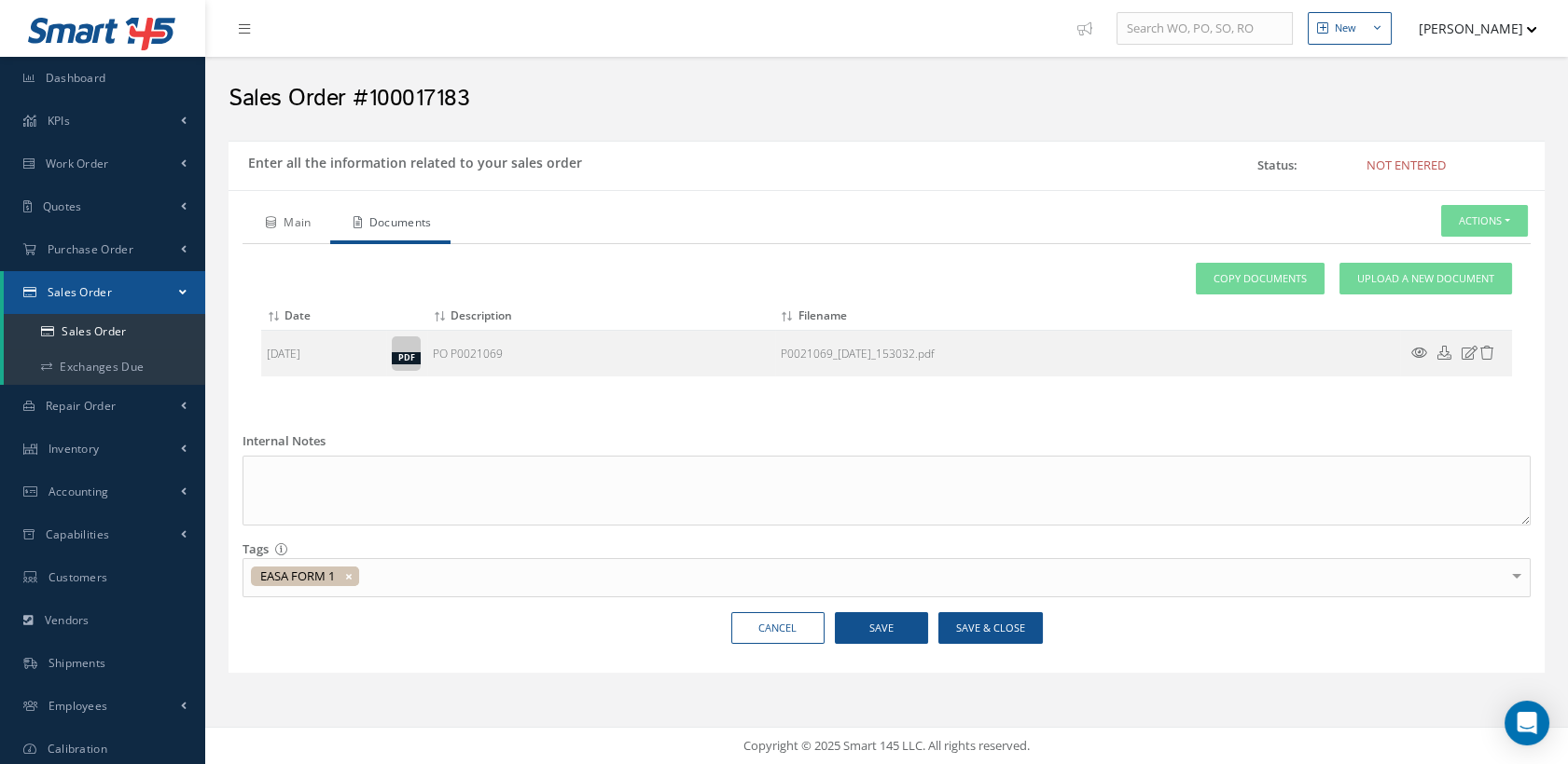
click at [282, 220] on link "Main" at bounding box center [286, 224] width 88 height 39
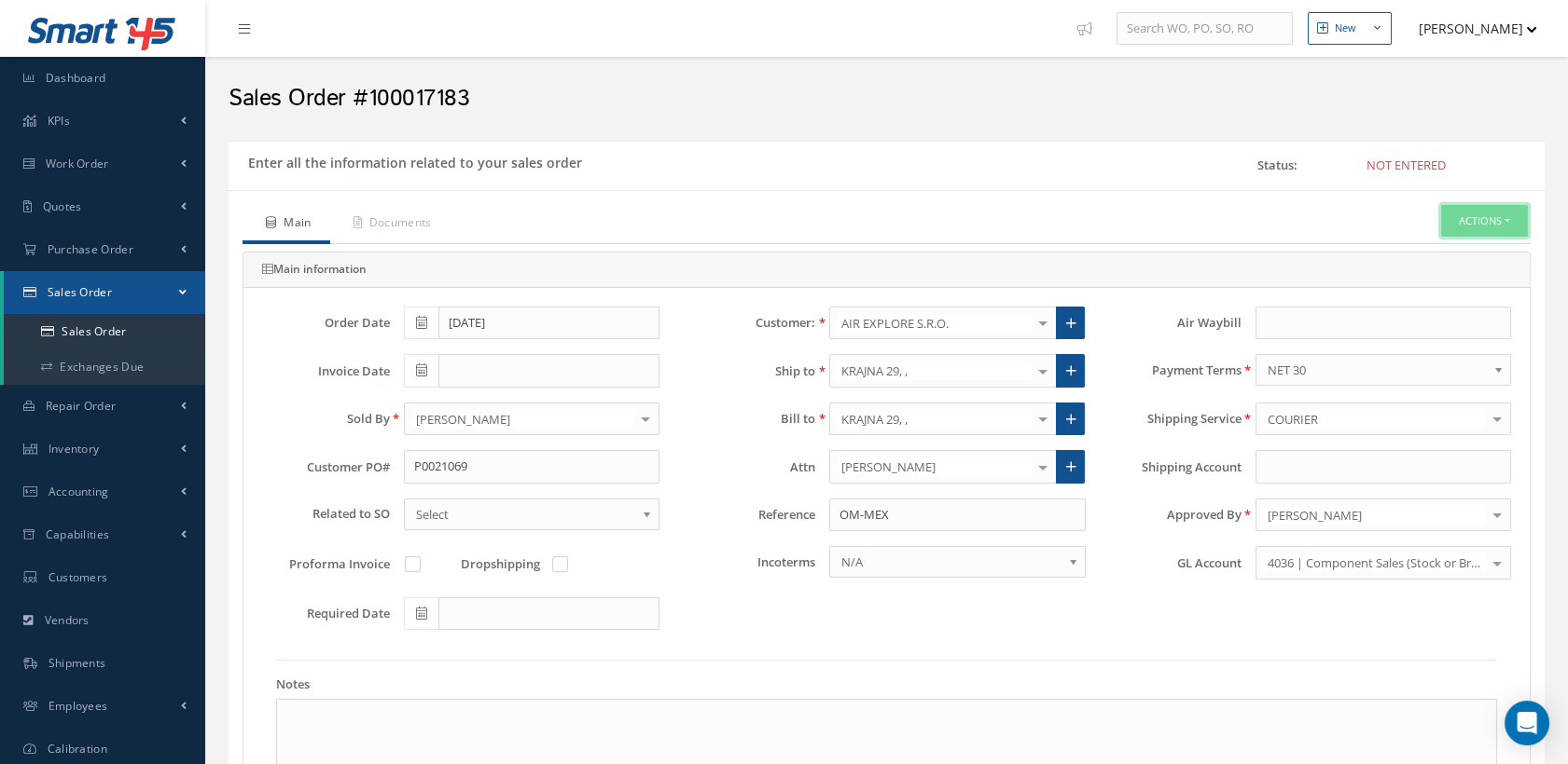
click at [1478, 230] on button "Actions" at bounding box center [1484, 221] width 87 height 32
click at [1420, 270] on link "Send By Email" at bounding box center [1454, 278] width 149 height 25
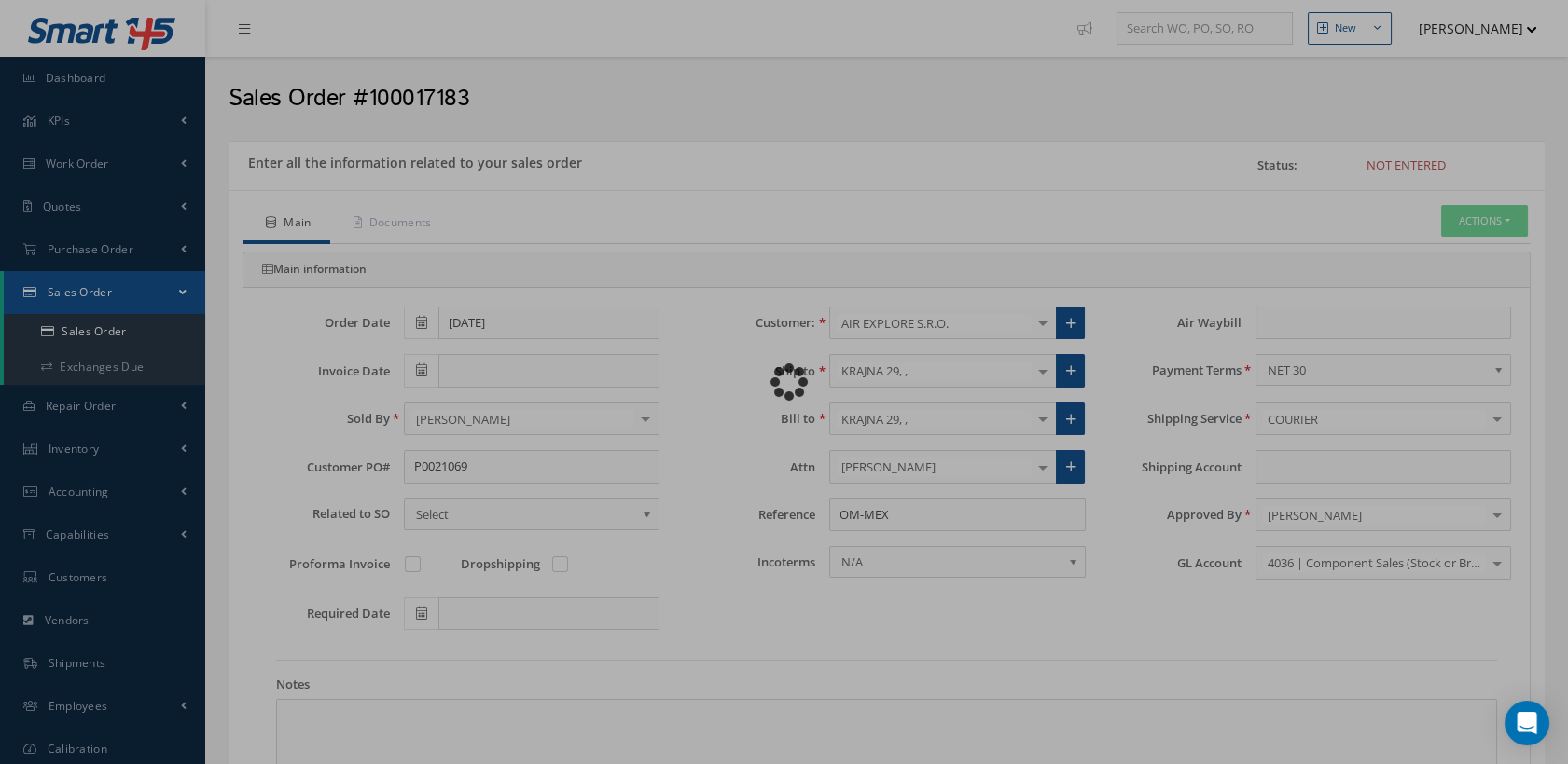
type input "Reports from Sales Order #100017183"
type textarea "Hiya, Please find attached, your Sales Order # 100017183. Please feel free to c…"
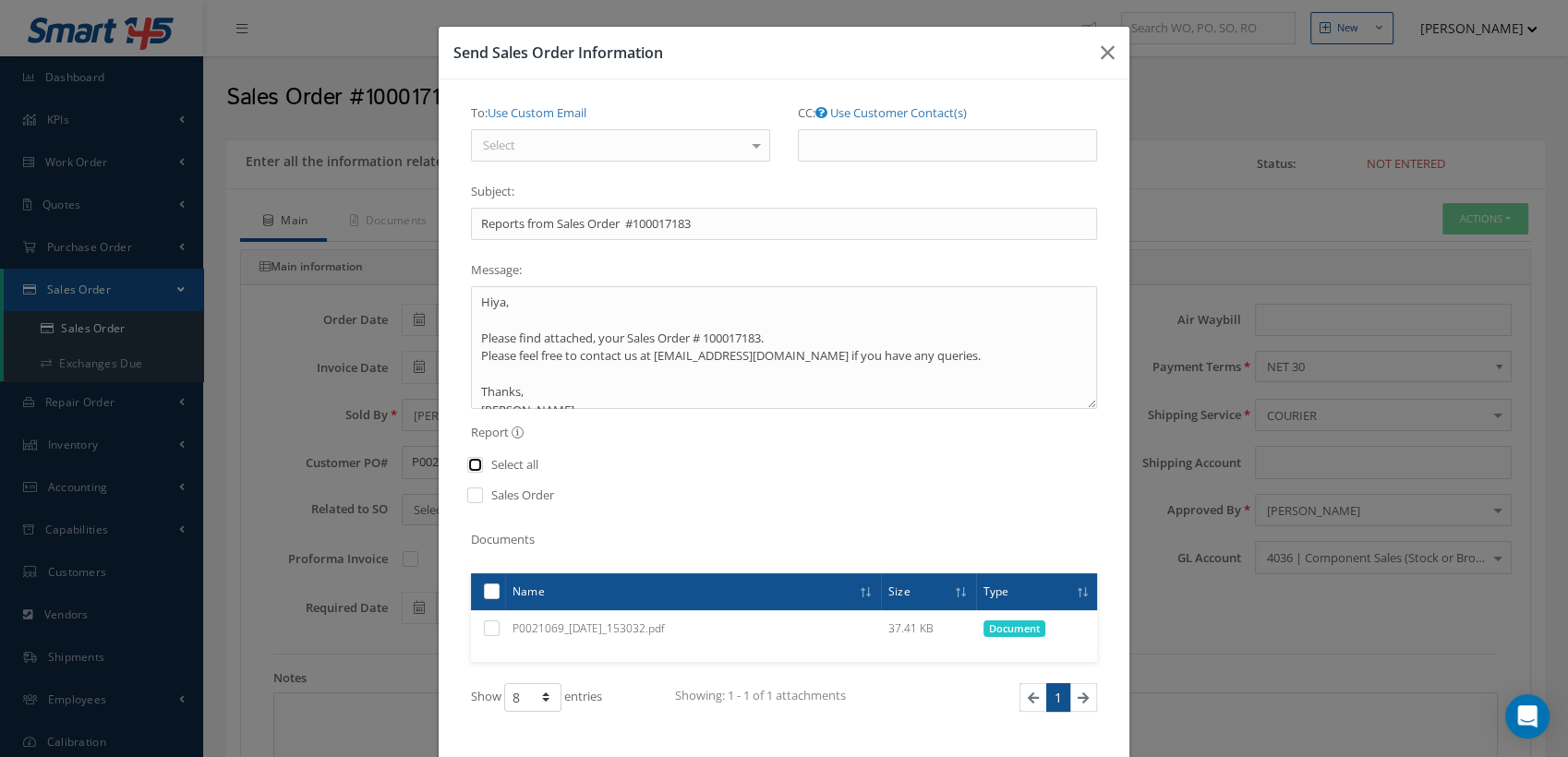
click at [472, 462] on input "checkbox" at bounding box center [476, 472] width 12 height 21
checkbox input "true"
click at [576, 110] on link "Use Custom Email" at bounding box center [537, 112] width 99 height 16
type input "[EMAIL_ADDRESS][DOMAIN_NAME]"
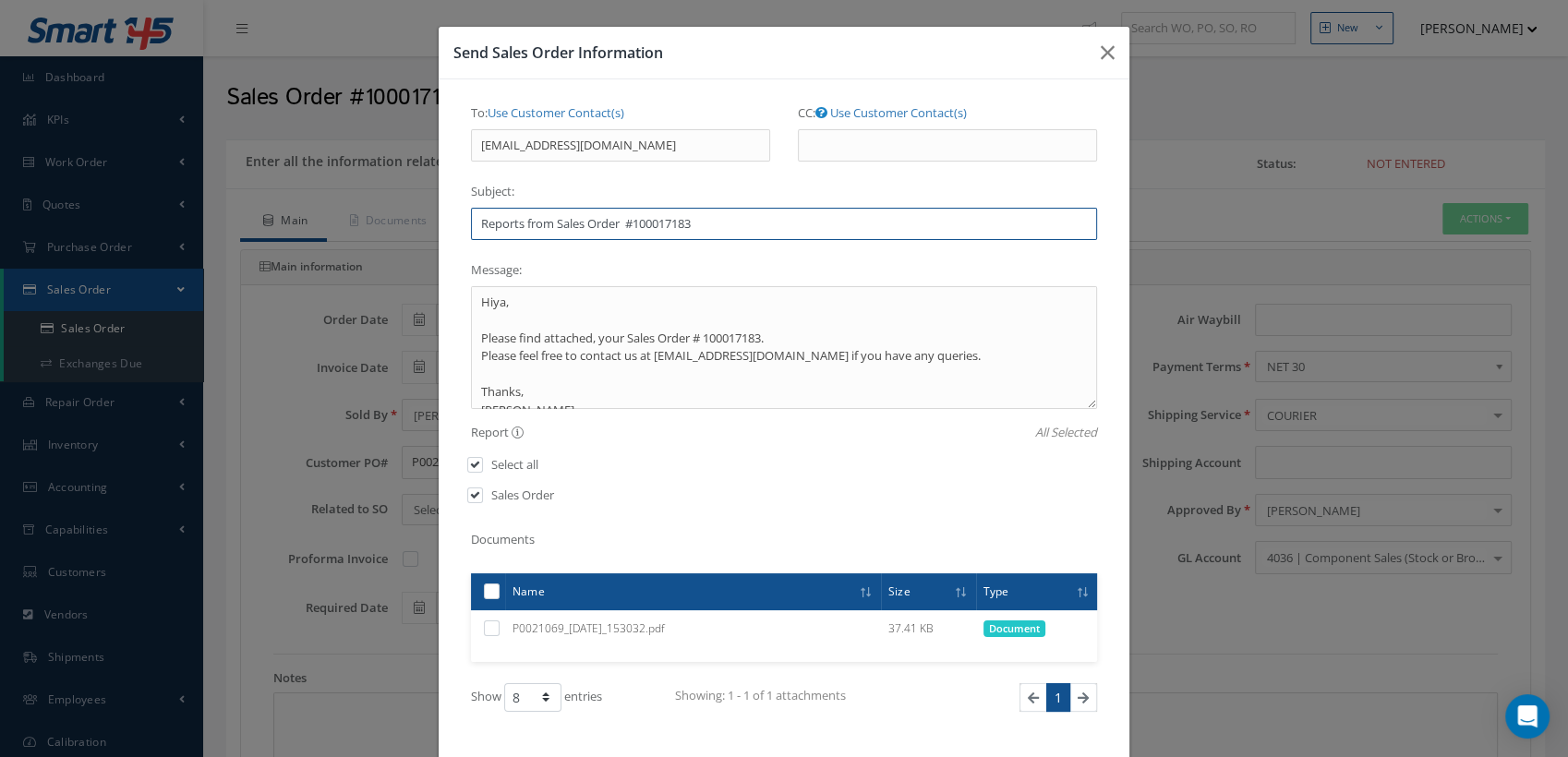
drag, startPoint x: 615, startPoint y: 224, endPoint x: 630, endPoint y: 243, distance: 24.2
click at [615, 226] on input "Reports from Sales Order #100017183" at bounding box center [784, 224] width 626 height 33
drag, startPoint x: 554, startPoint y: 221, endPoint x: 455, endPoint y: 219, distance: 99.0
click at [457, 219] on div "To: Use Customer Contact(s) Select Accounts <[EMAIL_ADDRESS][DOMAIN_NAME]> [PER…" at bounding box center [784, 446] width 653 height 697
click at [559, 233] on input "Reports from Sales Order Confirmation #100017183" at bounding box center [784, 224] width 626 height 33
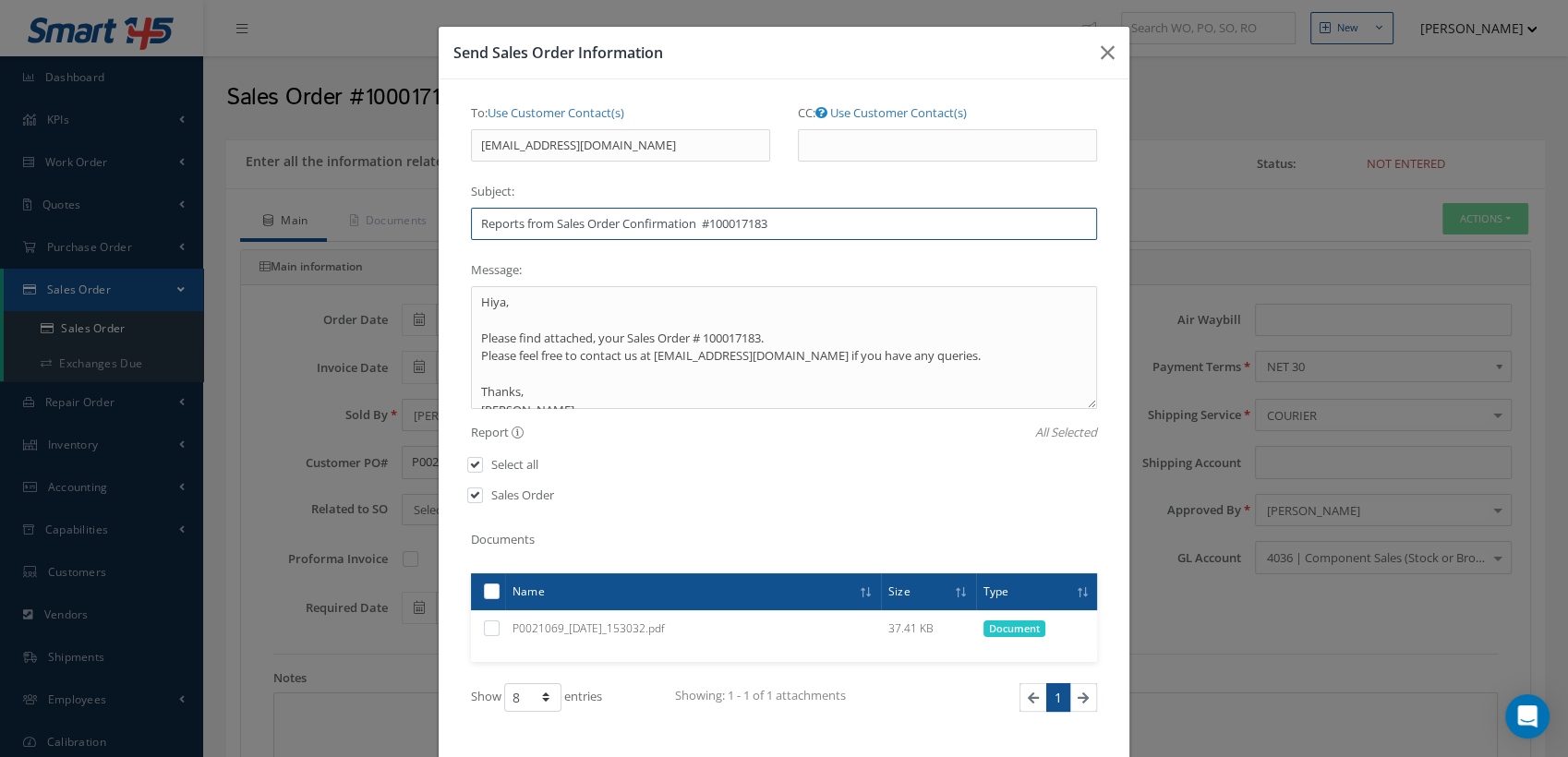
drag, startPoint x: 549, startPoint y: 222, endPoint x: 372, endPoint y: 192, distance: 179.5
click at [372, 192] on div "Send Sales Order Information To: Use Customer Contact(s) Select Accounts <[EMAI…" at bounding box center [784, 378] width 1568 height 757
click at [616, 216] on input "Sales Order Confirmation #100017183" at bounding box center [784, 224] width 626 height 33
click at [621, 218] on input "Sales Order Confirmation #100017183" at bounding box center [784, 224] width 626 height 33
click at [700, 233] on input "Sales Order Confirmation #100017183" at bounding box center [784, 224] width 626 height 33
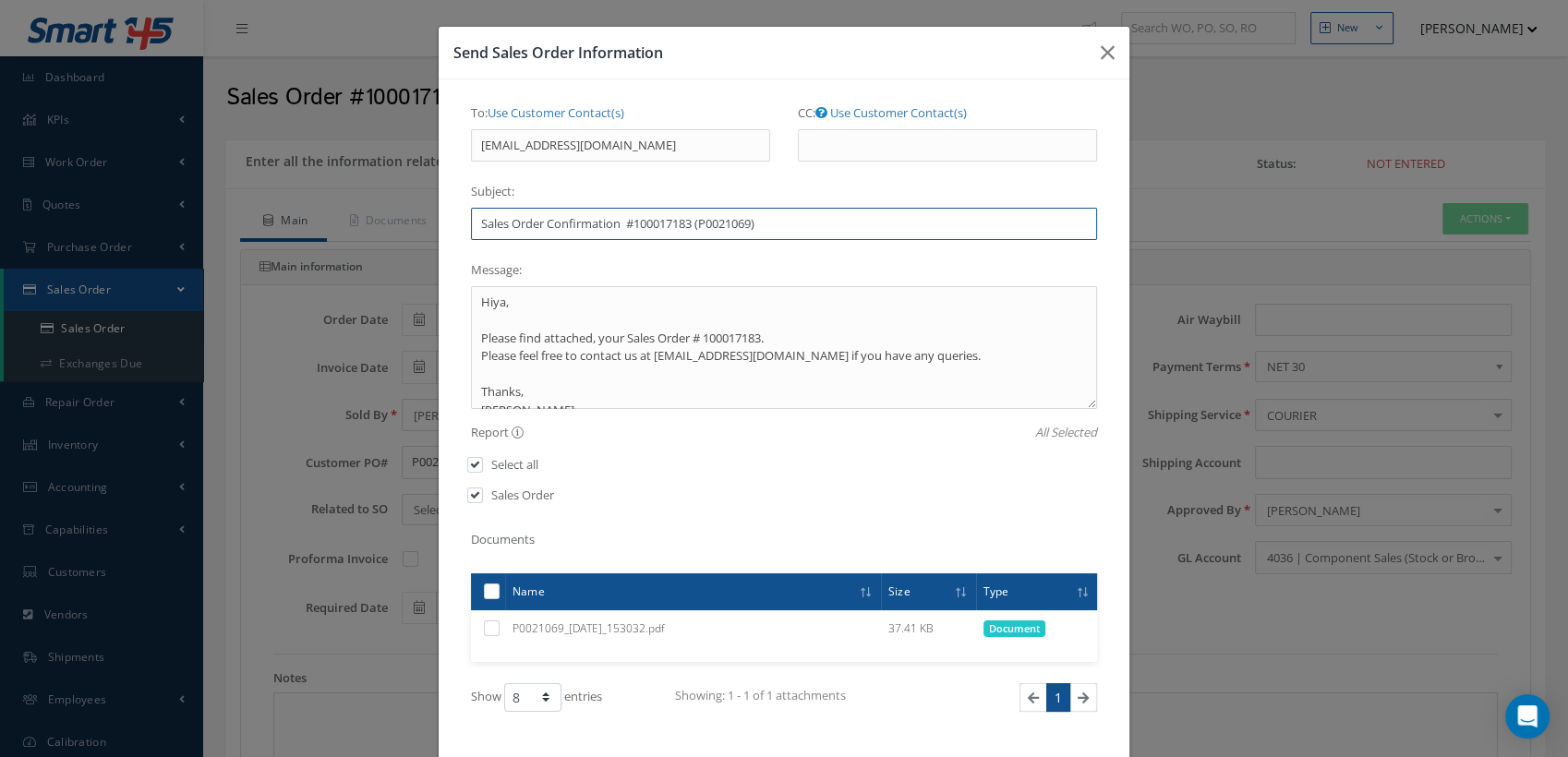
type input "Sales Order Confirmation #100017183 (P0021069)"
drag, startPoint x: 522, startPoint y: 288, endPoint x: 447, endPoint y: 313, distance: 79.1
click at [457, 312] on div "To: Use Customer Contact(s) Select Accounts <[EMAIL_ADDRESS][DOMAIN_NAME]> [PER…" at bounding box center [784, 446] width 653 height 697
drag, startPoint x: 659, startPoint y: 335, endPoint x: 585, endPoint y: 334, distance: 74.0
click at [585, 334] on textarea "Dear [PERSON_NAME], Please find attached, your Sales Order # 100017183. Please …" at bounding box center [784, 347] width 626 height 123
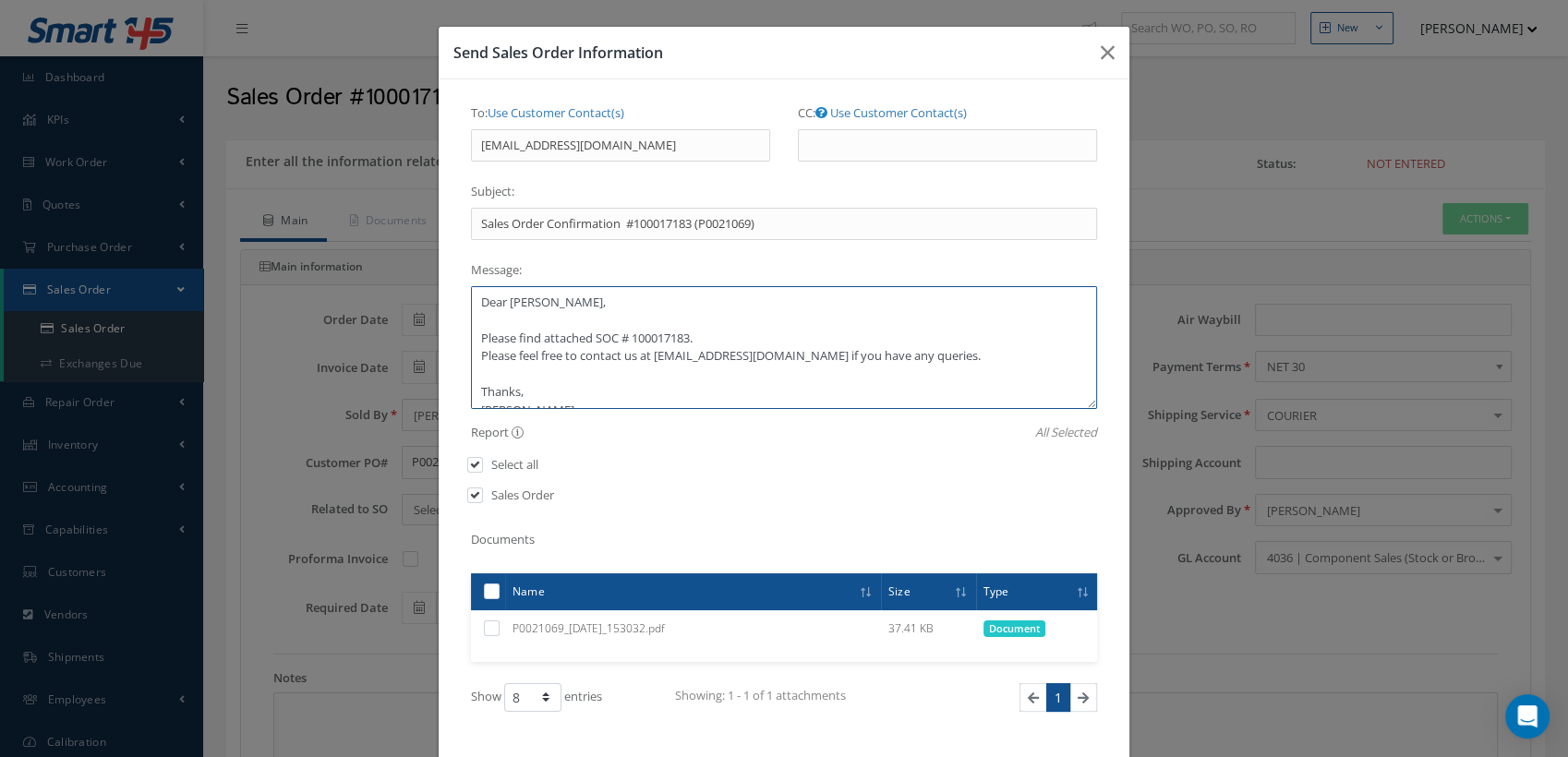
click at [706, 326] on textarea "Dear [PERSON_NAME], Please find attached SOC # 100017183. Please feel free to c…" at bounding box center [784, 347] width 626 height 123
click at [687, 339] on textarea "Dear [PERSON_NAME], Please find attached SOC # 100017183. Please feel free to c…" at bounding box center [784, 347] width 626 height 123
click at [700, 341] on textarea "Dear [PERSON_NAME], Please find attached SOC # 100017183. Please feel free to c…" at bounding box center [784, 347] width 626 height 123
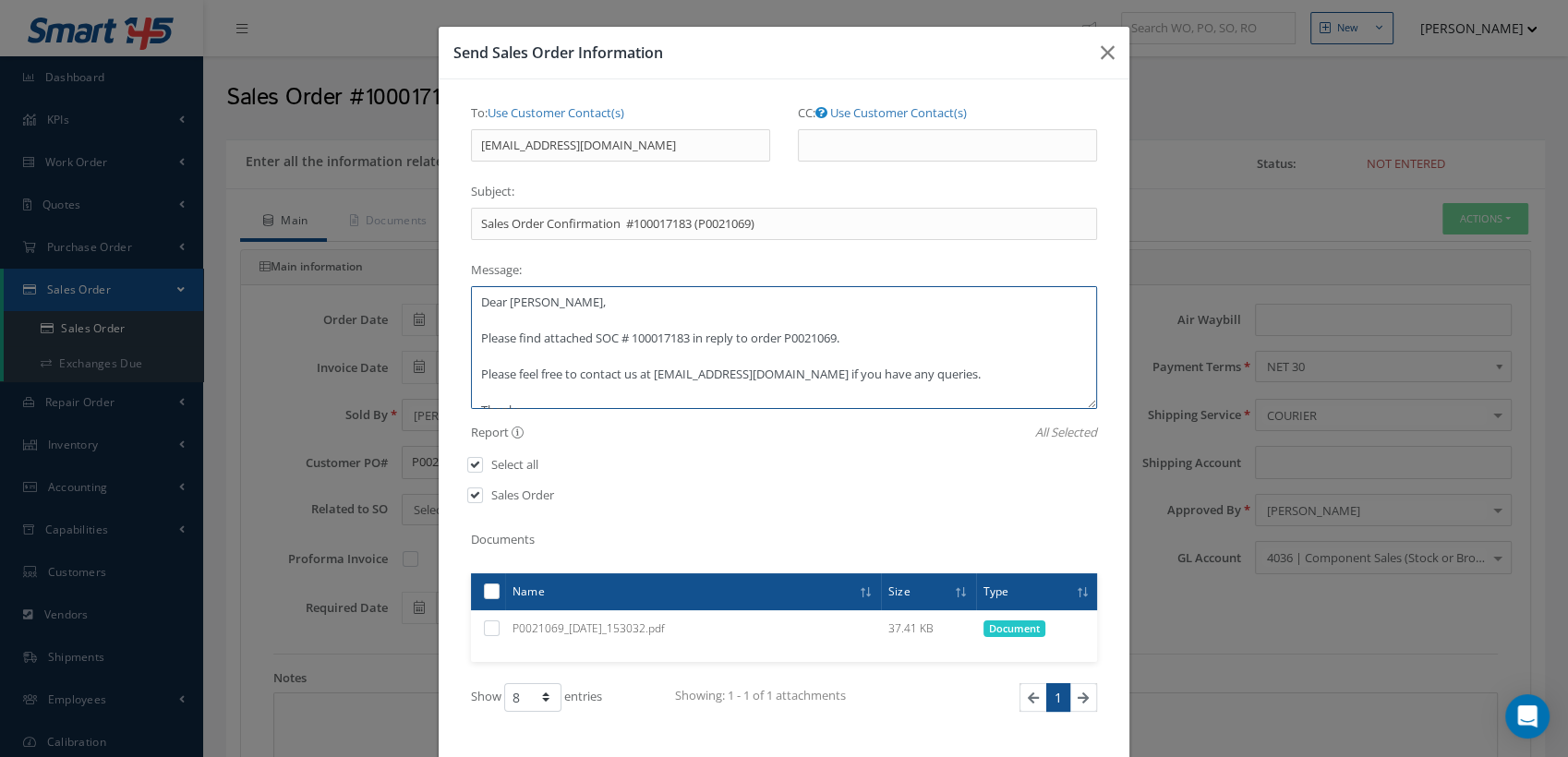
scroll to position [36, 0]
drag, startPoint x: 740, startPoint y: 338, endPoint x: 453, endPoint y: 347, distance: 287.1
click at [457, 347] on div "To: Use Customer Contact(s) Select Accounts <[EMAIL_ADDRESS][DOMAIN_NAME]> [PER…" at bounding box center [784, 446] width 653 height 697
click at [705, 370] on textarea "Dear [PERSON_NAME], Please find attached SOC # 100017183 in reply to order P002…" at bounding box center [784, 347] width 626 height 123
drag, startPoint x: 738, startPoint y: 339, endPoint x: 526, endPoint y: 349, distance: 212.2
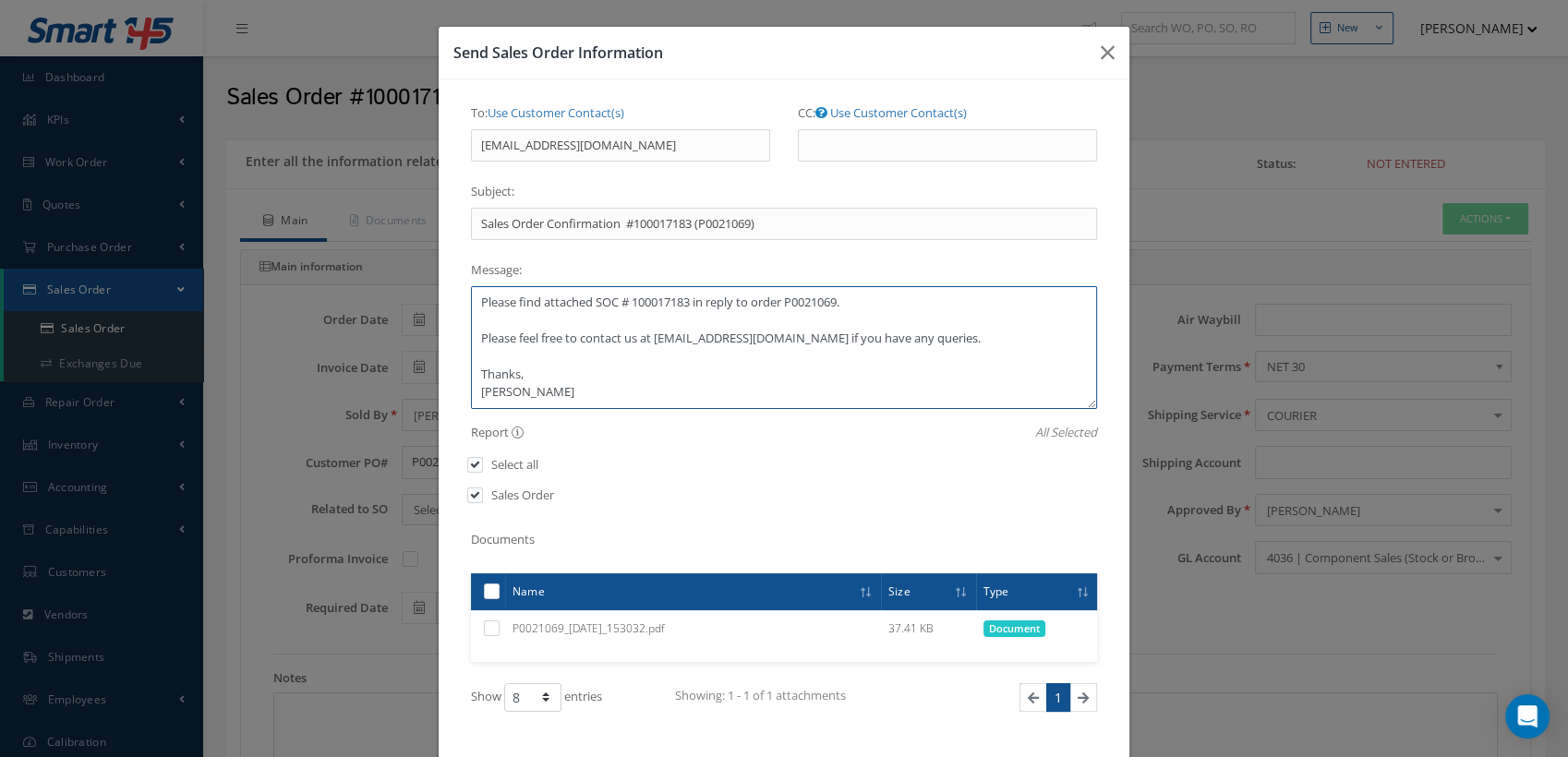
click at [472, 333] on textarea "Dear [PERSON_NAME], Please find attached SOC # 100017183 in reply to order P002…" at bounding box center [784, 347] width 626 height 123
click at [603, 343] on textarea "Dear [PERSON_NAME], Please find attached SOC # 100017183 in reply to order P002…" at bounding box center [784, 347] width 626 height 123
drag, startPoint x: 674, startPoint y: 336, endPoint x: 651, endPoint y: 339, distance: 23.2
click at [651, 339] on textarea "Dear [PERSON_NAME], Please find attached SOC # 100017183 in reply to order P002…" at bounding box center [784, 347] width 626 height 123
click at [652, 342] on textarea "Dear [PERSON_NAME], Please find attached SOC # 100017183 in reply to order P002…" at bounding box center [784, 347] width 626 height 123
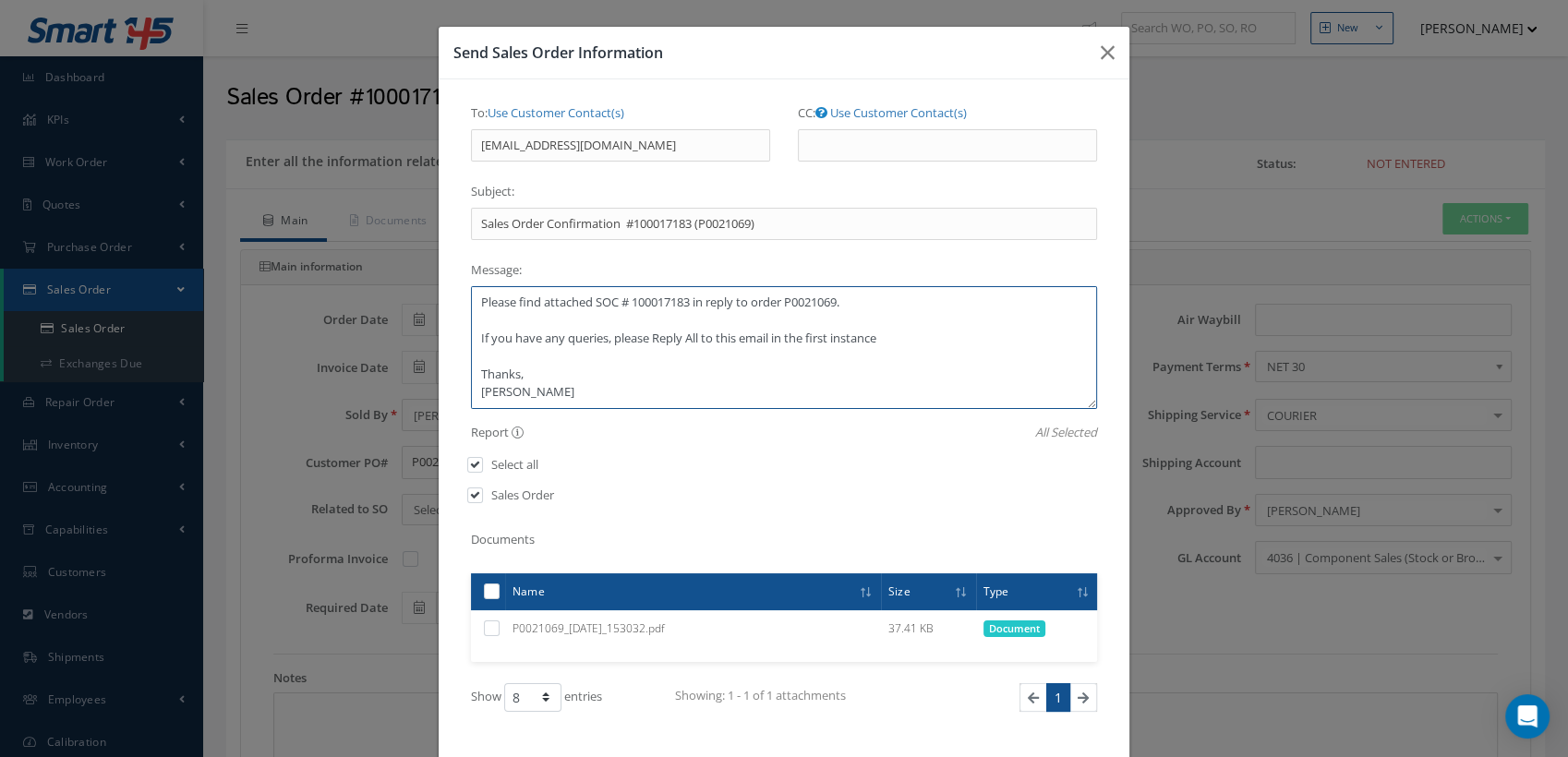
drag, startPoint x: 879, startPoint y: 336, endPoint x: 809, endPoint y: 366, distance: 76.2
click at [770, 343] on textarea "Dear [PERSON_NAME], Please find attached SOC # 100017183 in reply to order P002…" at bounding box center [784, 347] width 626 height 123
click at [473, 376] on textarea "Dear [PERSON_NAME], Please find attached SOC # 100017183 in reply to order P002…" at bounding box center [784, 347] width 626 height 123
click at [577, 383] on textarea "Dear [PERSON_NAME], Please find attached SOC # 100017183 in reply to order P002…" at bounding box center [784, 347] width 626 height 123
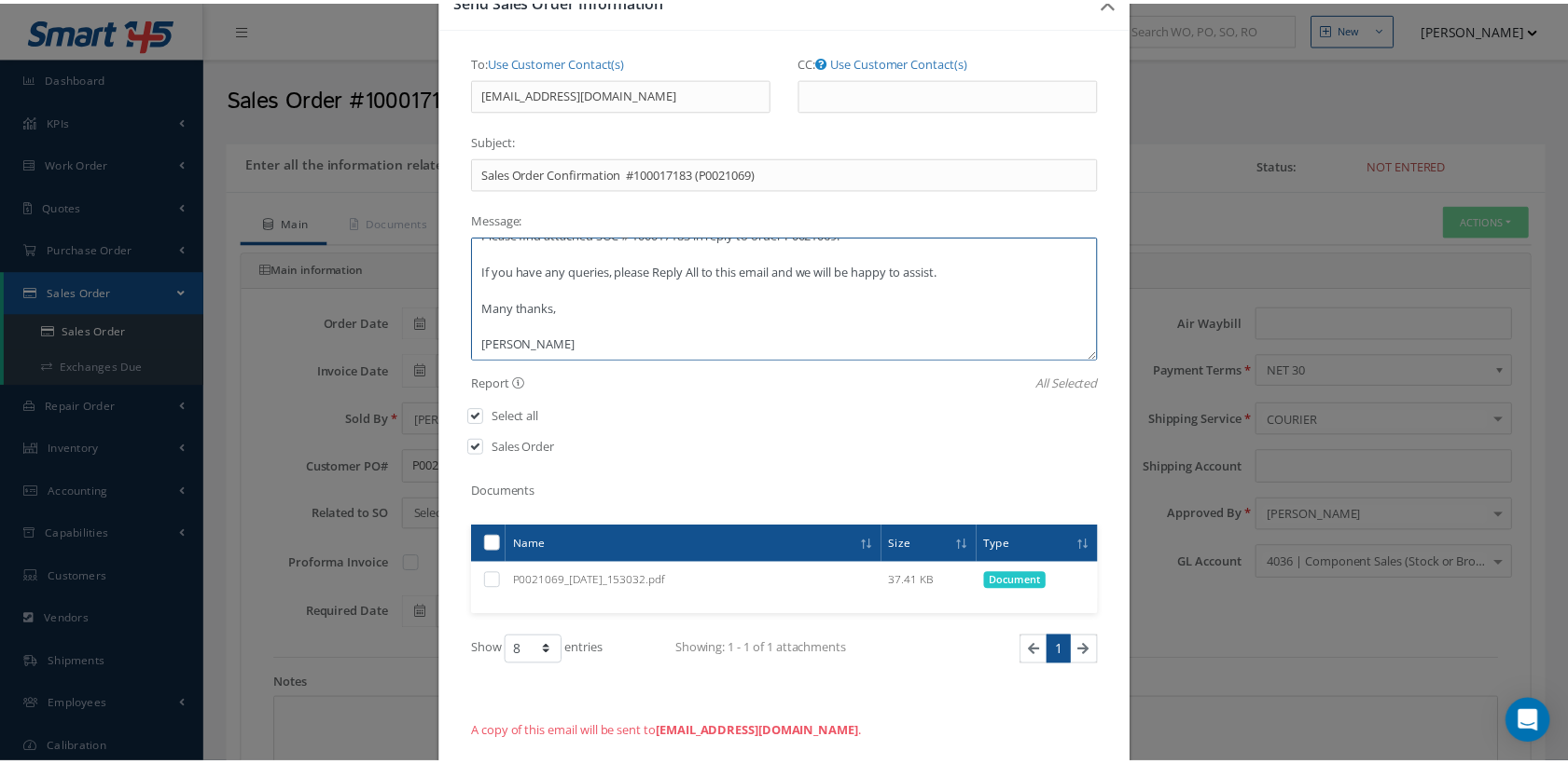
scroll to position [145, 0]
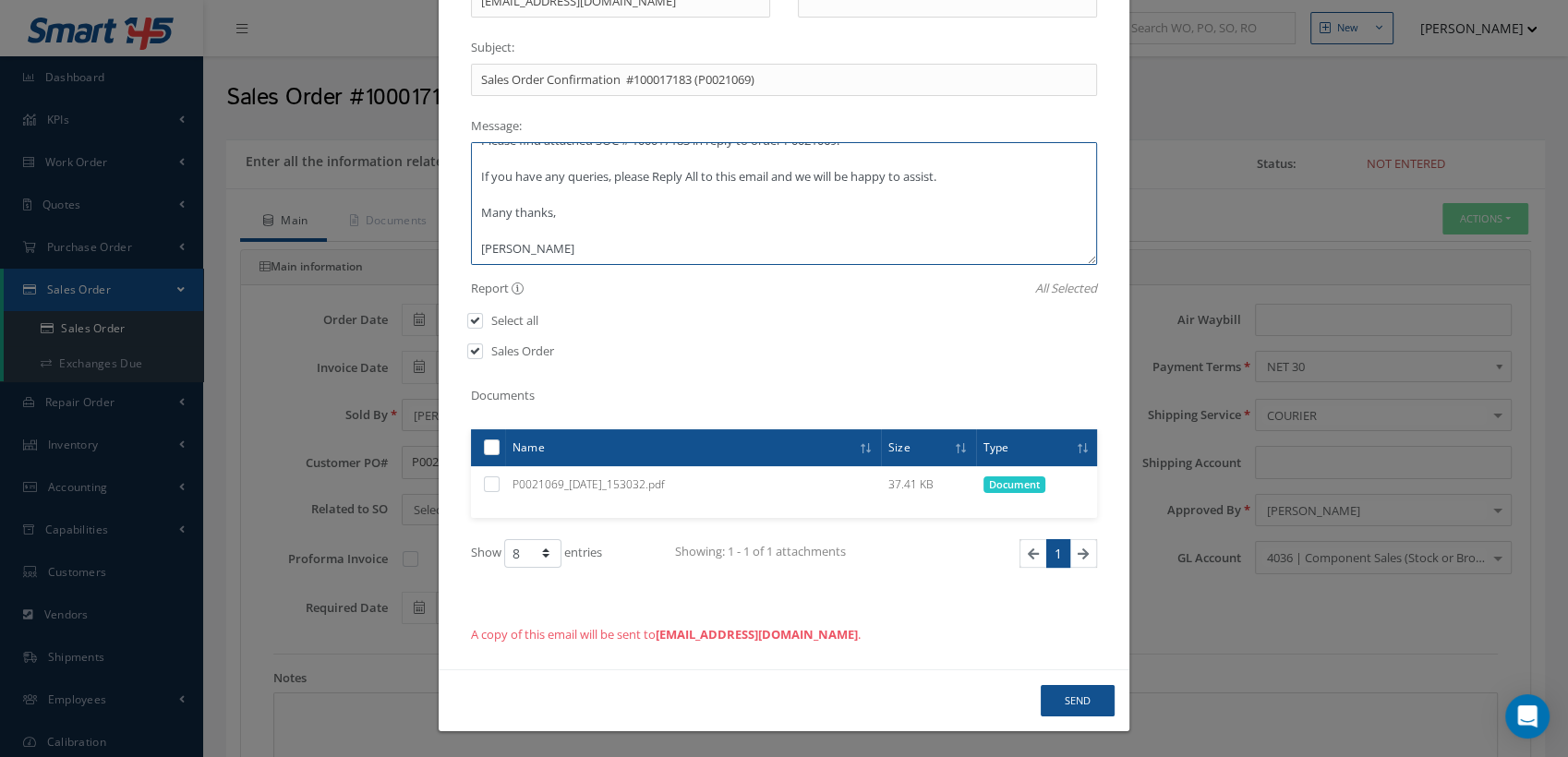
type textarea "Dear [PERSON_NAME], Please find attached SOC # 100017183 in reply to order P002…"
click at [1050, 695] on button "Send" at bounding box center [1078, 701] width 73 height 32
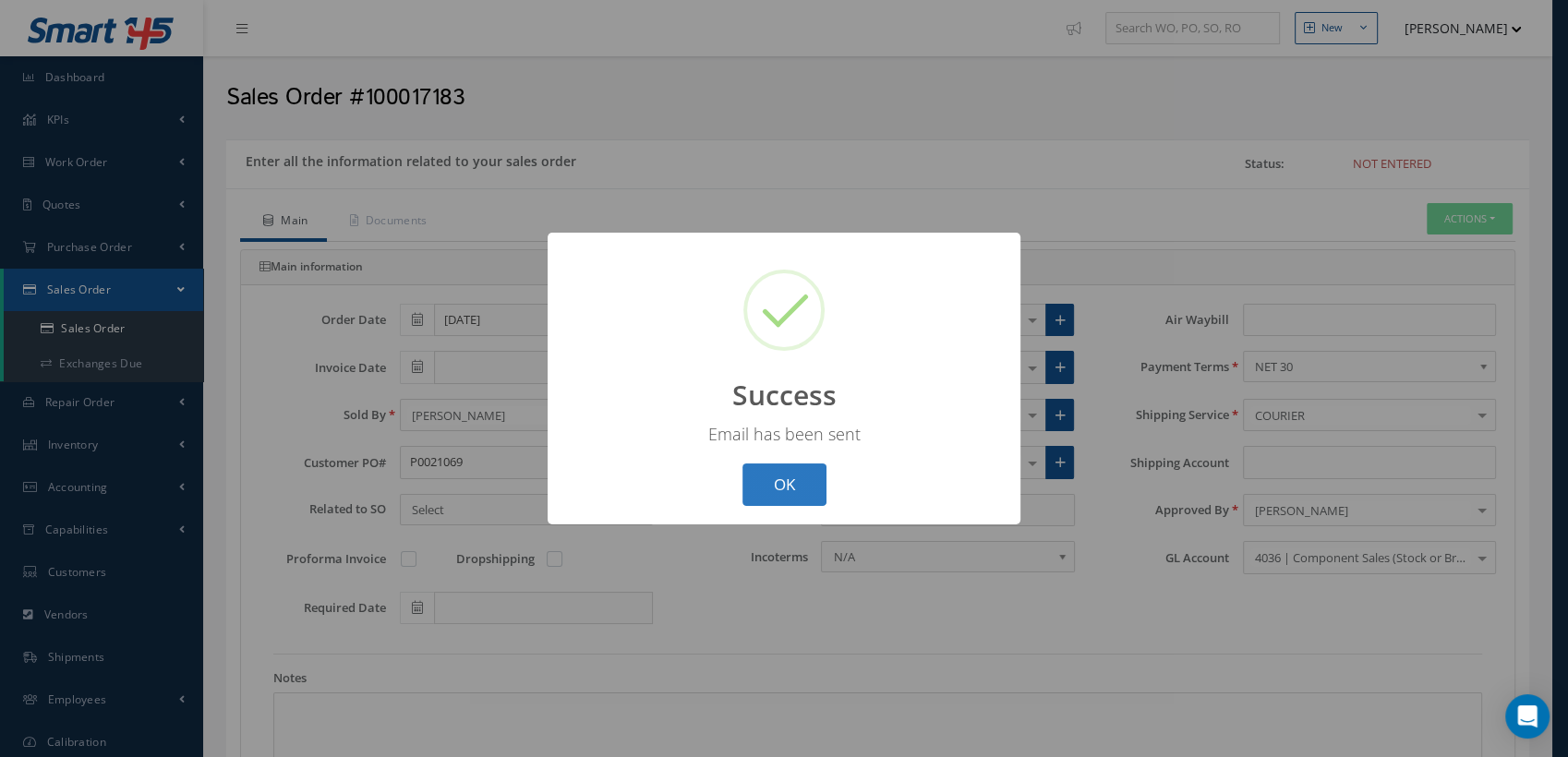
click at [795, 482] on button "OK" at bounding box center [784, 485] width 84 height 44
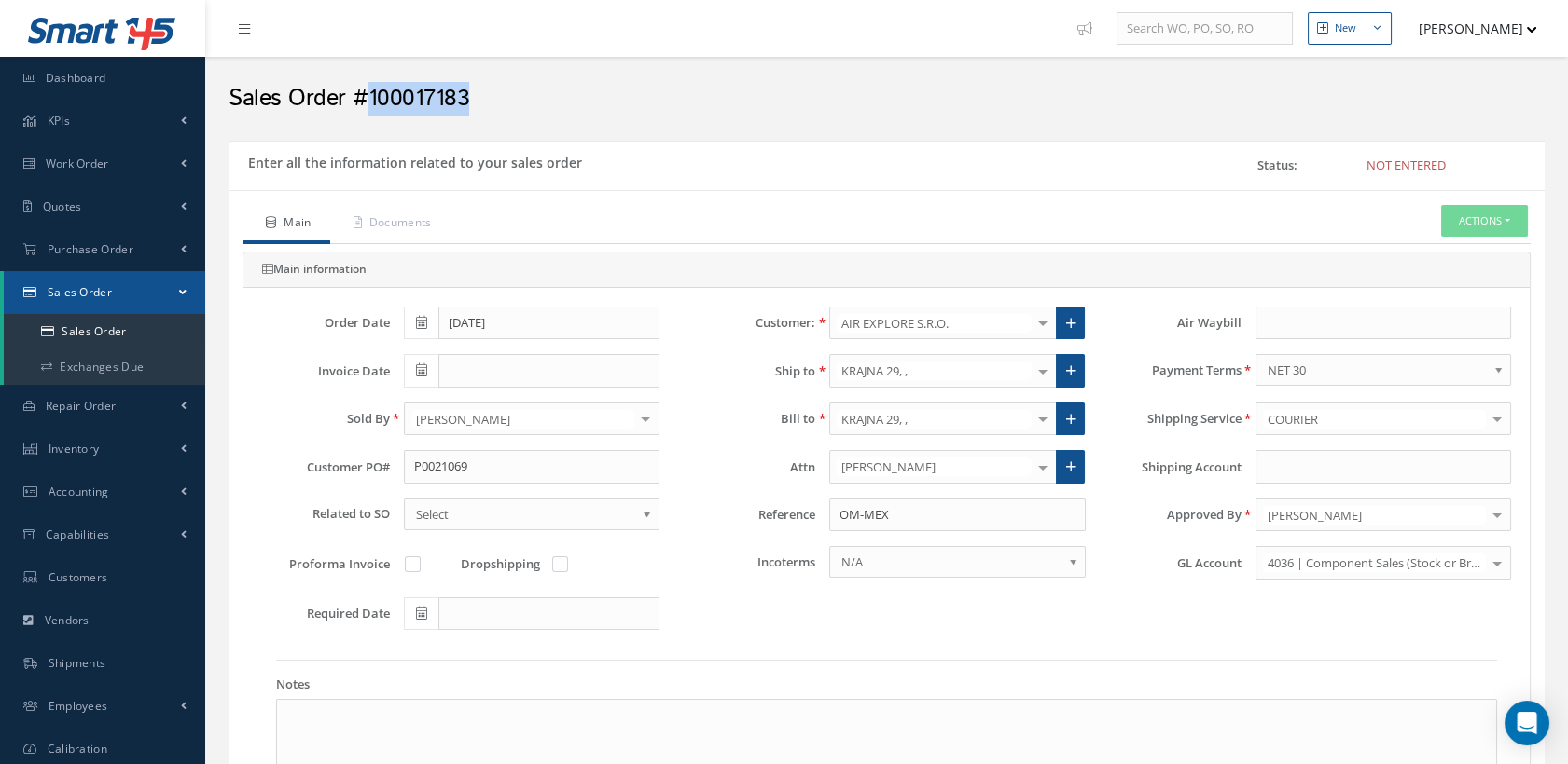
drag, startPoint x: 485, startPoint y: 93, endPoint x: 366, endPoint y: 93, distance: 119.0
click at [366, 93] on h2 "Sales Order #100017183" at bounding box center [887, 99] width 1316 height 28
copy h2 "100017183"
